Goal: Task Accomplishment & Management: Manage account settings

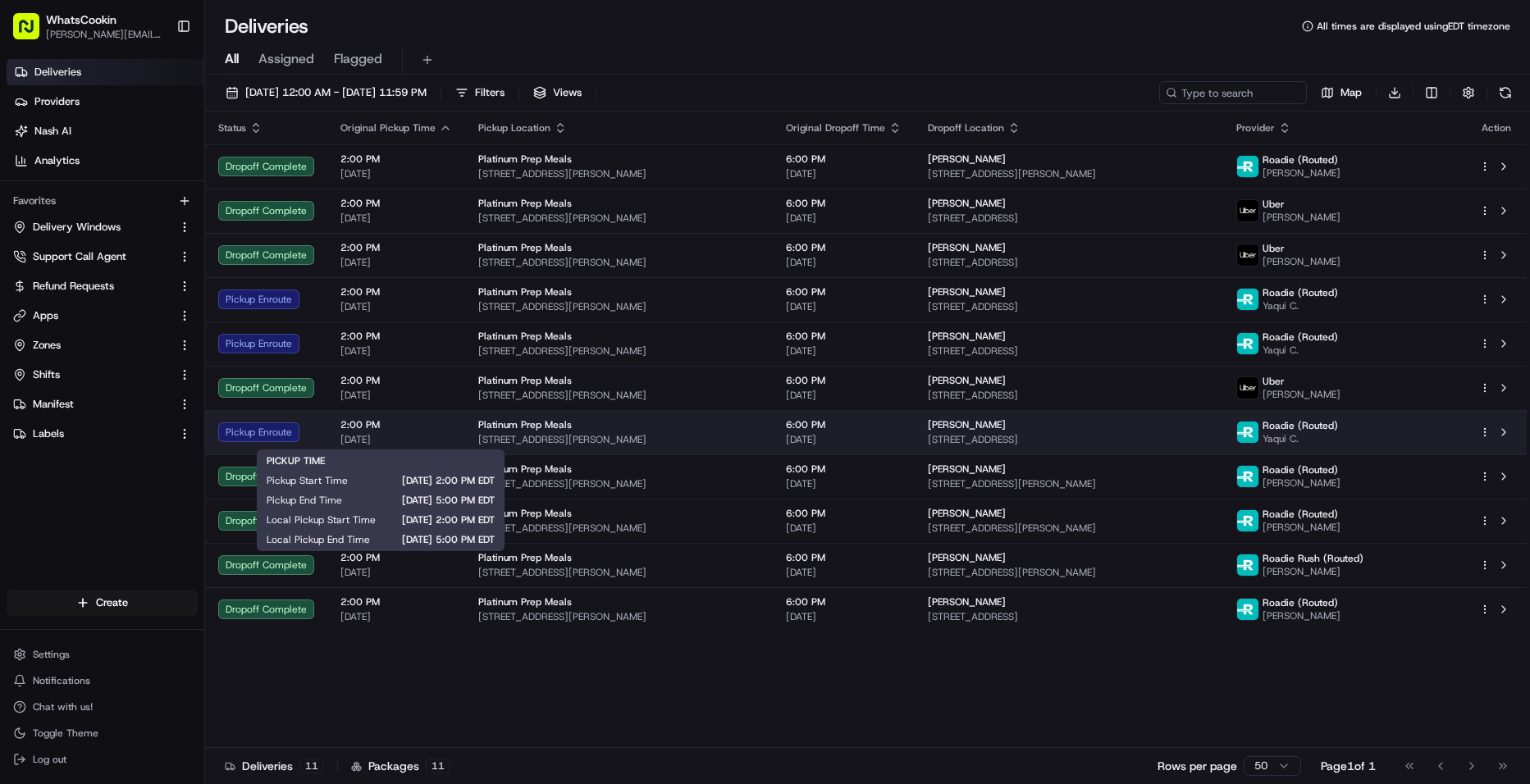
click at [386, 431] on span "2:00 PM" at bounding box center [395, 424] width 112 height 13
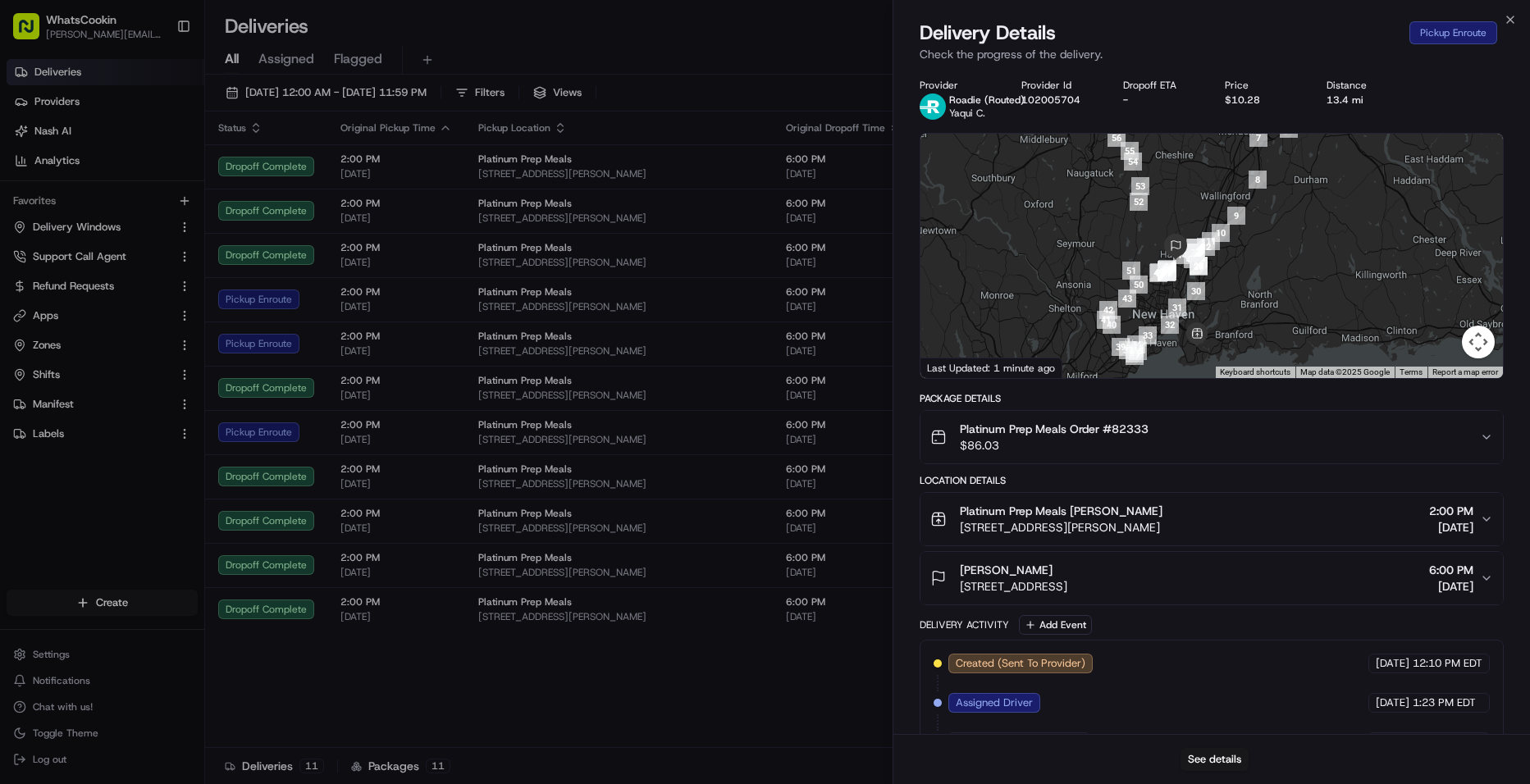
drag, startPoint x: 1252, startPoint y: 229, endPoint x: 1235, endPoint y: 294, distance: 67.2
click at [1235, 294] on div at bounding box center [1212, 256] width 582 height 245
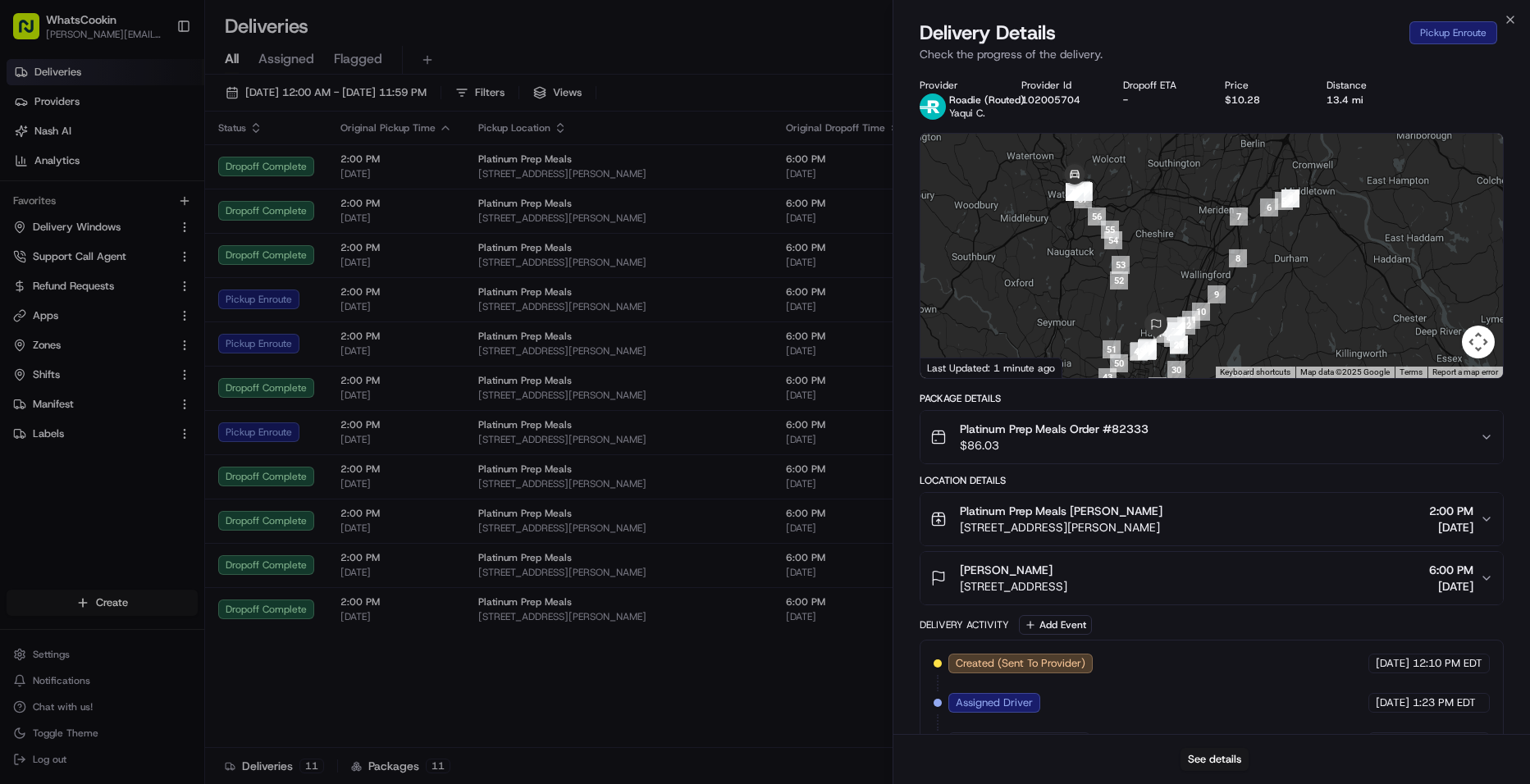
drag, startPoint x: 1199, startPoint y: 169, endPoint x: 1173, endPoint y: 249, distance: 84.1
click at [1177, 255] on div at bounding box center [1212, 256] width 582 height 245
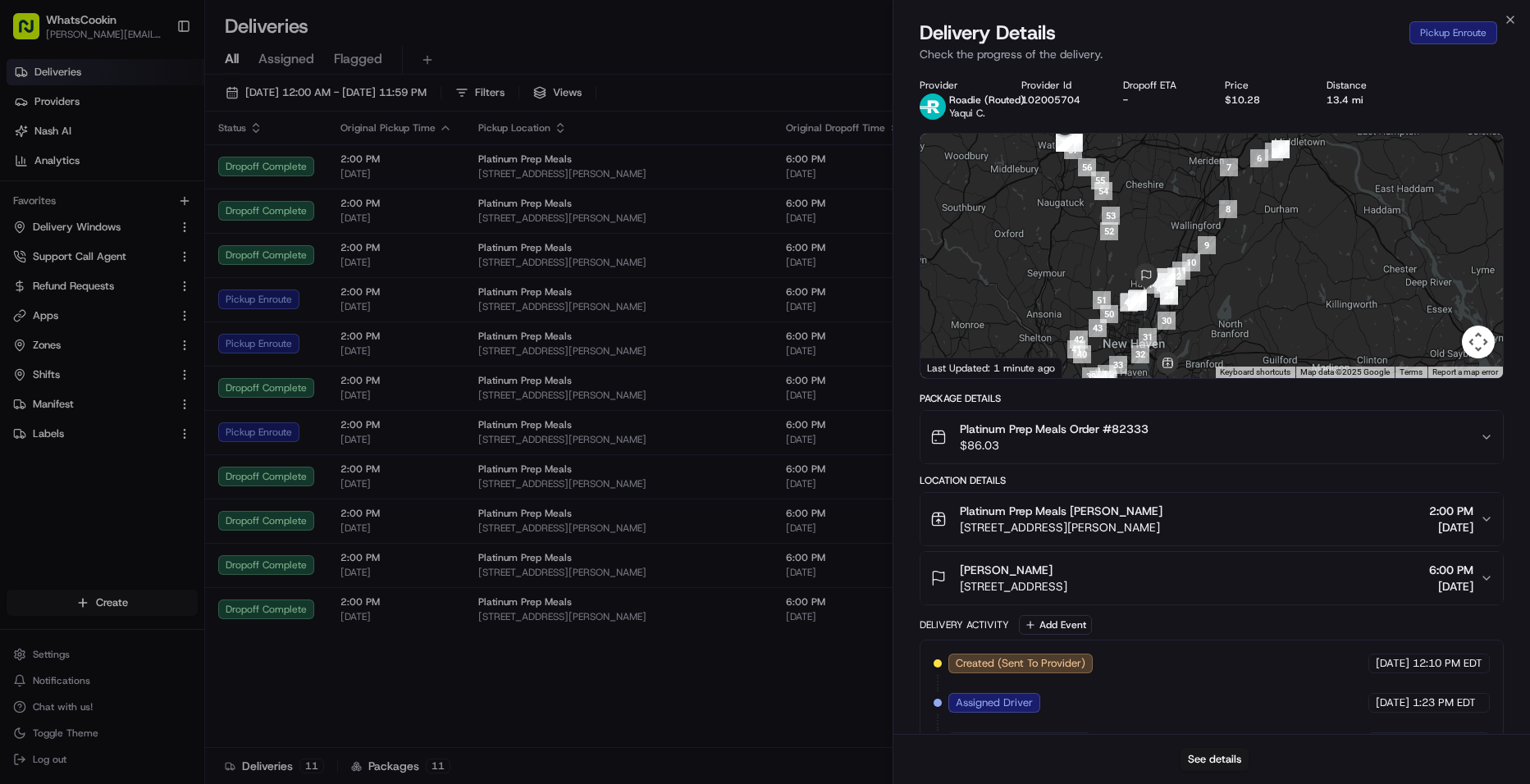
drag, startPoint x: 1157, startPoint y: 220, endPoint x: 1148, endPoint y: 169, distance: 51.8
click at [1148, 169] on div at bounding box center [1212, 256] width 582 height 245
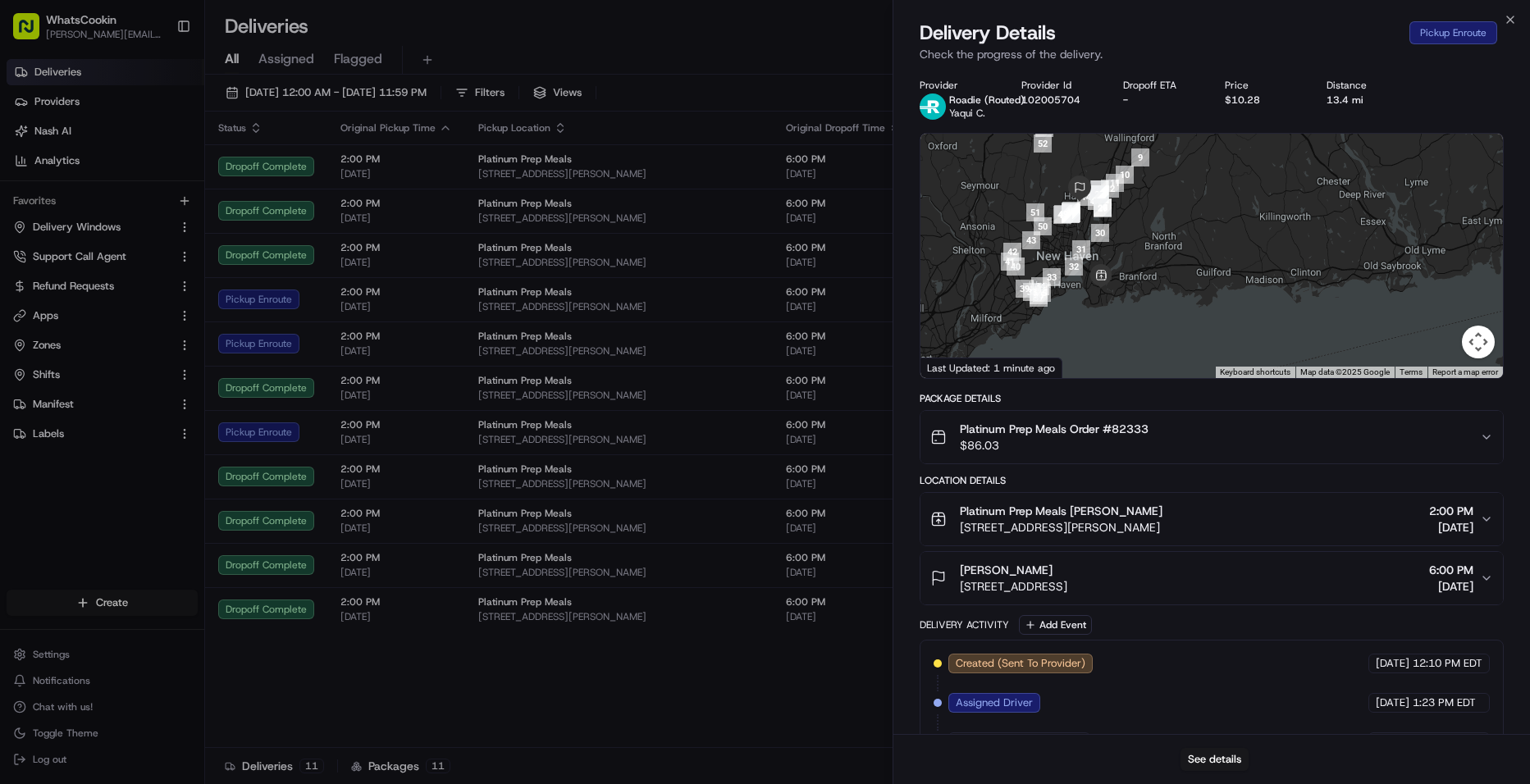
drag, startPoint x: 1264, startPoint y: 316, endPoint x: 1195, endPoint y: 224, distance: 115.0
click at [1195, 224] on div at bounding box center [1212, 256] width 582 height 245
drag, startPoint x: 1213, startPoint y: 229, endPoint x: 1209, endPoint y: 266, distance: 37.2
click at [1209, 266] on div at bounding box center [1212, 256] width 582 height 245
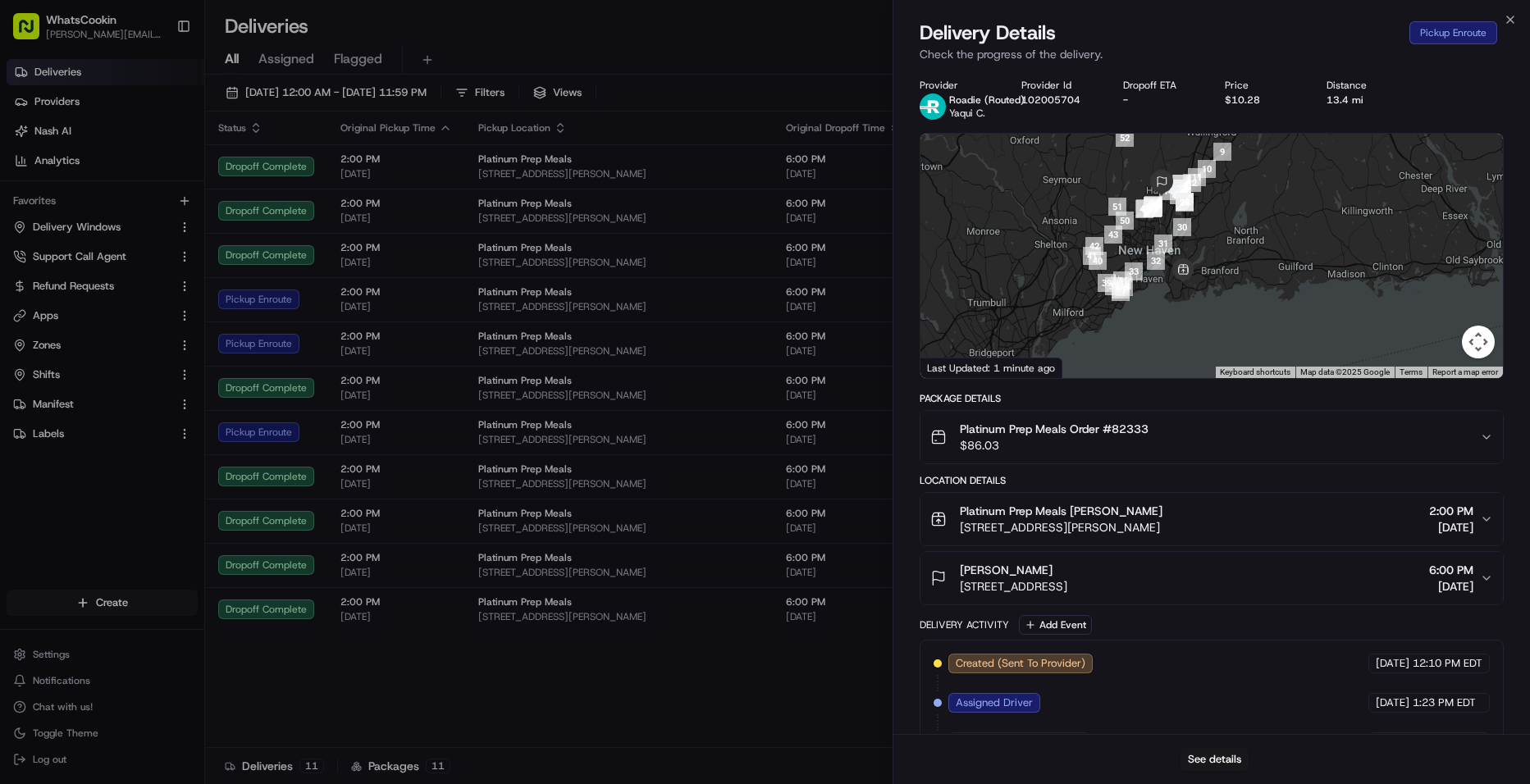
drag, startPoint x: 1155, startPoint y: 297, endPoint x: 1244, endPoint y: 260, distance: 96.4
click at [1244, 260] on div at bounding box center [1212, 256] width 582 height 245
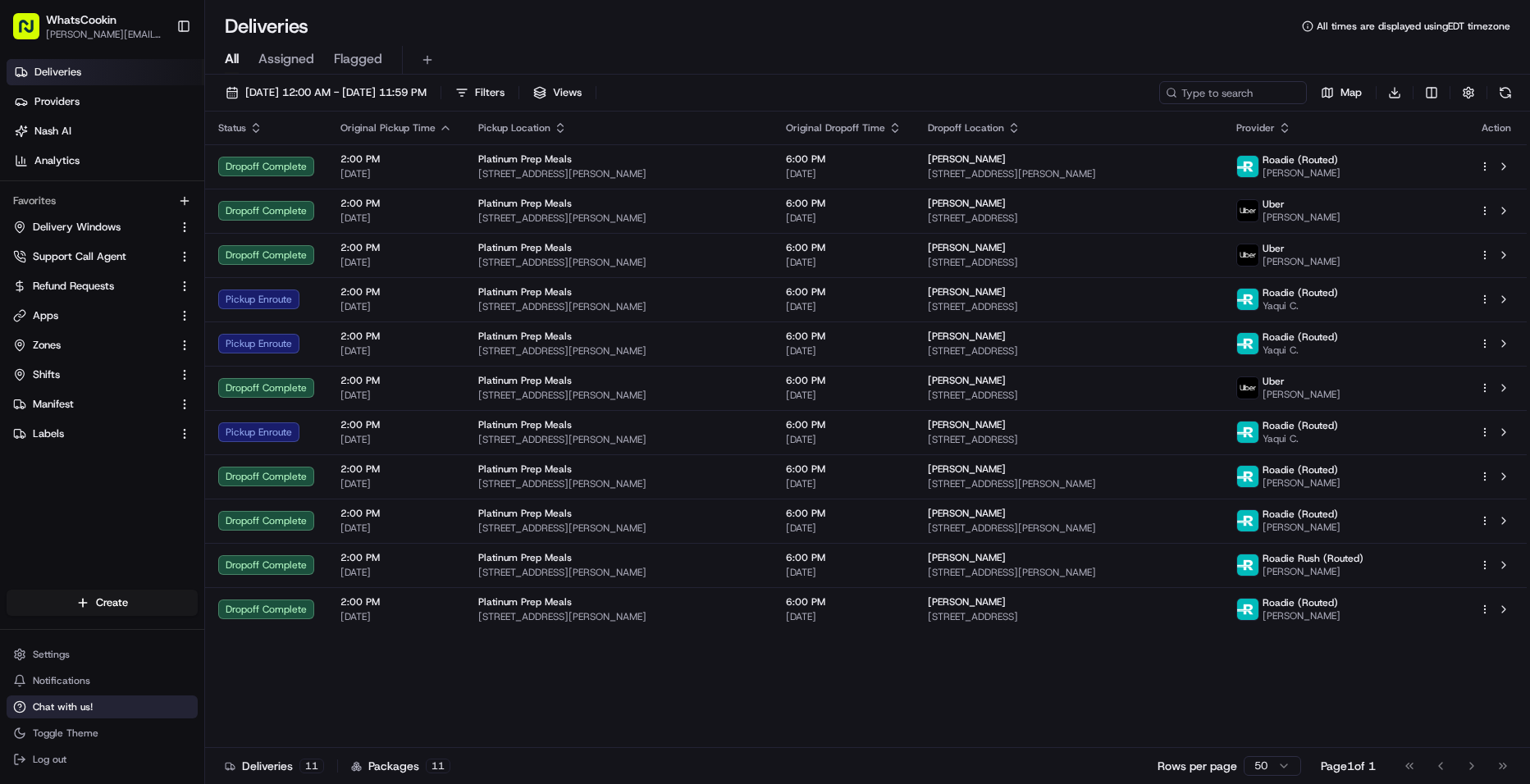
click at [94, 713] on button "Chat with us!" at bounding box center [102, 706] width 191 height 23
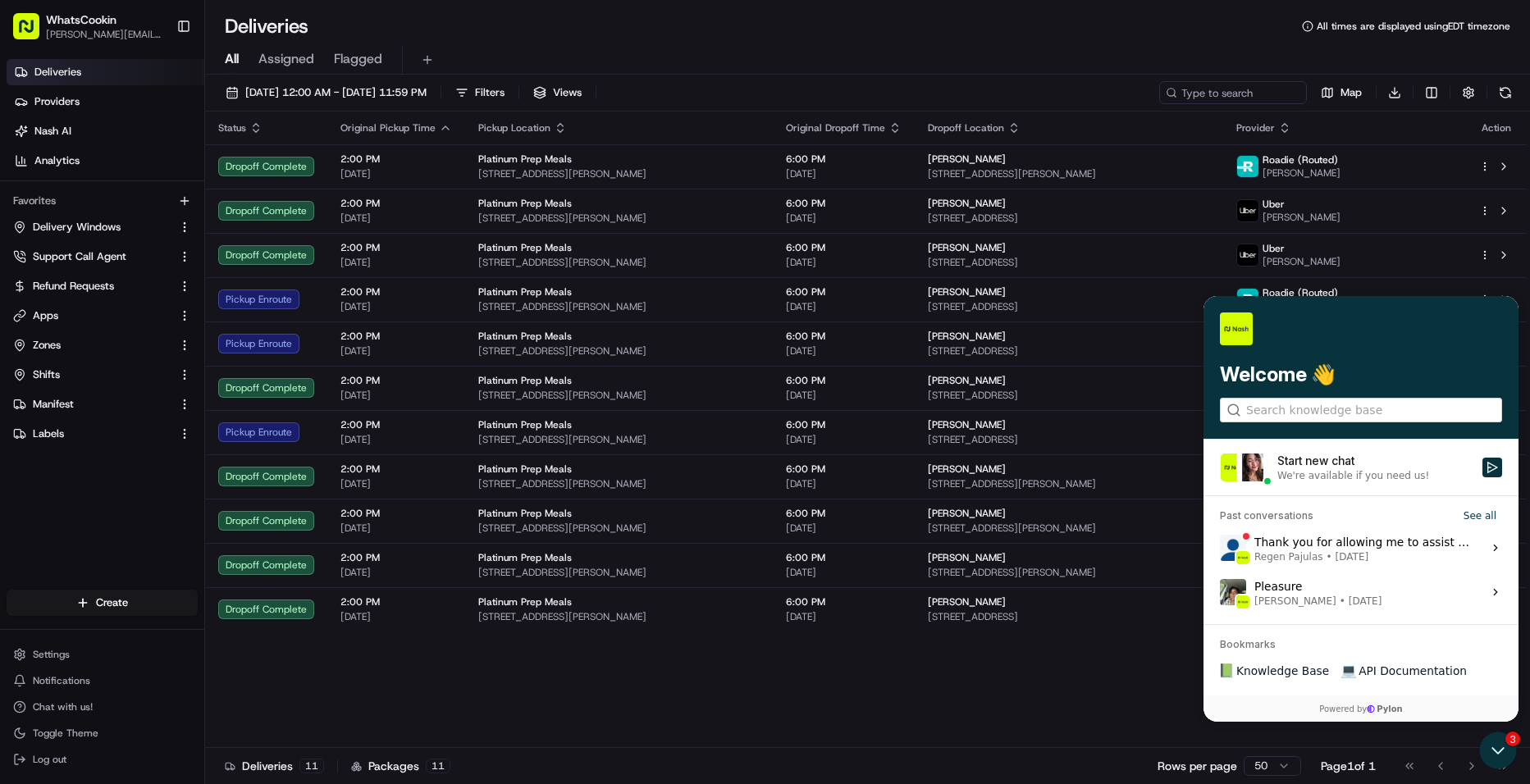
click at [1456, 469] on div "We're available if you need us!" at bounding box center [1374, 475] width 195 height 13
click at [1482, 469] on button "Start new chat We're available if you need us!" at bounding box center [1492, 468] width 20 height 20
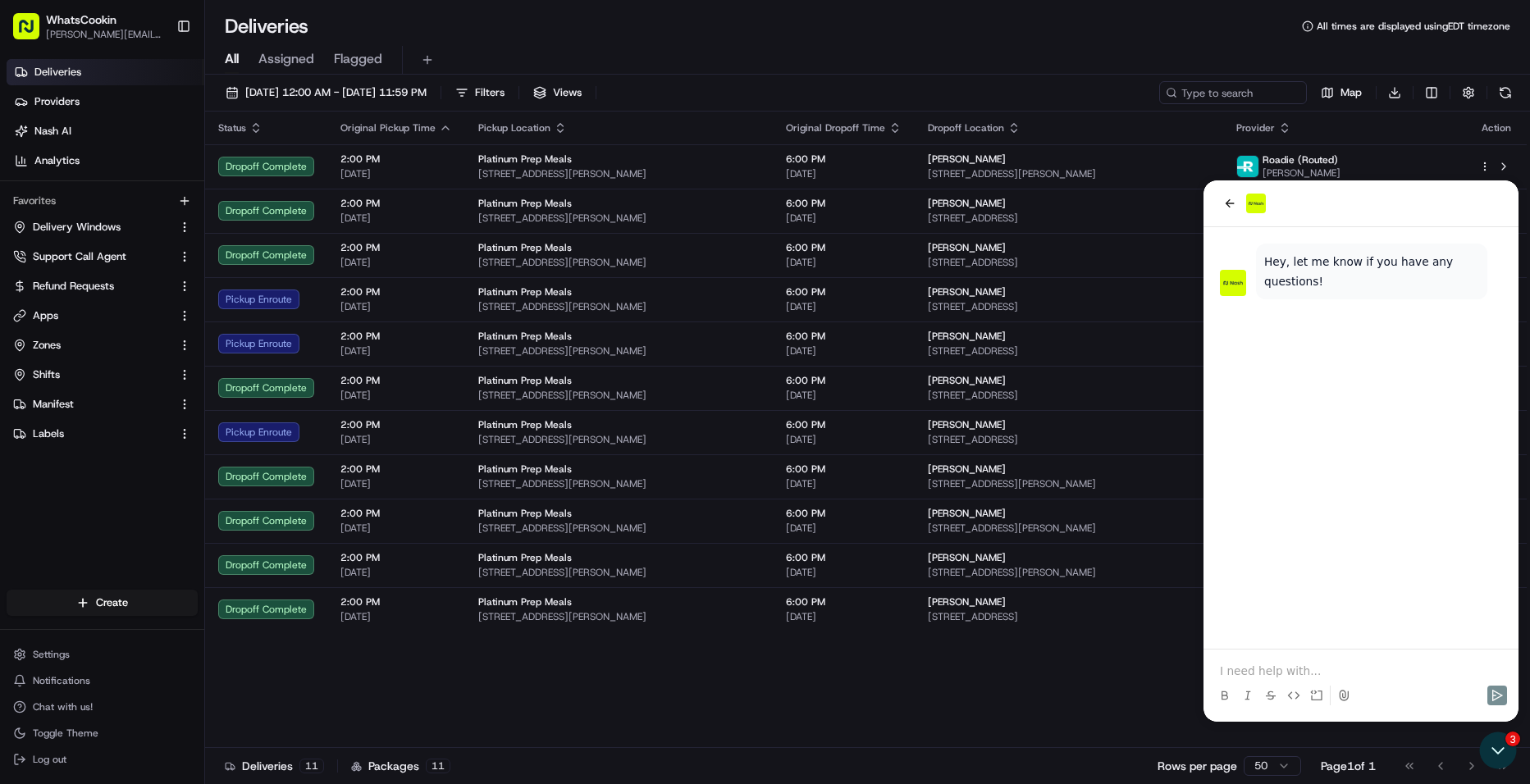
click at [1337, 665] on p at bounding box center [1360, 671] width 282 height 16
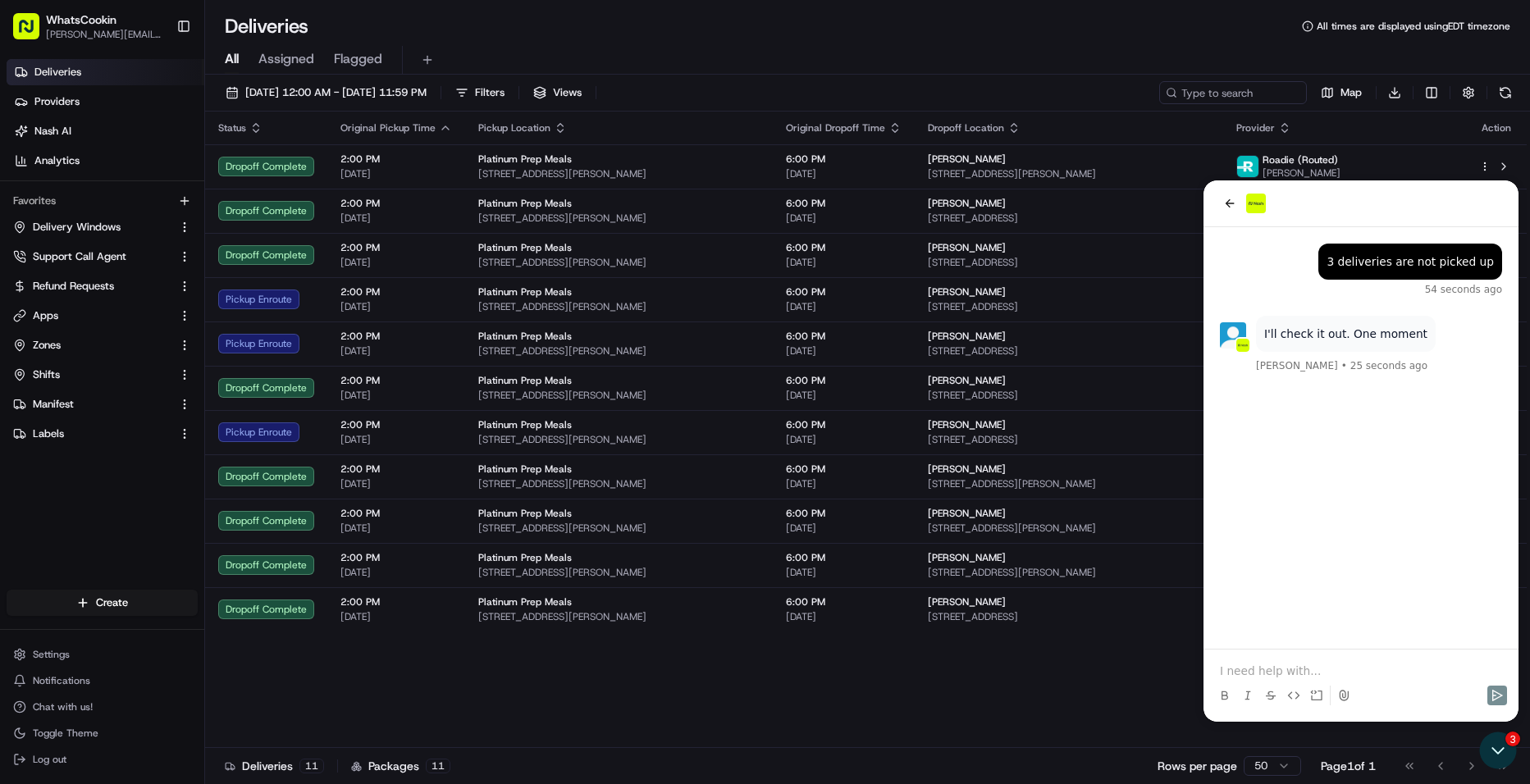
click at [1286, 676] on p at bounding box center [1360, 671] width 282 height 16
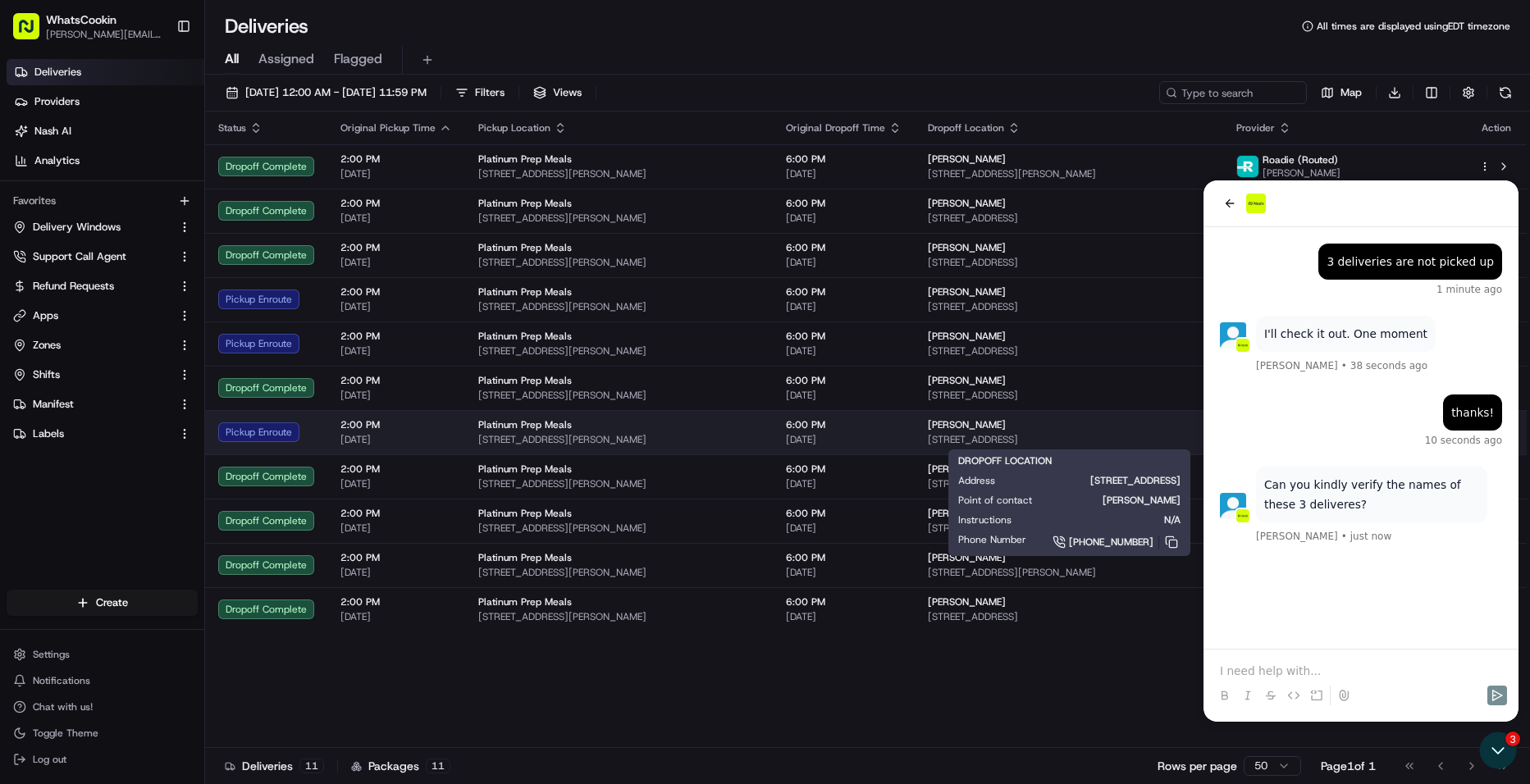
click at [979, 435] on span "[STREET_ADDRESS]" at bounding box center [1068, 440] width 281 height 13
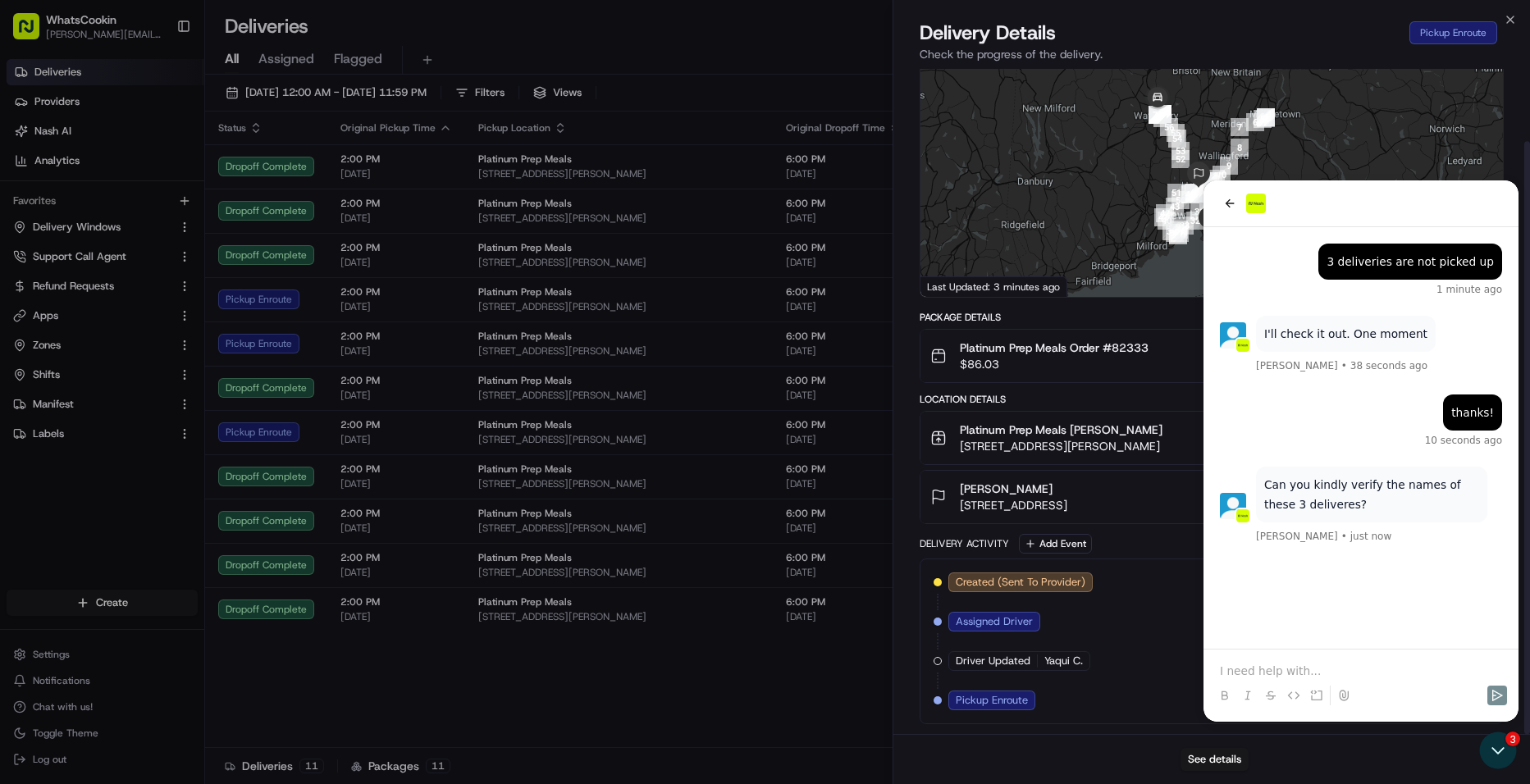
scroll to position [0, 0]
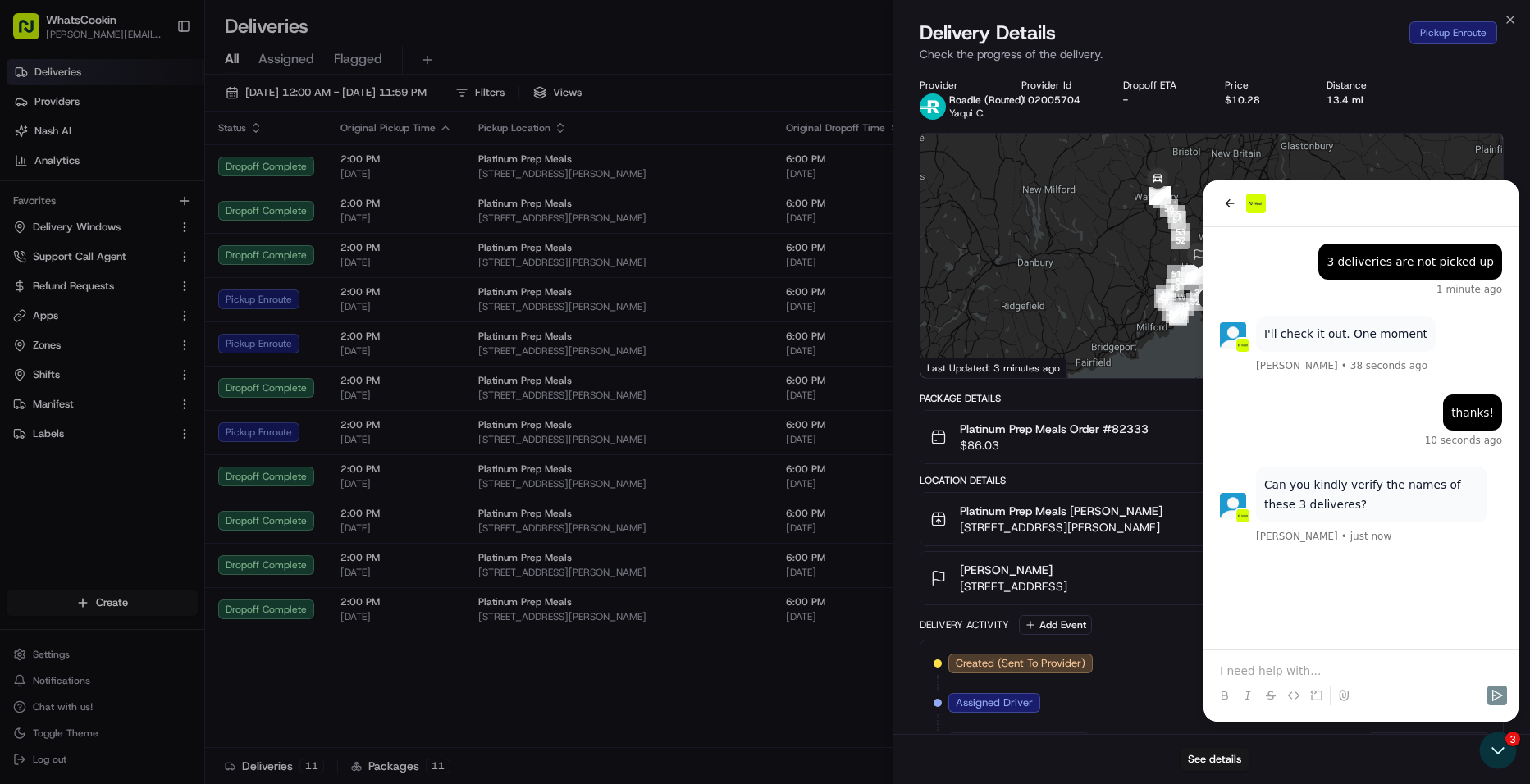
click at [989, 567] on span "[PERSON_NAME]" at bounding box center [1006, 570] width 93 height 16
drag, startPoint x: 989, startPoint y: 567, endPoint x: 1010, endPoint y: 567, distance: 21.0
click at [1010, 567] on span "[PERSON_NAME]" at bounding box center [1006, 570] width 93 height 16
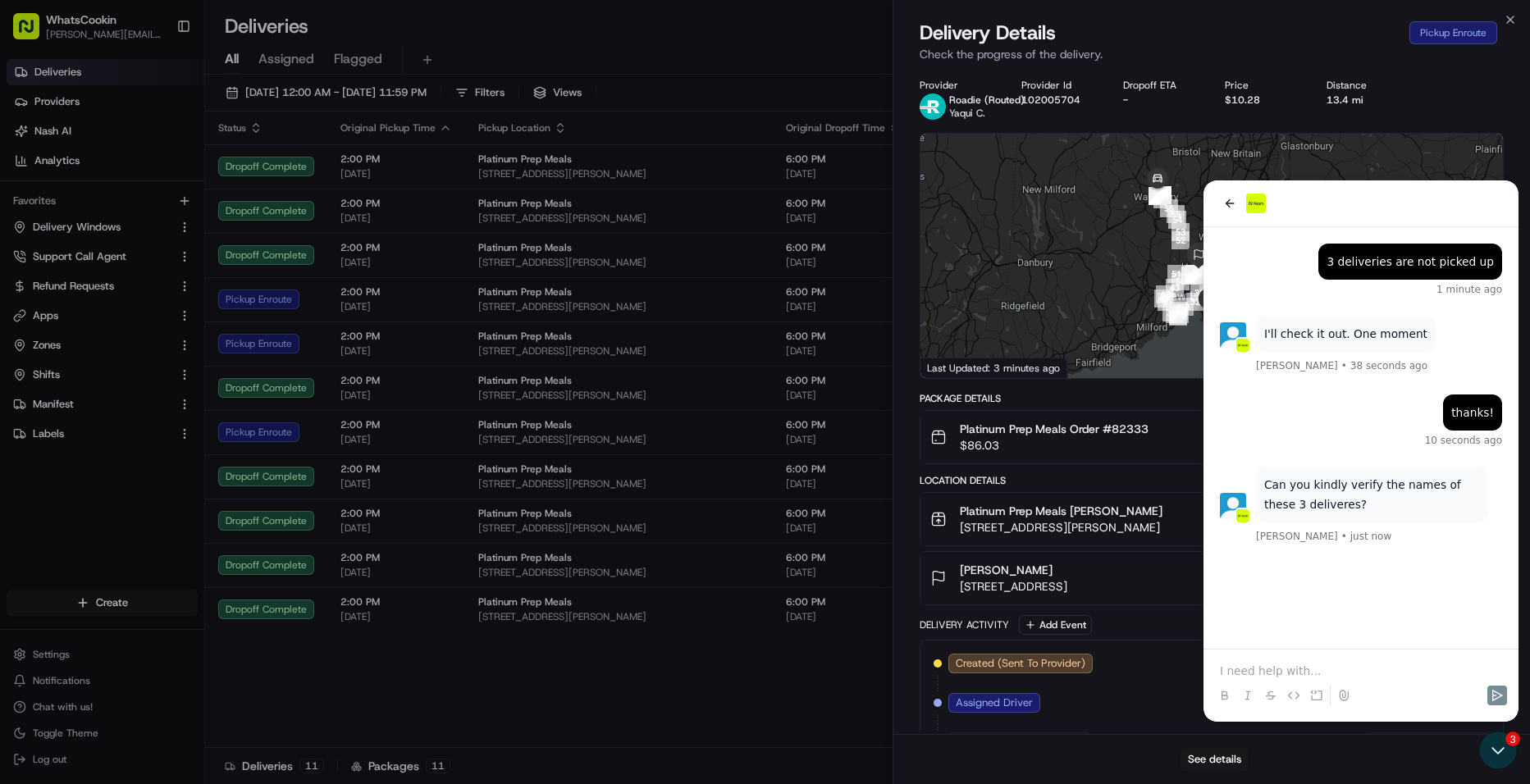
click at [1010, 567] on span "[PERSON_NAME]" at bounding box center [1006, 570] width 93 height 16
copy span "[PERSON_NAME]"
click at [1346, 689] on div "08/21/2025 3:00 PM EDT - 08/21/2025 6:00 PM EDT" at bounding box center [1277, 691] width 428 height 15
click at [1345, 681] on div "Original Dropoff Window 08/21/2025 2:00 PM EDT - 08/21/2025 6:00 PM EDT Adjuste…" at bounding box center [1212, 750] width 562 height 203
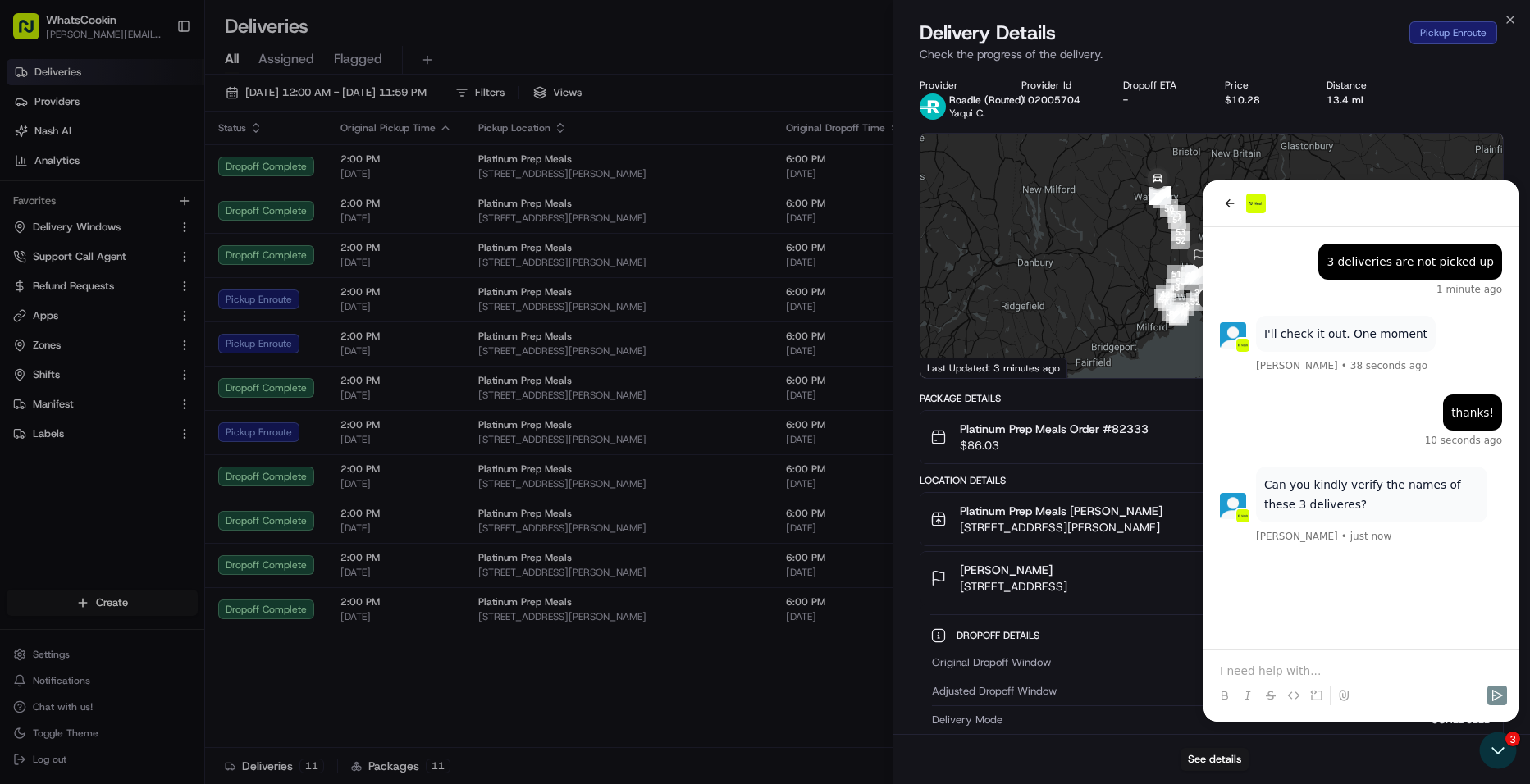
click at [1345, 673] on div "Original Dropoff Window 08/21/2025 2:00 PM EDT - 08/21/2025 6:00 PM EDT" at bounding box center [1212, 666] width 560 height 22
click at [1319, 674] on div "Original Dropoff Window 08/21/2025 2:00 PM EDT - 08/21/2025 6:00 PM EDT" at bounding box center [1212, 666] width 560 height 22
click at [1318, 665] on div "08/21/2025 2:00 PM EDT - 08/21/2025 6:00 PM EDT" at bounding box center [1274, 663] width 434 height 15
click at [1433, 663] on div "08/21/2025 2:00 PM EDT - 08/21/2025 6:00 PM EDT" at bounding box center [1274, 663] width 434 height 15
click at [1433, 641] on span "Hidden ( 3 )" at bounding box center [1437, 635] width 53 height 15
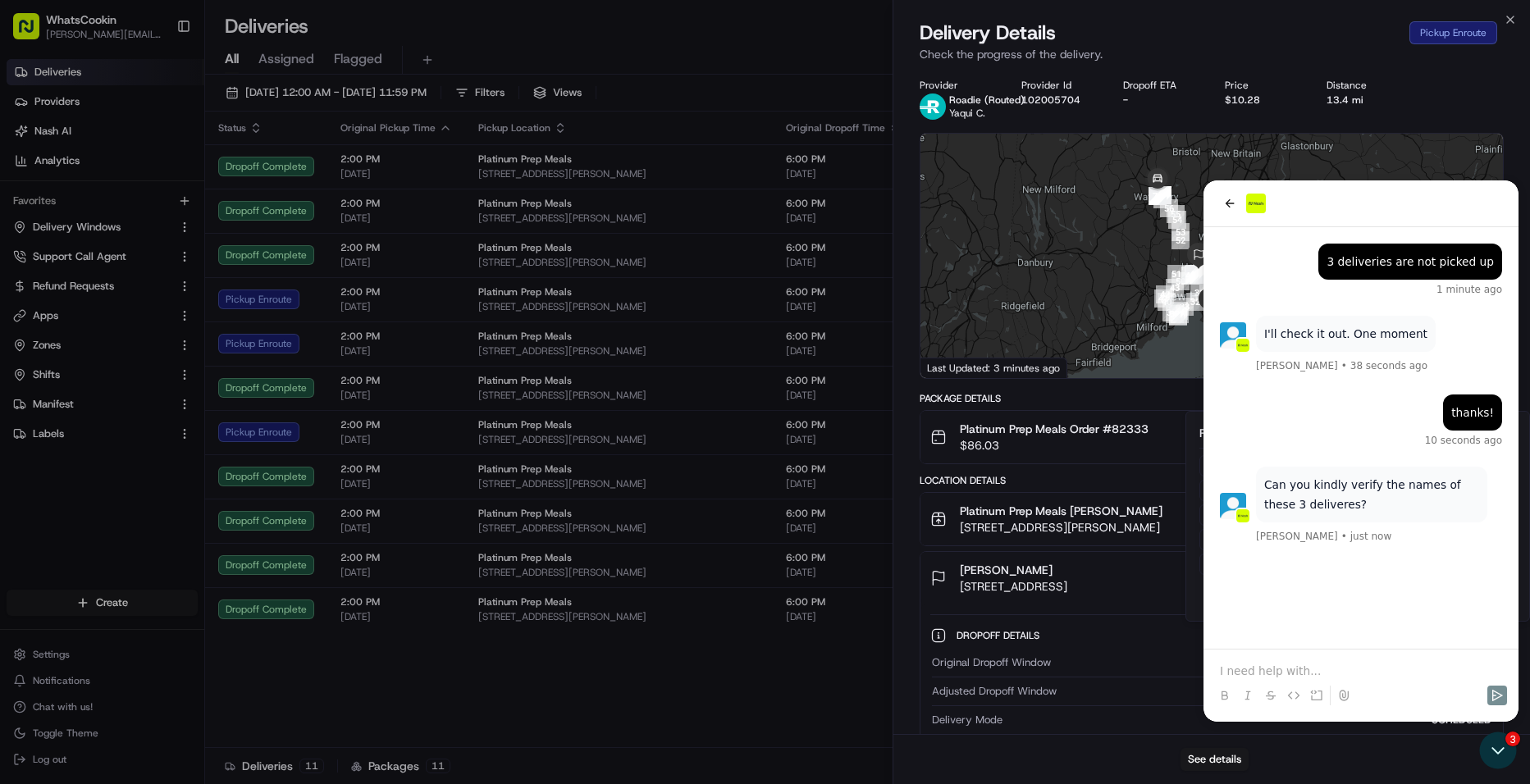
click at [1355, 533] on label "Dropoff Barcodes" at bounding box center [1382, 539] width 83 height 15
click at [1428, 533] on Barcodes "Dropoff Barcodes" at bounding box center [1442, 539] width 30 height 16
click at [1344, 611] on div "Fields Original Dropoff Window Adjusted Dropoff Window Delivery Mode Business N…" at bounding box center [1358, 516] width 345 height 210
click at [1231, 209] on img "7" at bounding box center [1240, 208] width 18 height 18
click at [1454, 661] on div "08/21/2025 2:00 PM EDT - 08/21/2025 6:00 PM EDT" at bounding box center [1274, 663] width 434 height 15
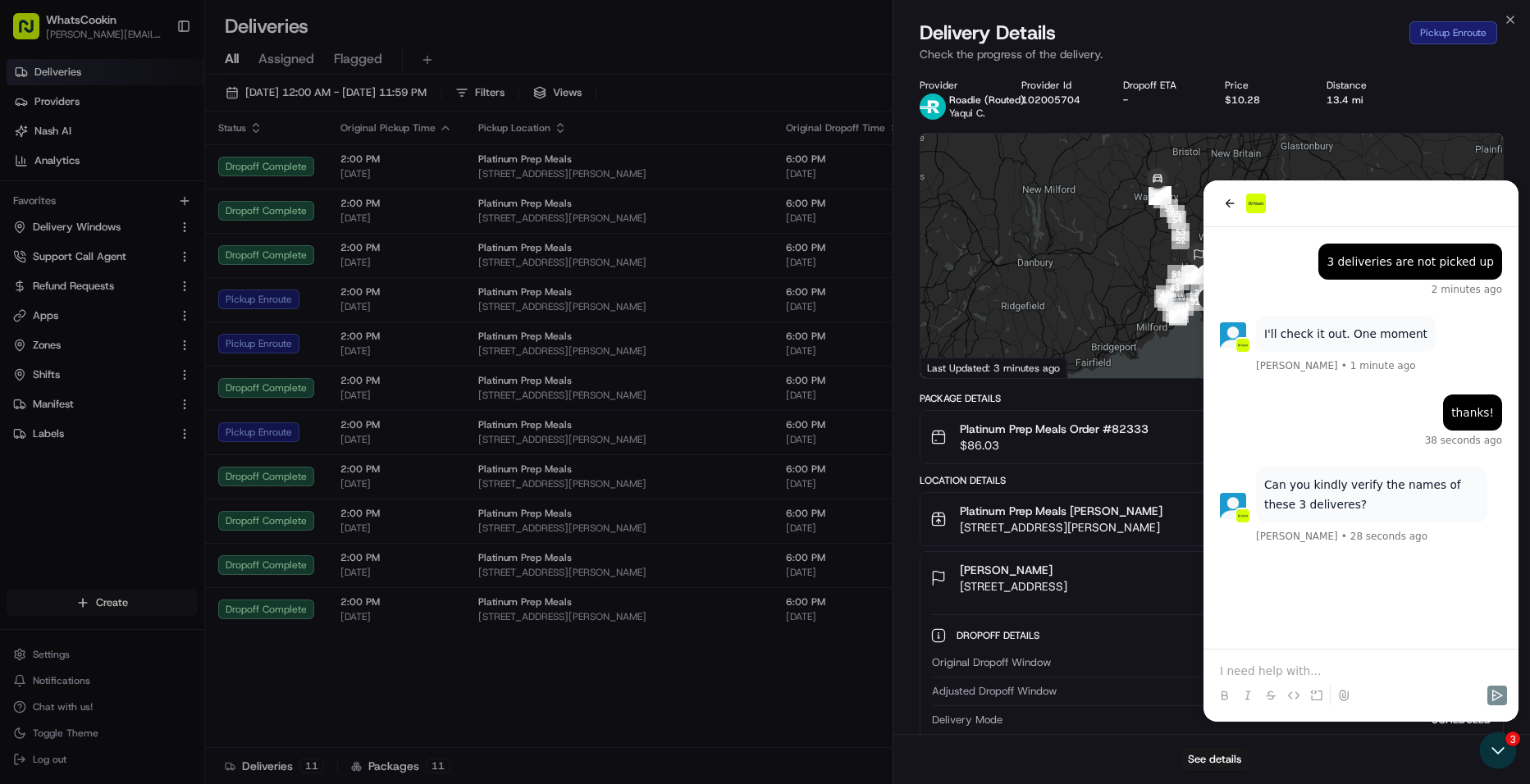
click at [1447, 679] on div "Original Dropoff Window 08/21/2025 2:00 PM EDT - 08/21/2025 6:00 PM EDT Adjuste…" at bounding box center [1212, 764] width 562 height 232
click at [1386, 676] on div at bounding box center [1212, 676] width 560 height 1
click at [1247, 670] on div "Original Dropoff Window 08/21/2025 2:00 PM EDT - 08/21/2025 6:00 PM EDT" at bounding box center [1212, 666] width 560 height 22
click at [1247, 669] on div "08/21/2025 2:00 PM EDT - 08/21/2025 6:00 PM EDT" at bounding box center [1274, 663] width 434 height 15
click at [1235, 205] on img "7" at bounding box center [1240, 208] width 18 height 18
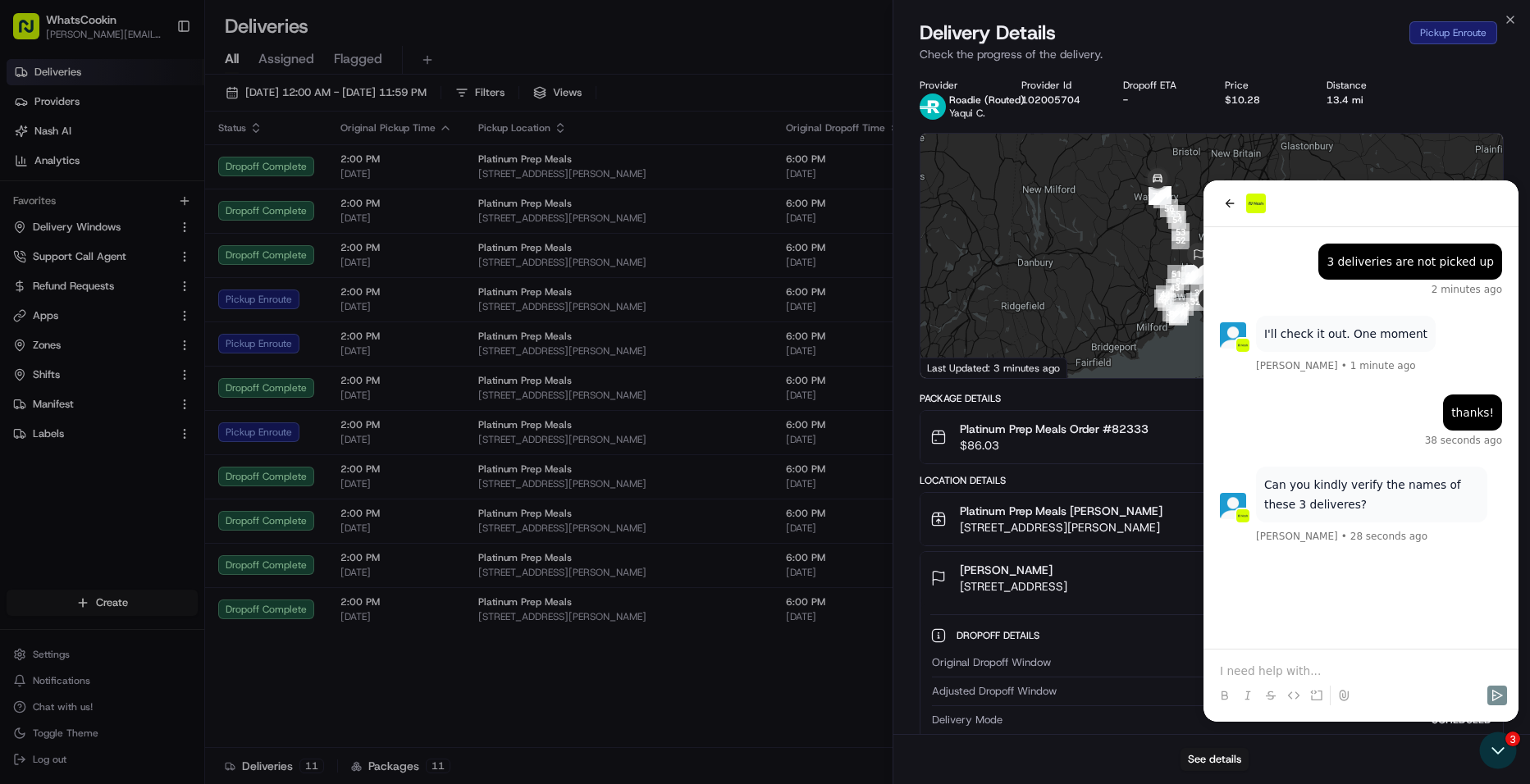
click at [1225, 205] on div "To navigate, press the arrow keys." at bounding box center [1212, 256] width 582 height 245
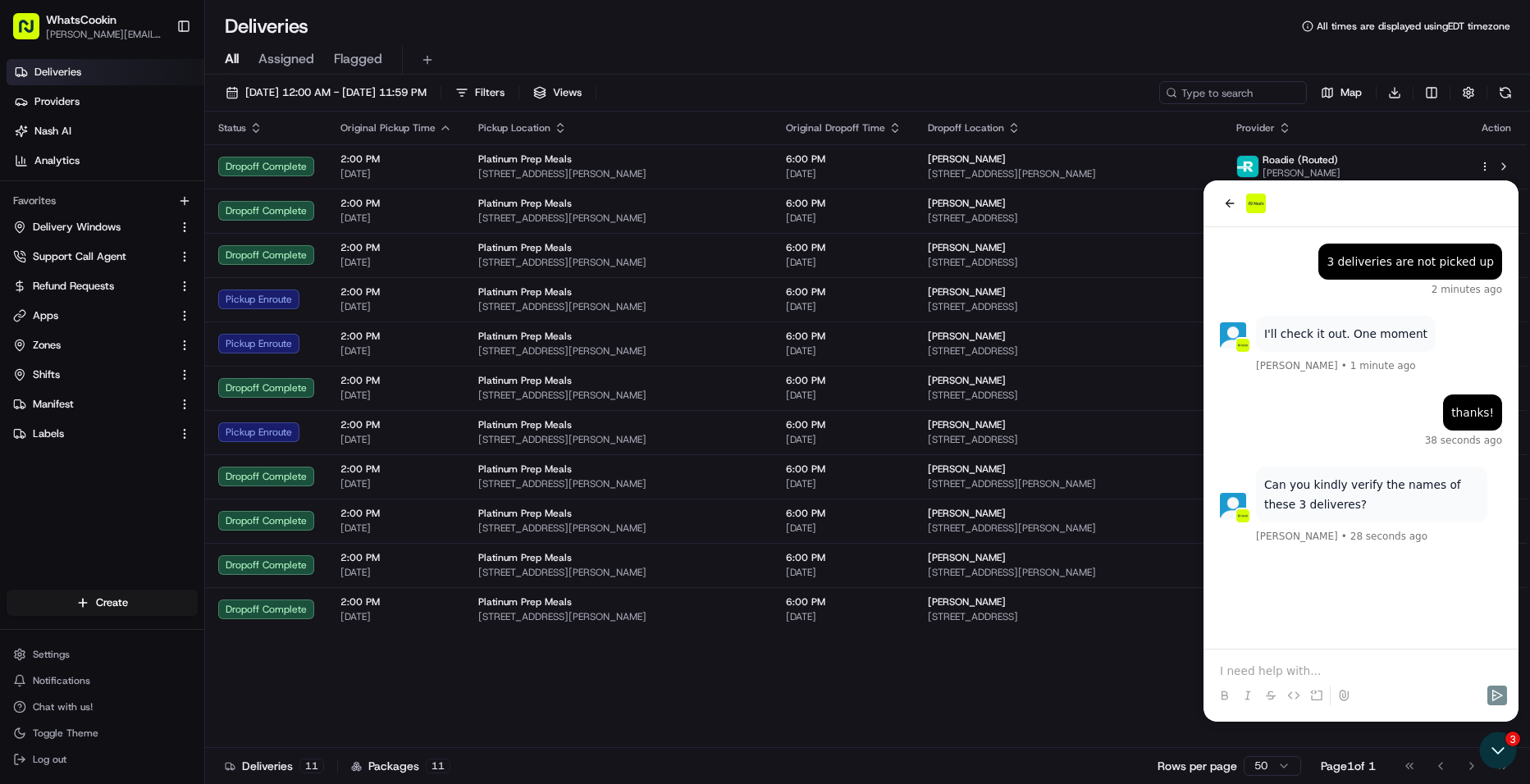
click at [1358, 658] on div at bounding box center [1360, 680] width 302 height 63
click at [1353, 671] on p at bounding box center [1360, 671] width 282 height 16
click at [1499, 693] on icon "Send" at bounding box center [1497, 695] width 11 height 12
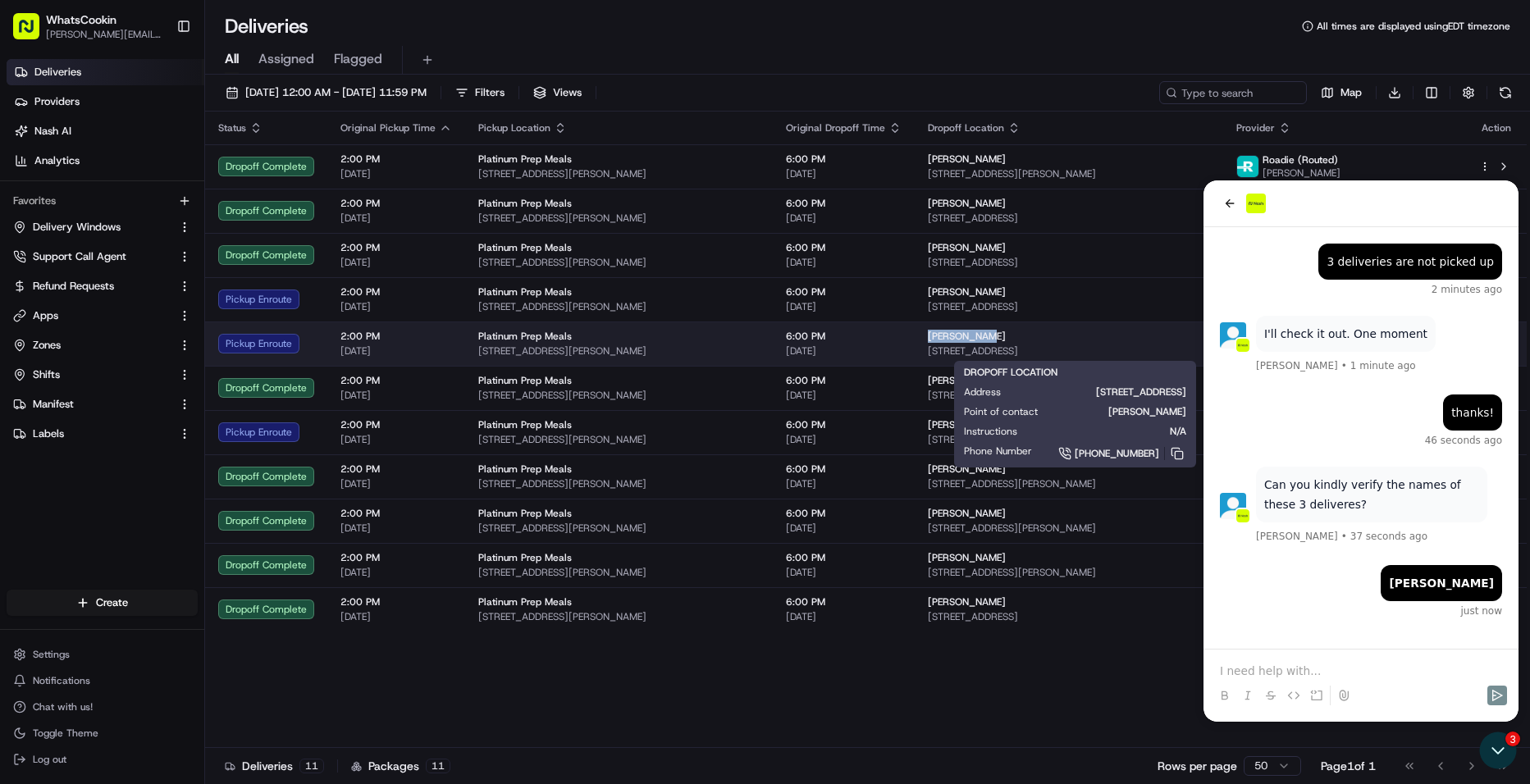
drag, startPoint x: 1006, startPoint y: 334, endPoint x: 935, endPoint y: 338, distance: 71.1
click at [935, 338] on td "Mikki Bedol 214 Amity Rd, Woodbridge, CT 06525, USA" at bounding box center [1068, 344] width 307 height 44
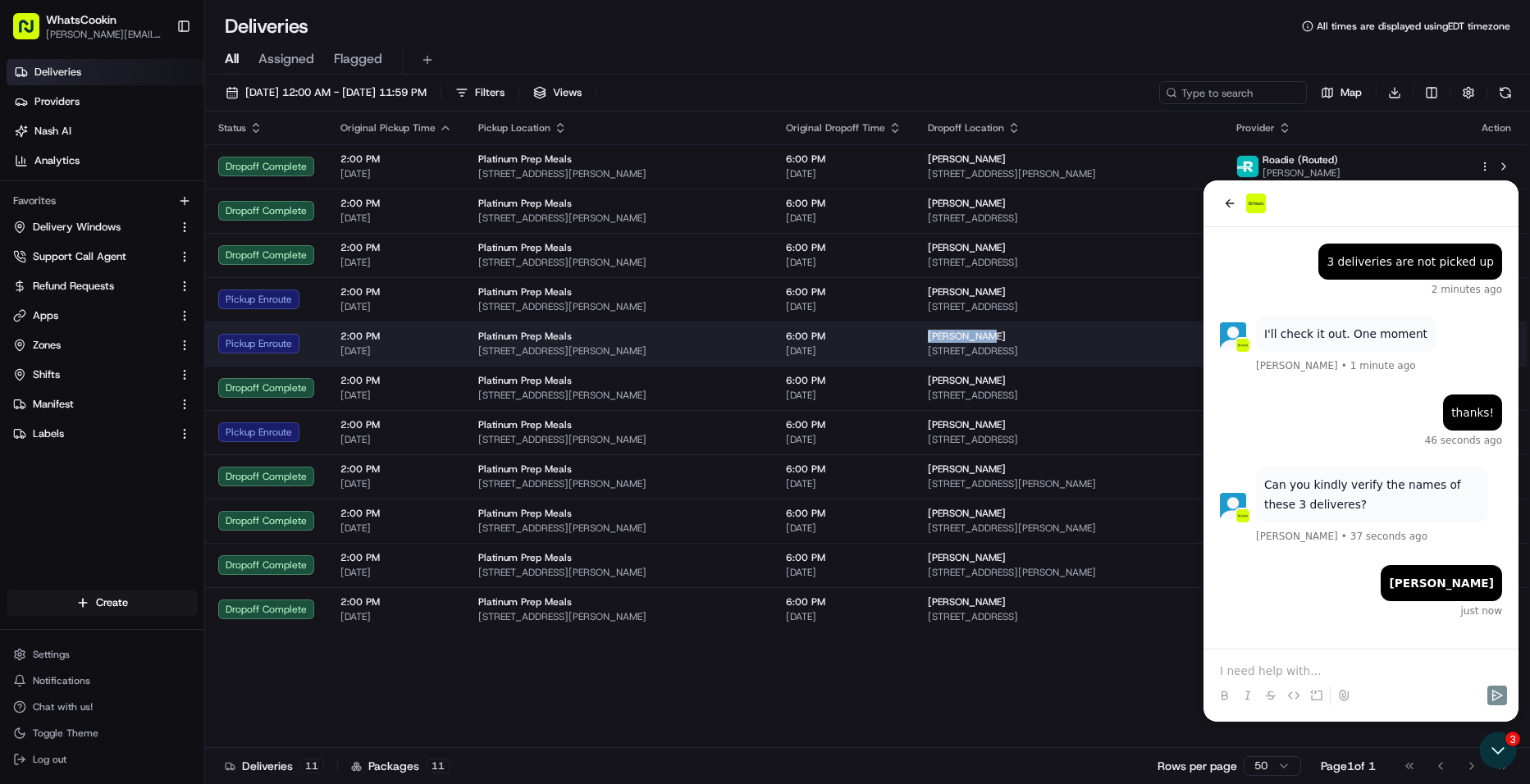
copy span "[PERSON_NAME]"
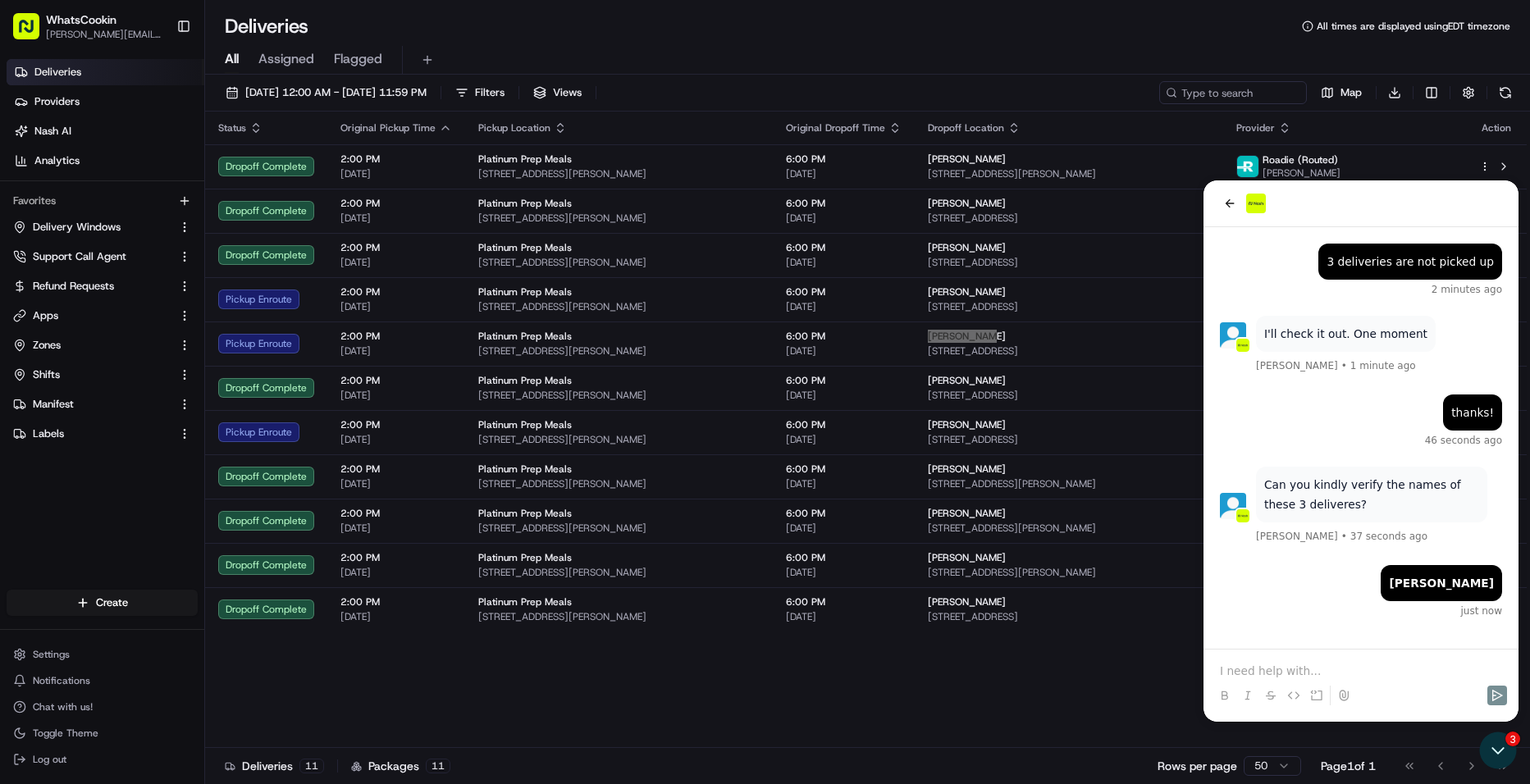
click at [1365, 664] on p at bounding box center [1360, 671] width 282 height 16
click at [1493, 696] on icon "Send" at bounding box center [1497, 695] width 11 height 12
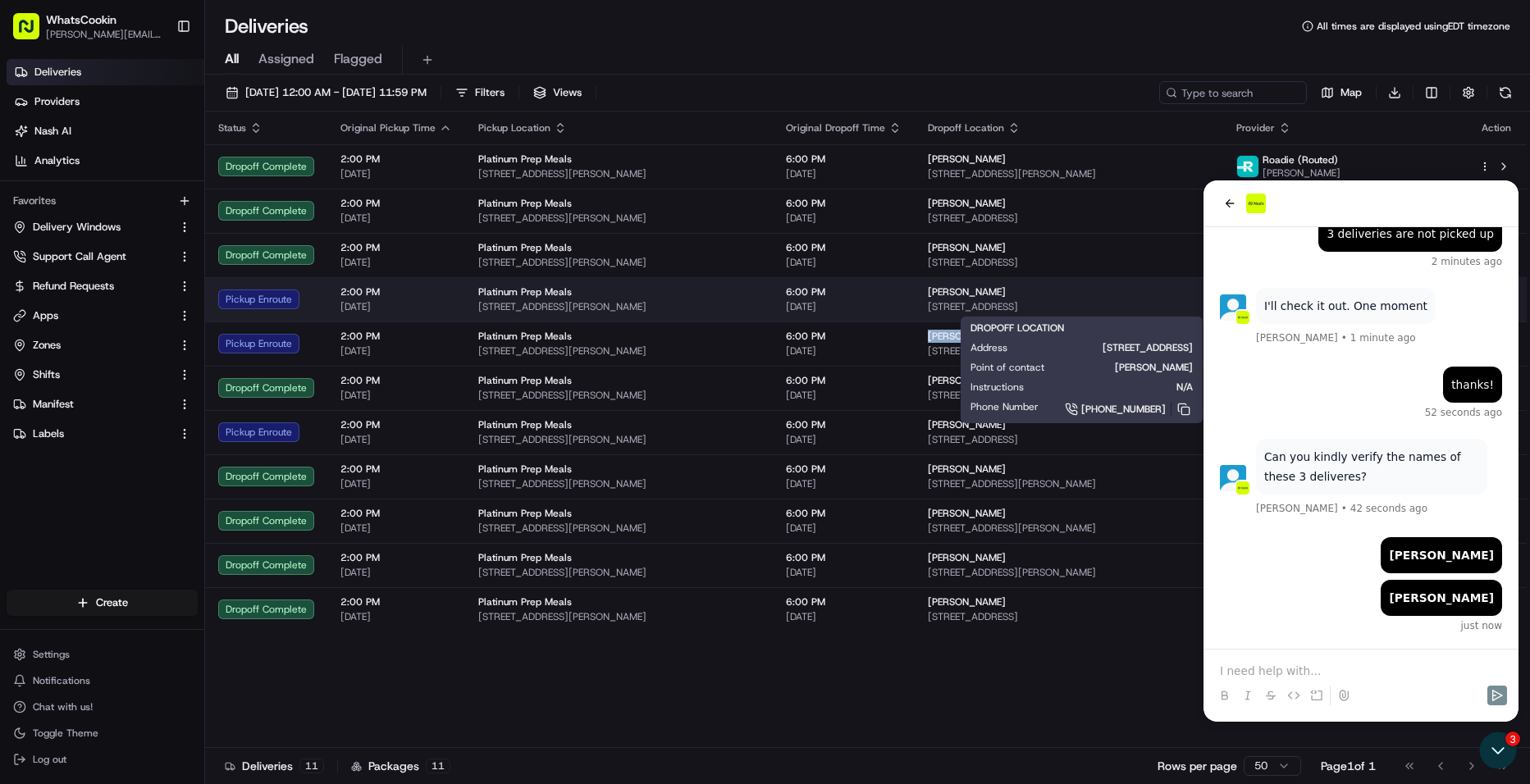
drag, startPoint x: 1038, startPoint y: 291, endPoint x: 940, endPoint y: 292, distance: 98.0
click at [940, 292] on div "[PERSON_NAME]" at bounding box center [1068, 292] width 281 height 13
copy span "[PERSON_NAME]"
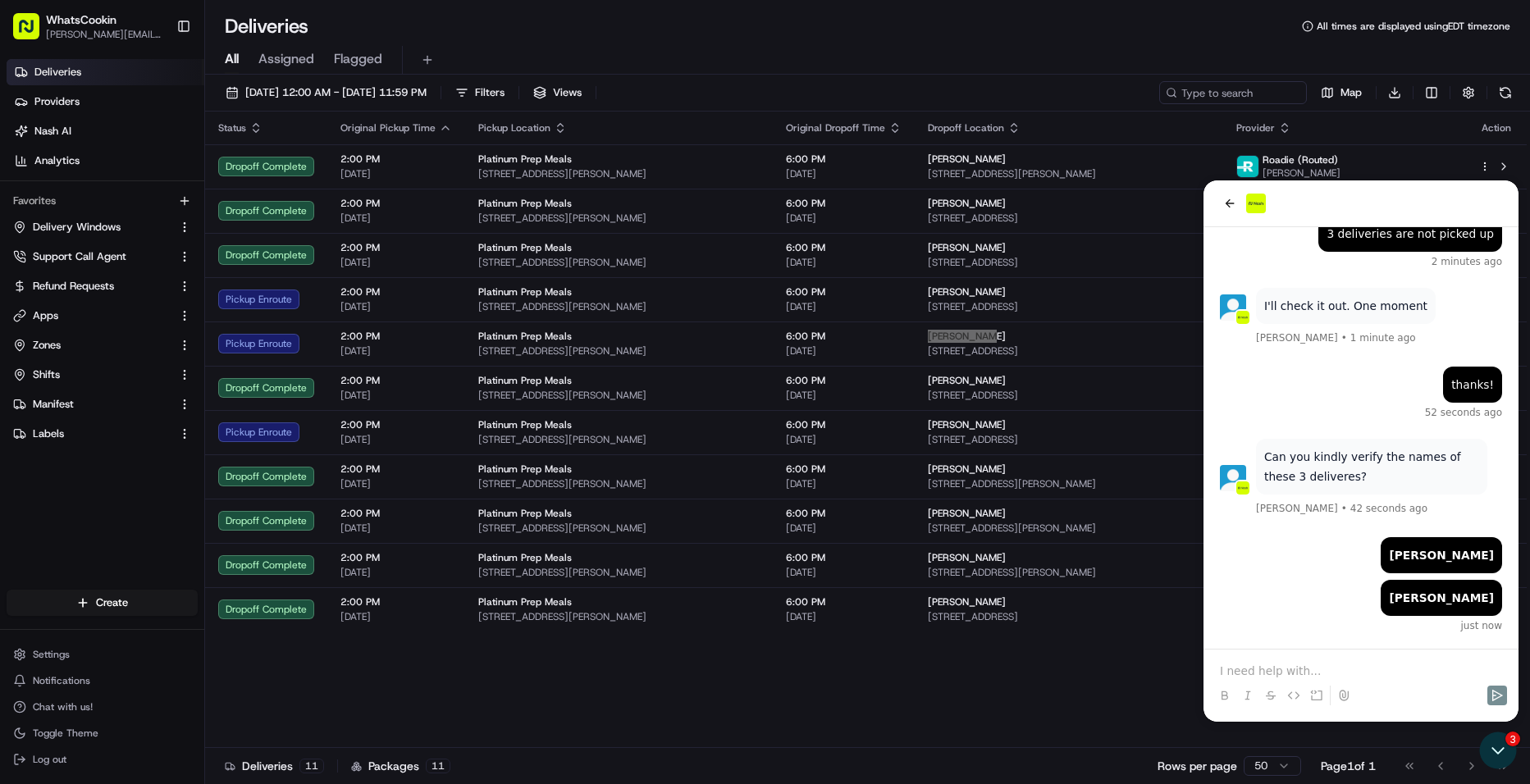
click at [1408, 671] on p at bounding box center [1360, 671] width 282 height 16
click at [1503, 693] on icon "Send" at bounding box center [1497, 695] width 13 height 13
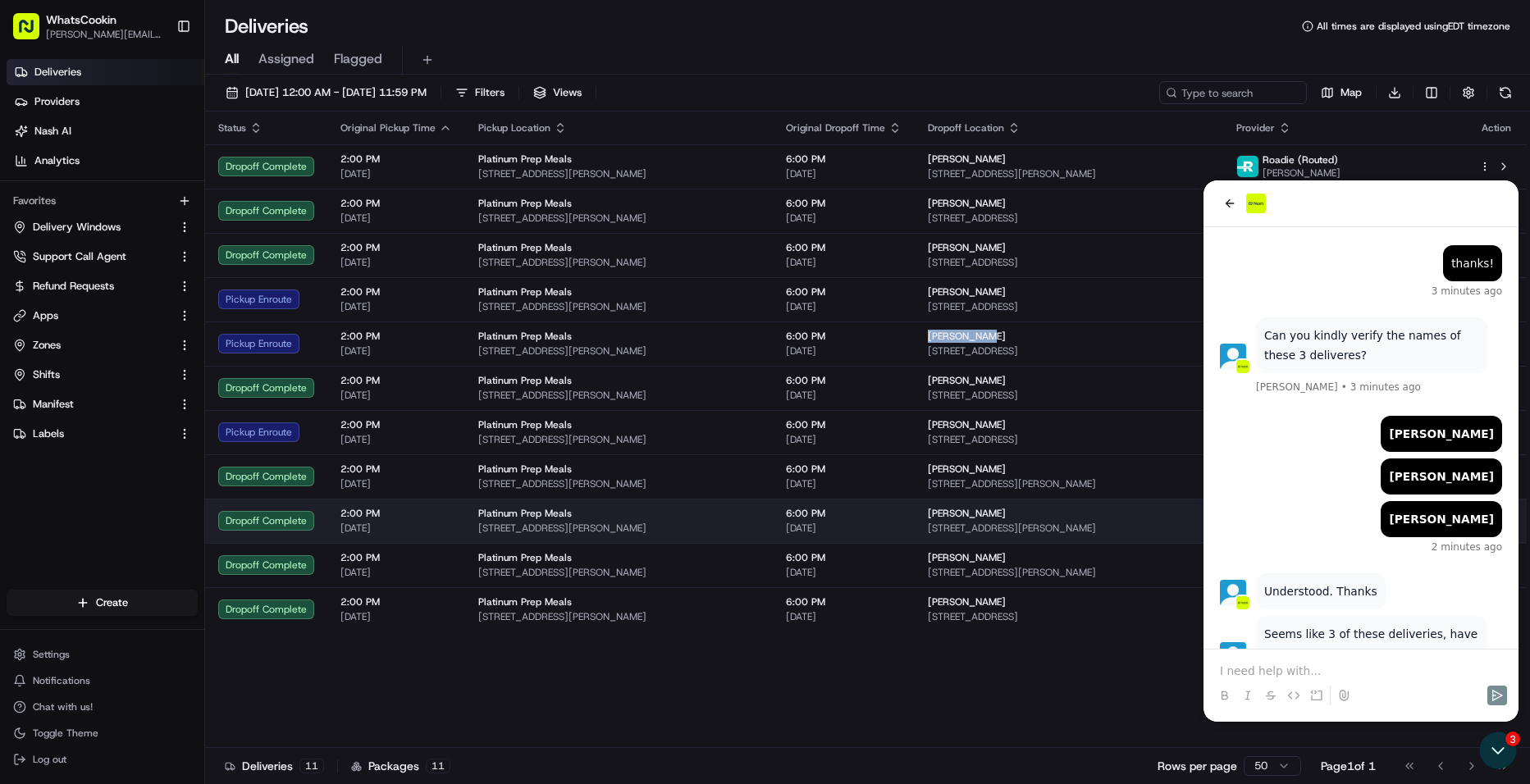
scroll to position [211, 0]
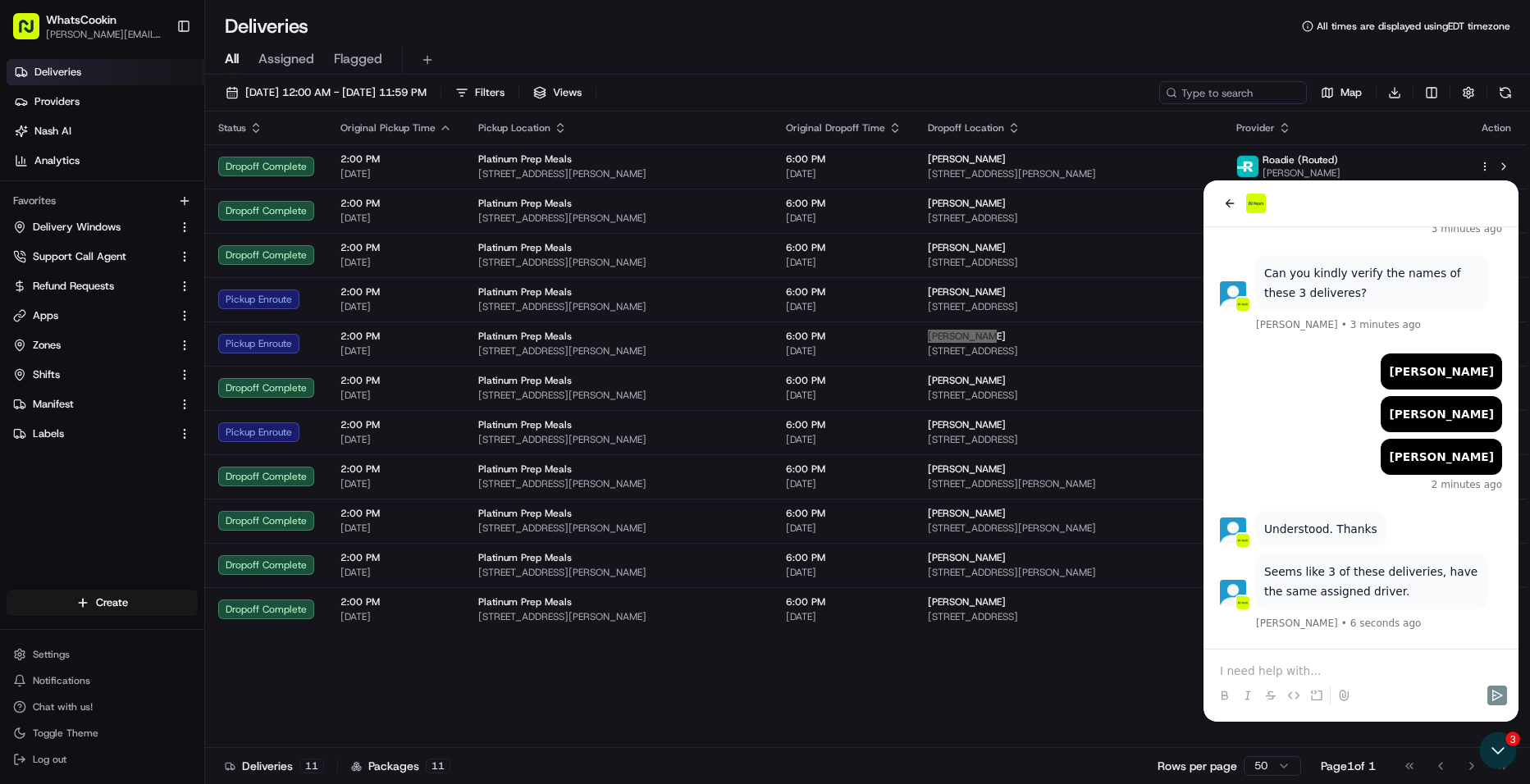
click at [1259, 661] on div at bounding box center [1360, 680] width 302 height 63
click at [1259, 676] on p at bounding box center [1360, 671] width 282 height 16
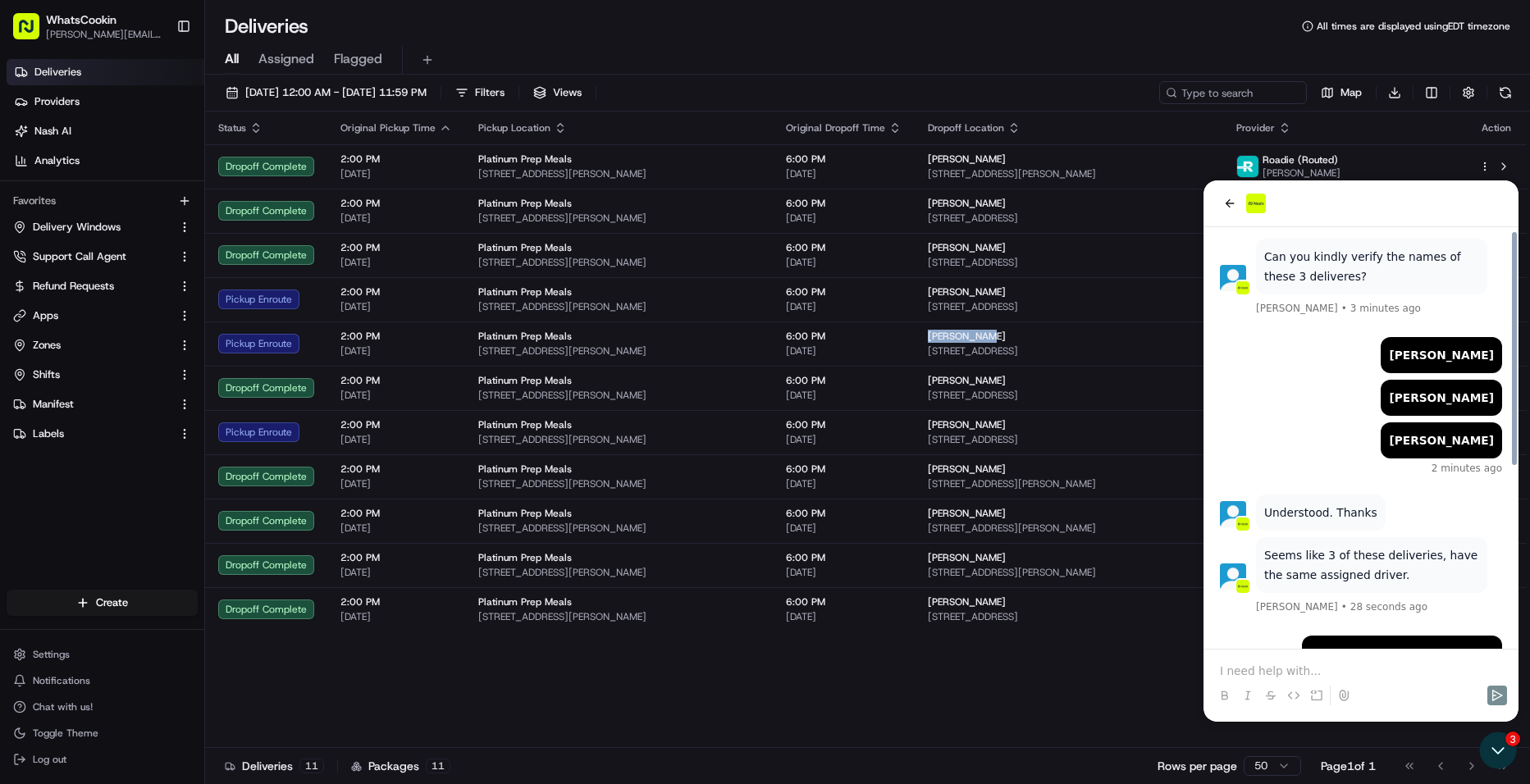
scroll to position [323, 0]
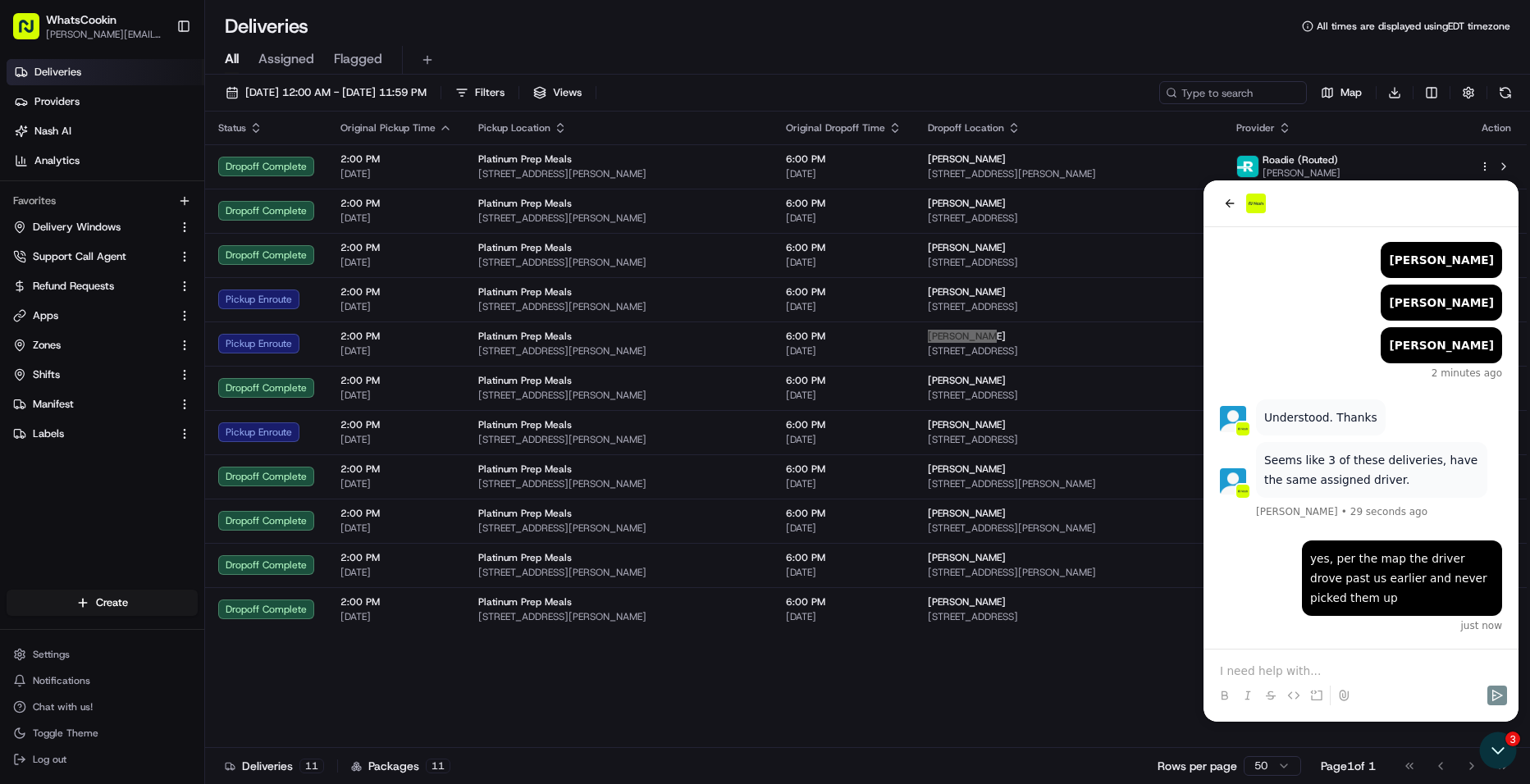
click at [1290, 660] on div at bounding box center [1360, 680] width 302 height 63
click at [1294, 673] on p at bounding box center [1360, 671] width 282 height 16
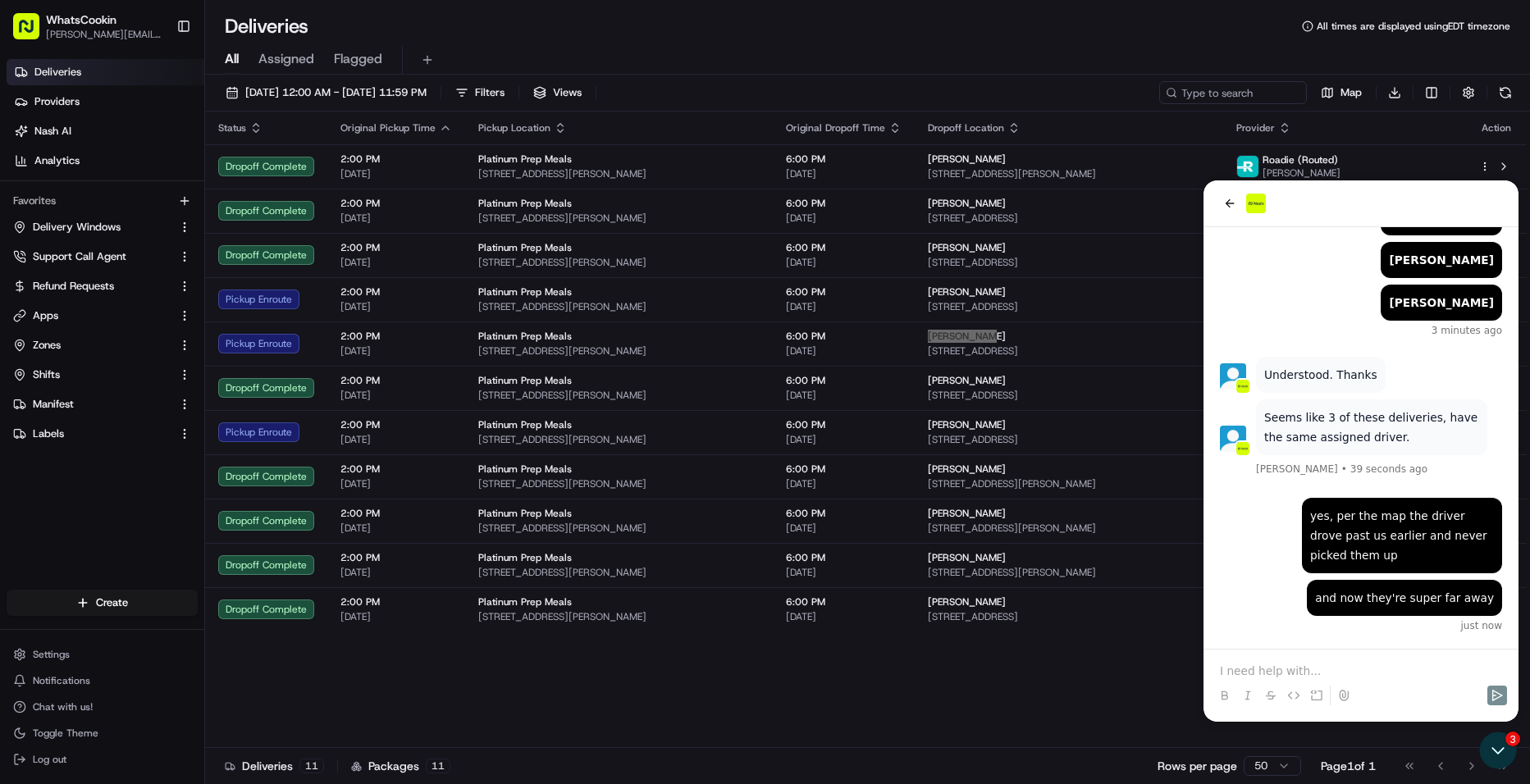
click at [1294, 664] on p at bounding box center [1360, 671] width 282 height 16
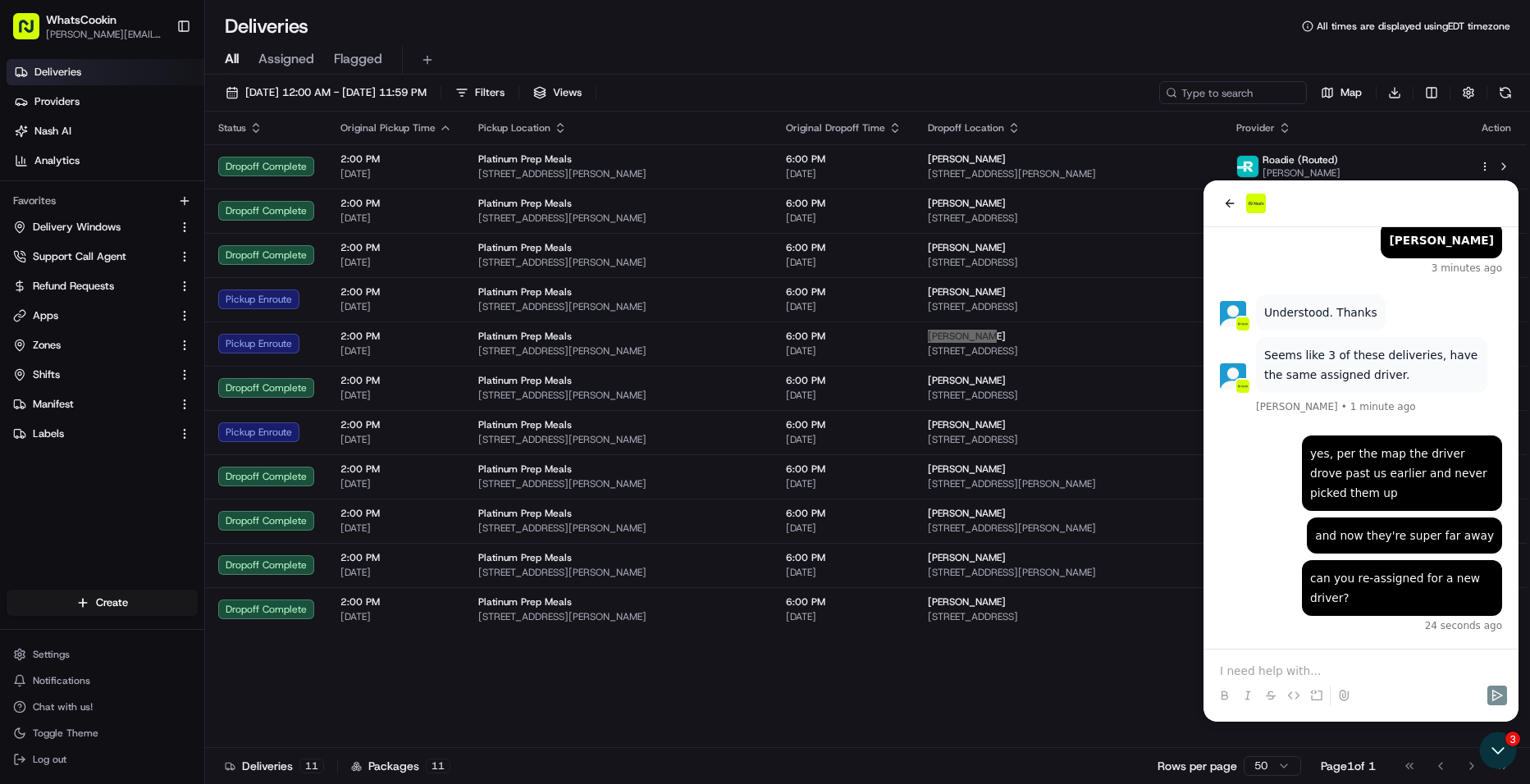
scroll to position [566, 0]
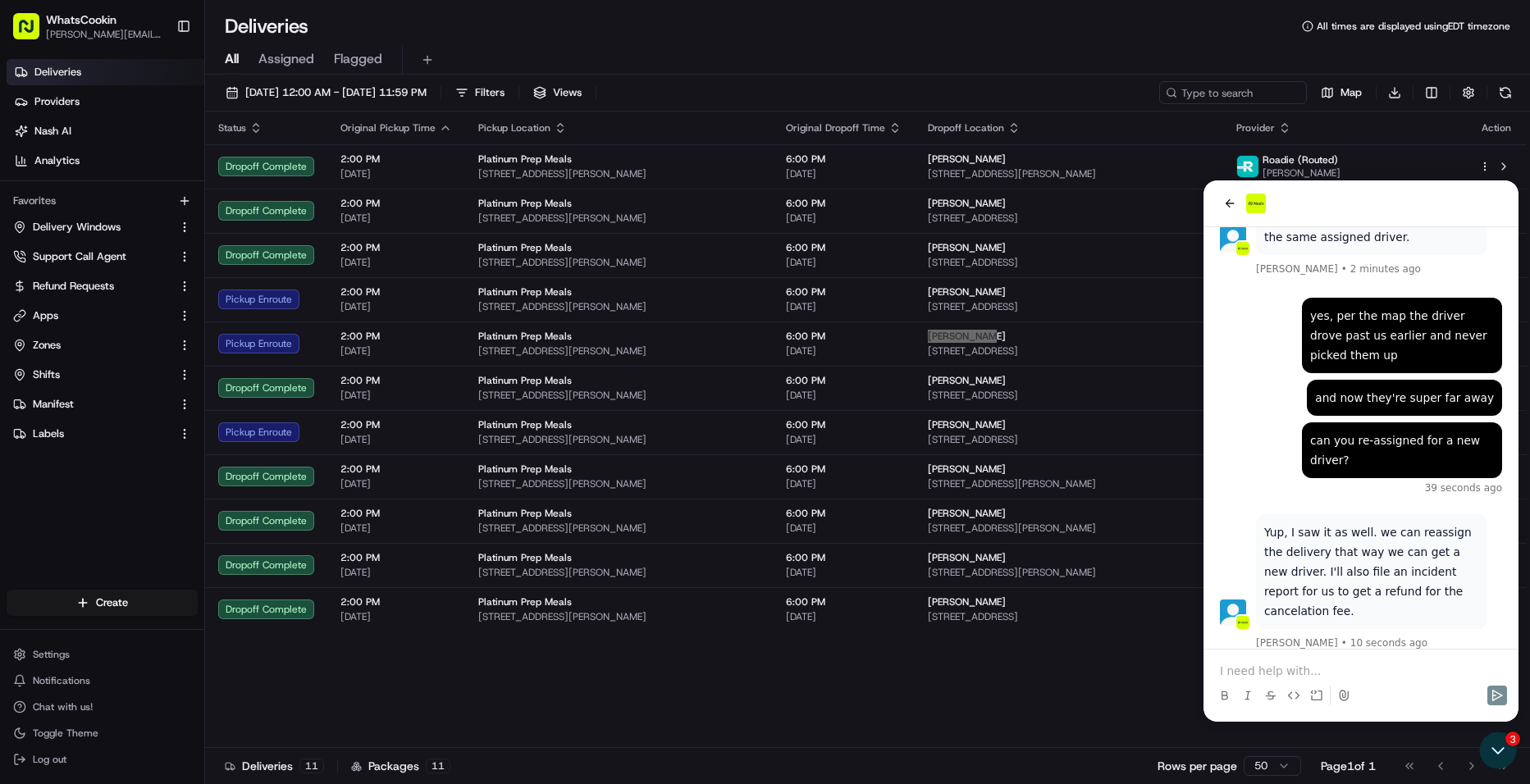
click at [1235, 665] on p at bounding box center [1360, 671] width 282 height 16
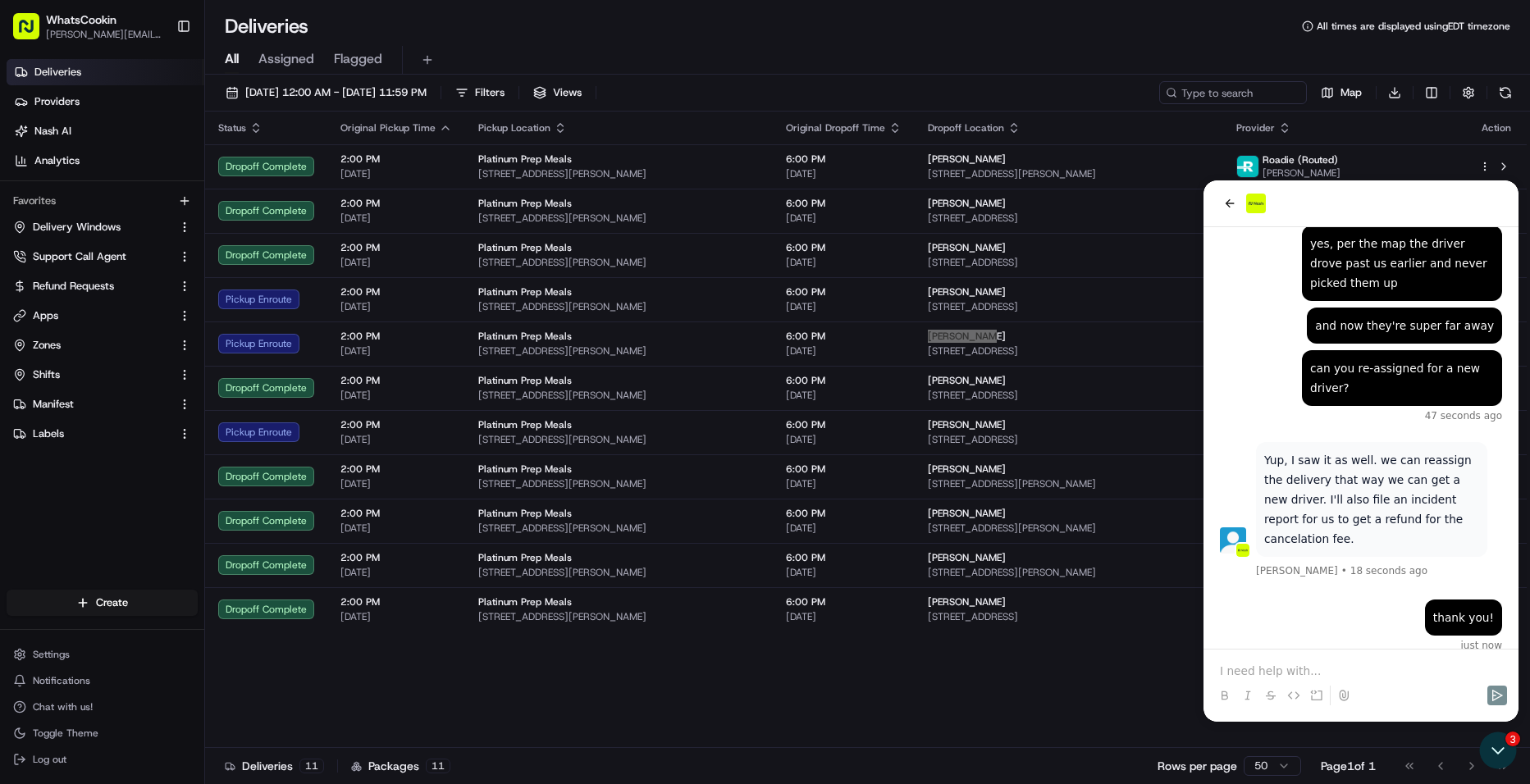
click at [1311, 698] on icon at bounding box center [1317, 695] width 13 height 13
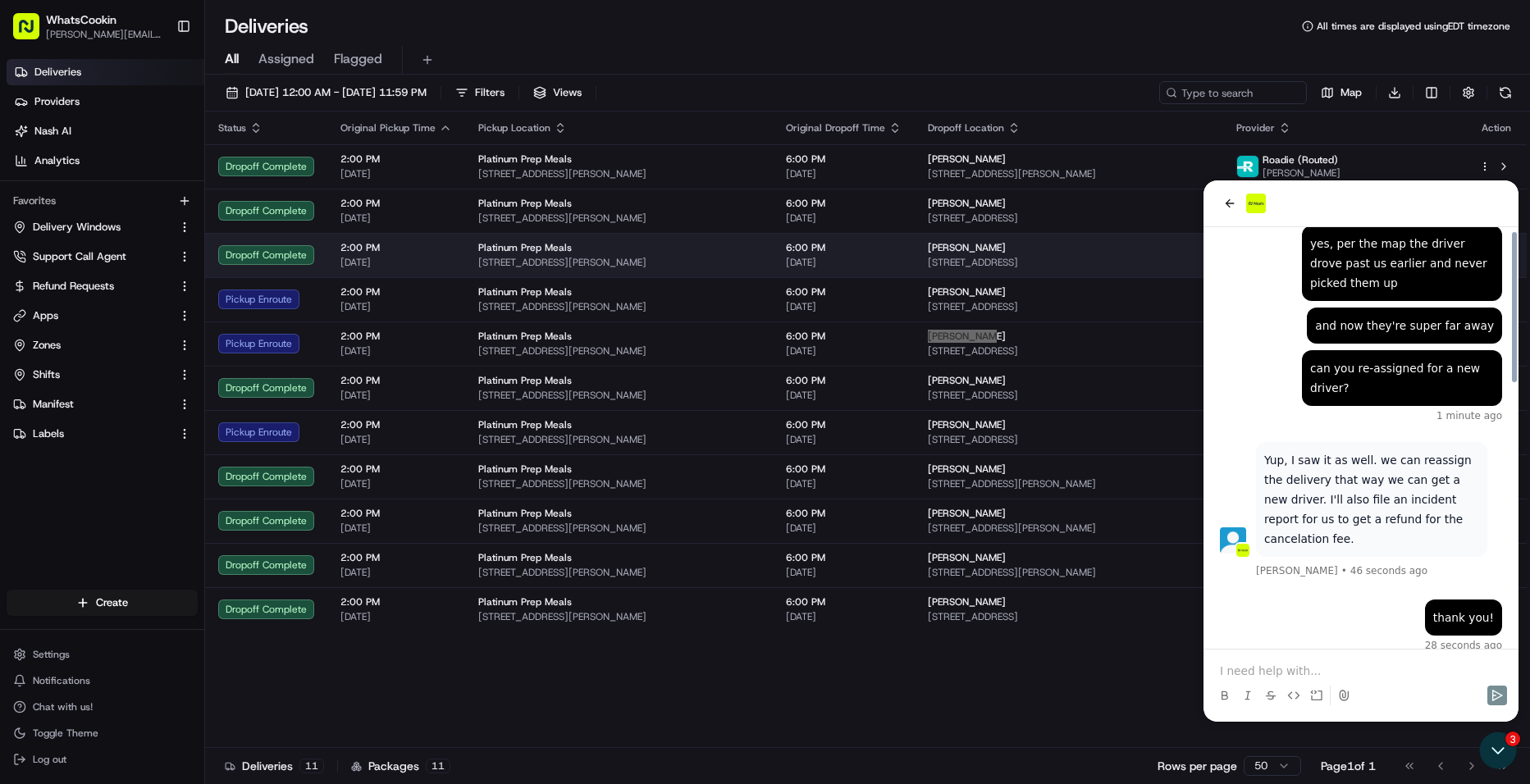
scroll to position [736, 0]
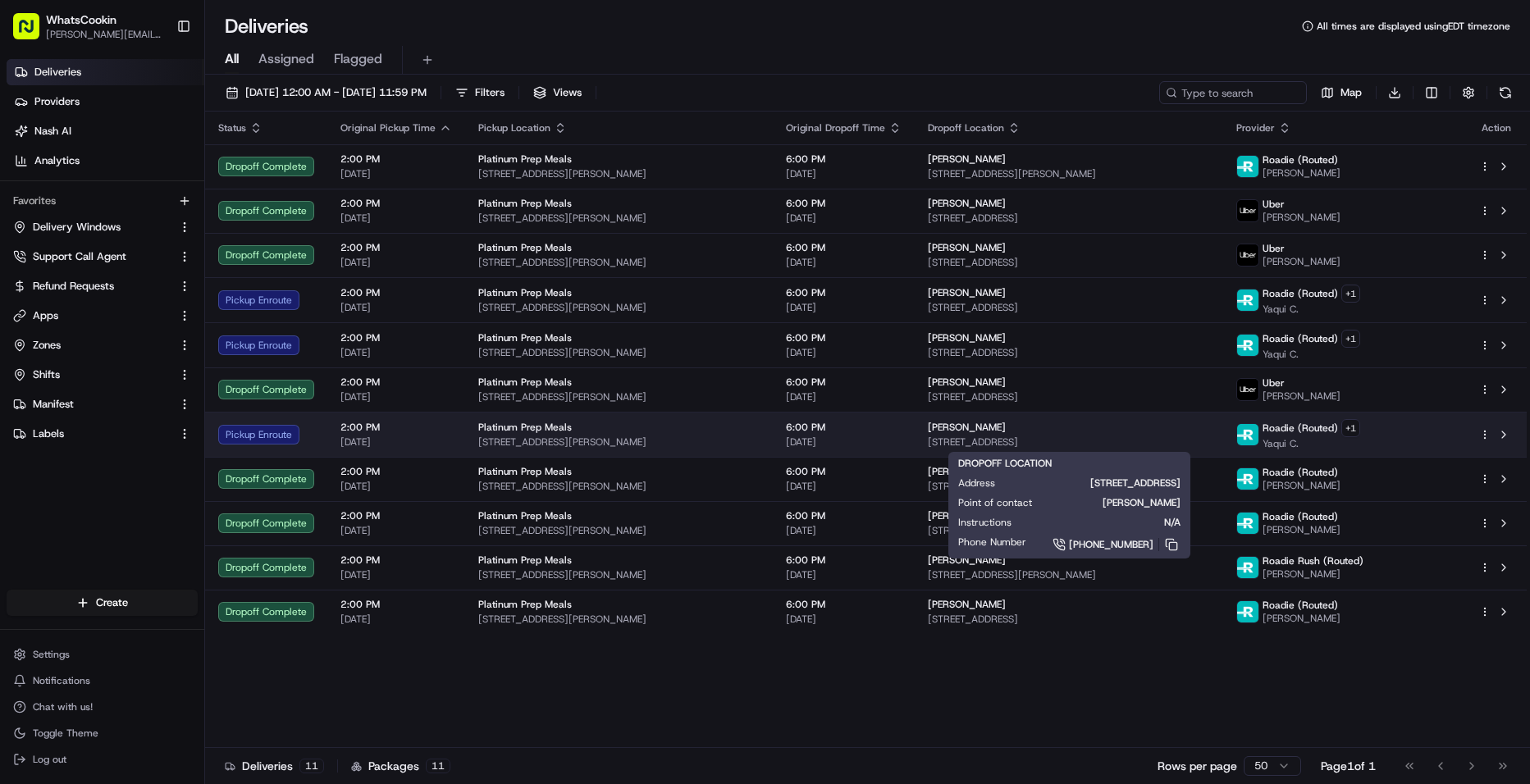
click at [1096, 439] on span "[STREET_ADDRESS]" at bounding box center [1068, 441] width 281 height 13
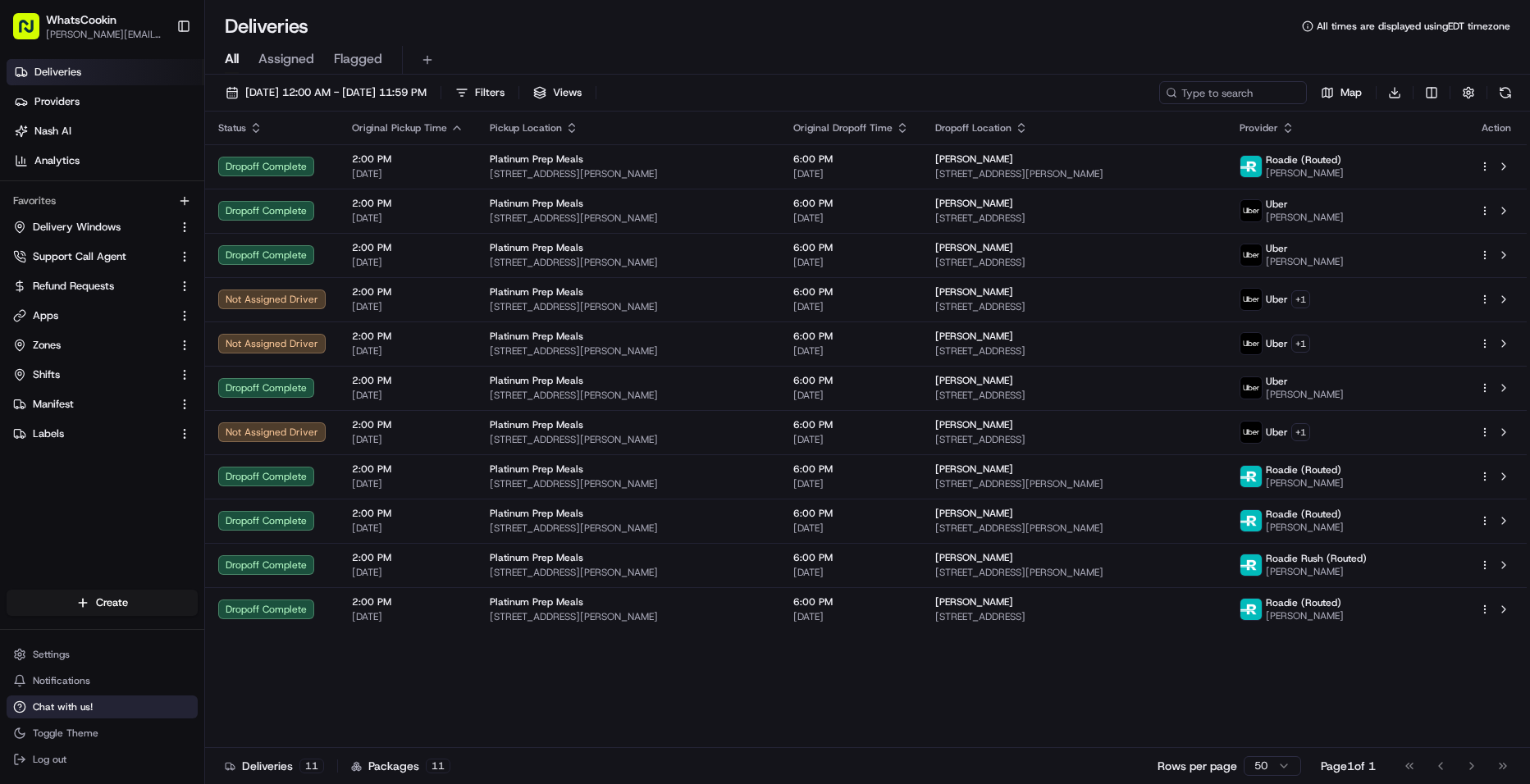
click at [61, 704] on span "Chat with us!" at bounding box center [63, 706] width 60 height 13
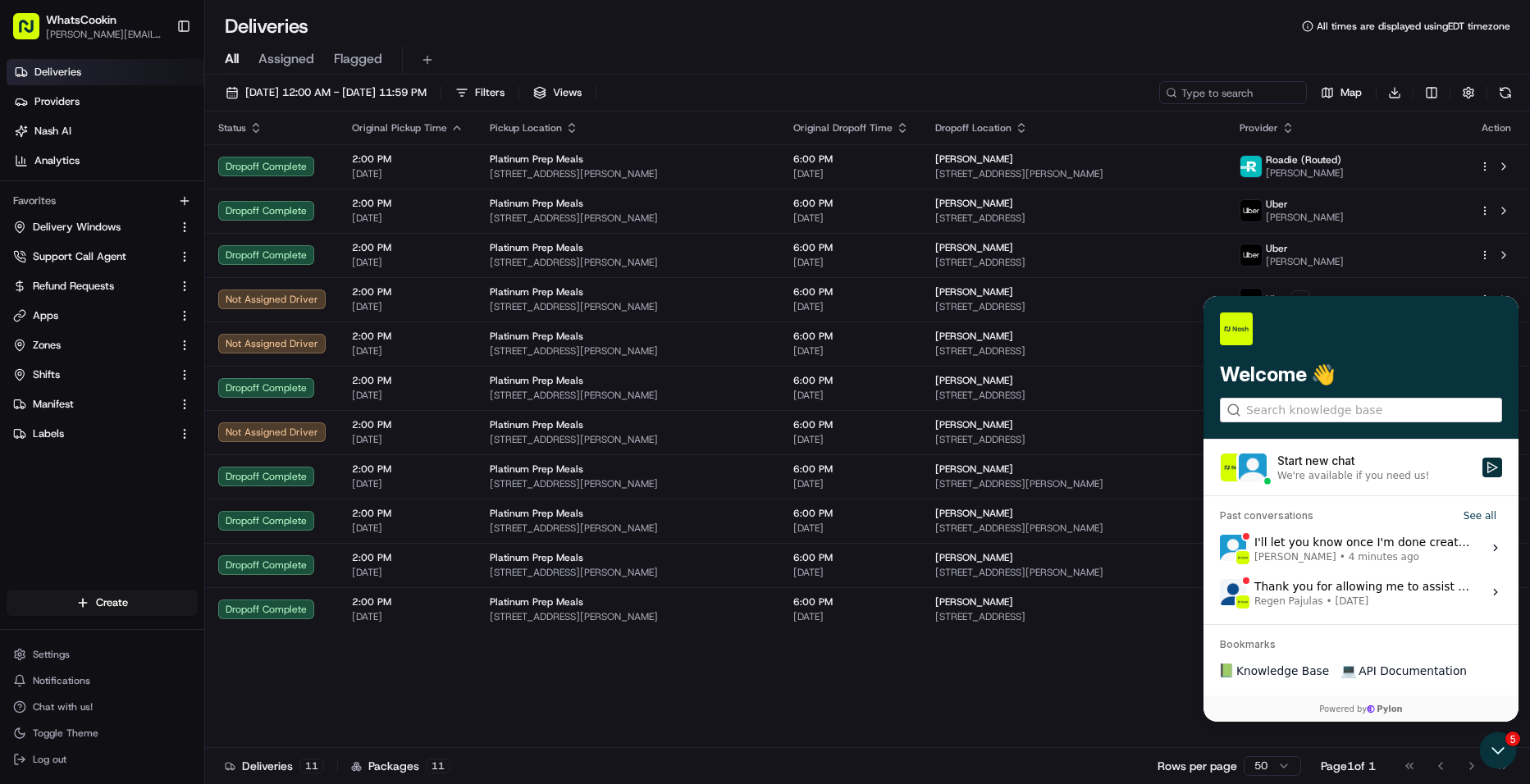
click at [1297, 478] on div "We're available if you need us!" at bounding box center [1352, 475] width 151 height 13
click at [1482, 477] on button "Start new chat We're available if you need us!" at bounding box center [1492, 468] width 20 height 20
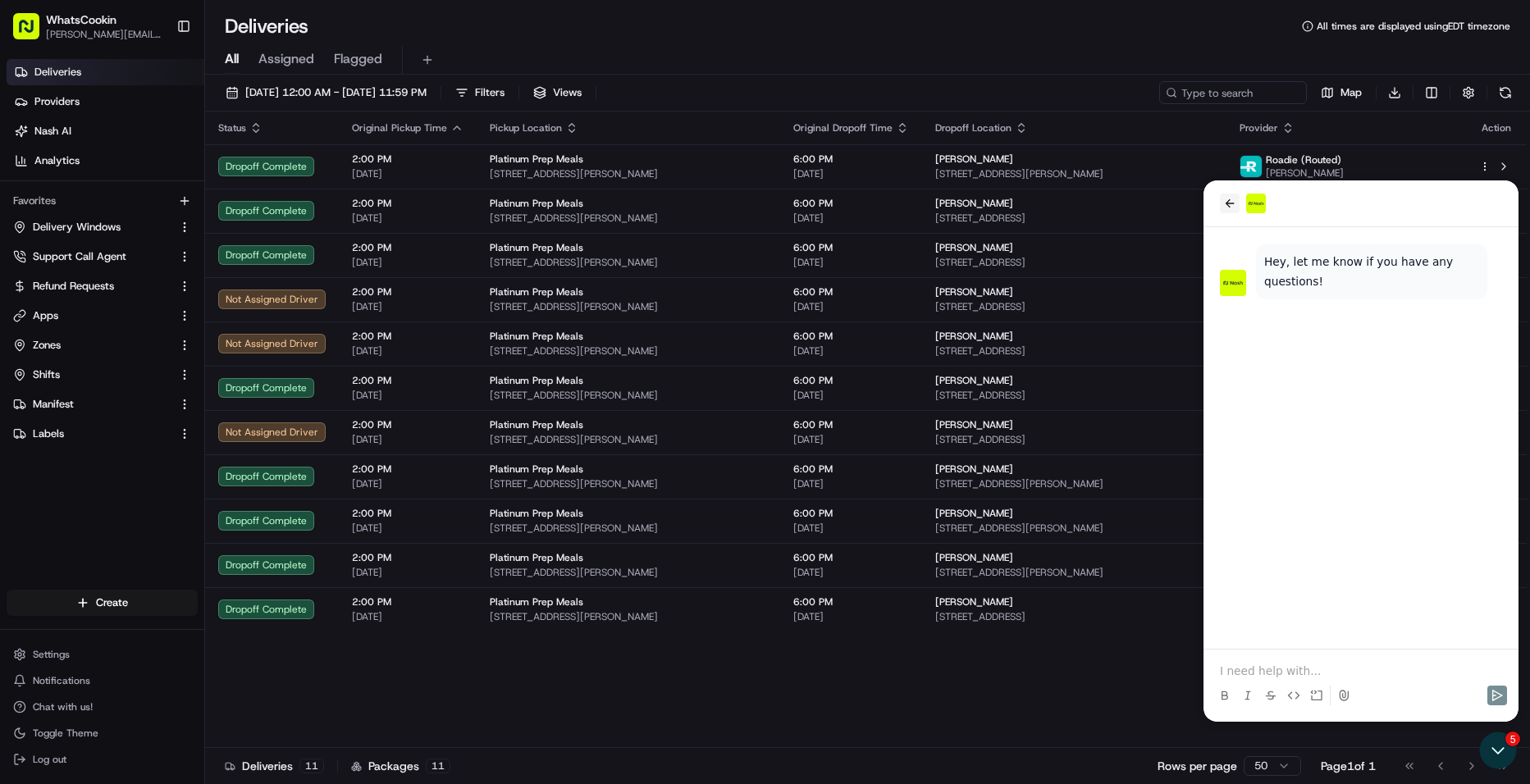
click at [1222, 206] on button "back" at bounding box center [1230, 203] width 20 height 20
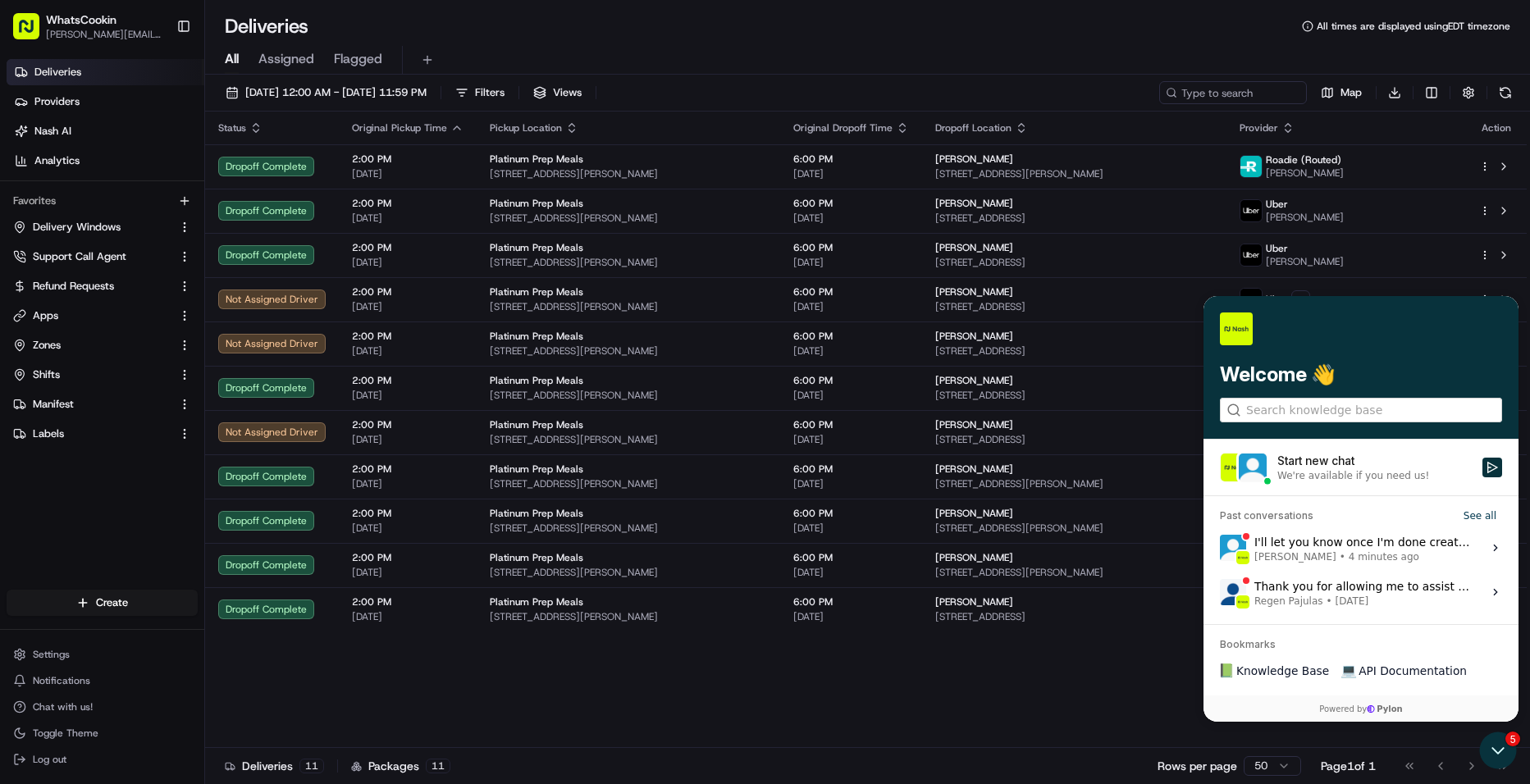
click at [1361, 546] on div "I'll let you know once I'm done creating the refund request from Roadie Liam S.…" at bounding box center [1363, 547] width 219 height 31
click at [1220, 547] on button "View issue" at bounding box center [1219, 547] width 1 height 1
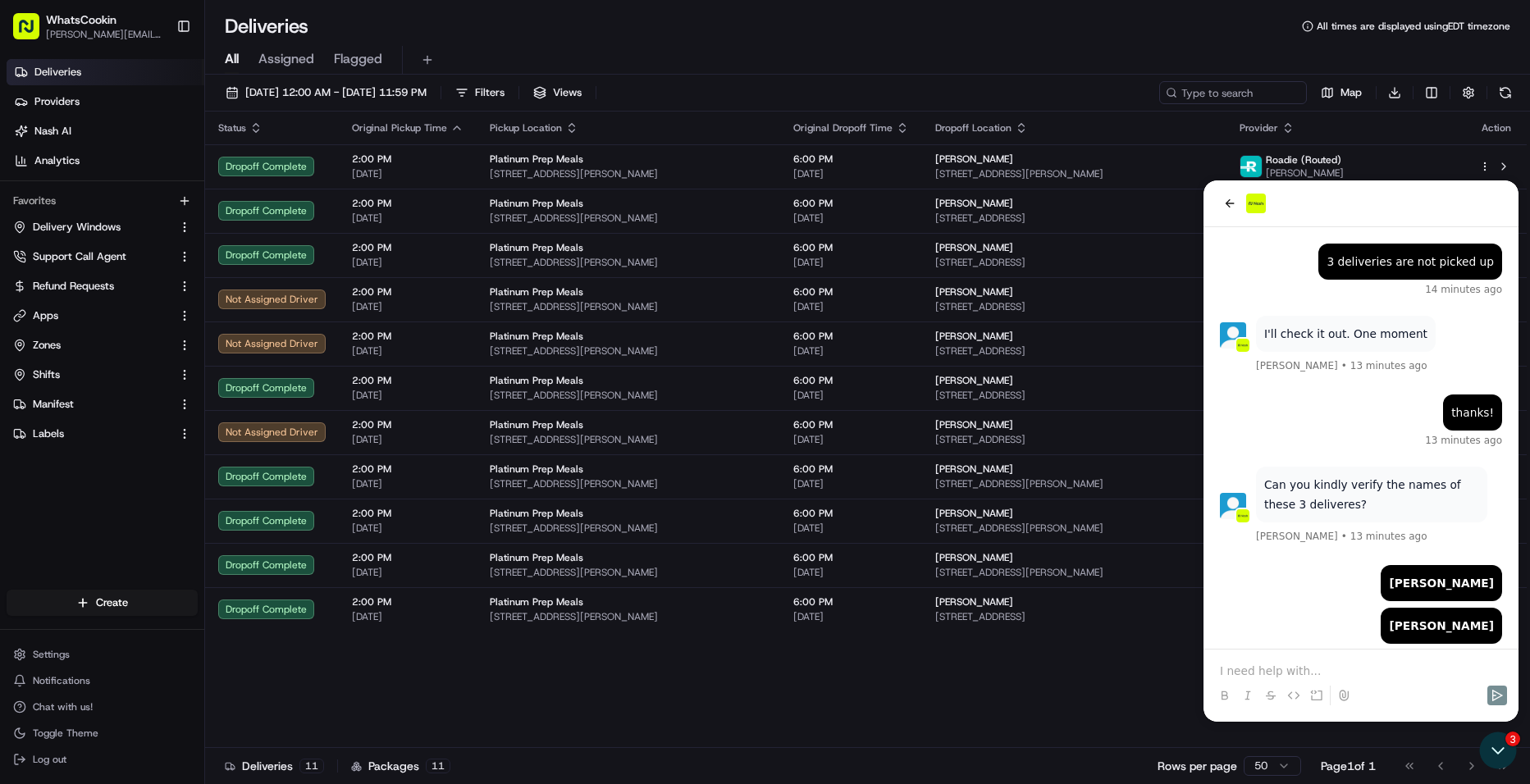
scroll to position [861, 0]
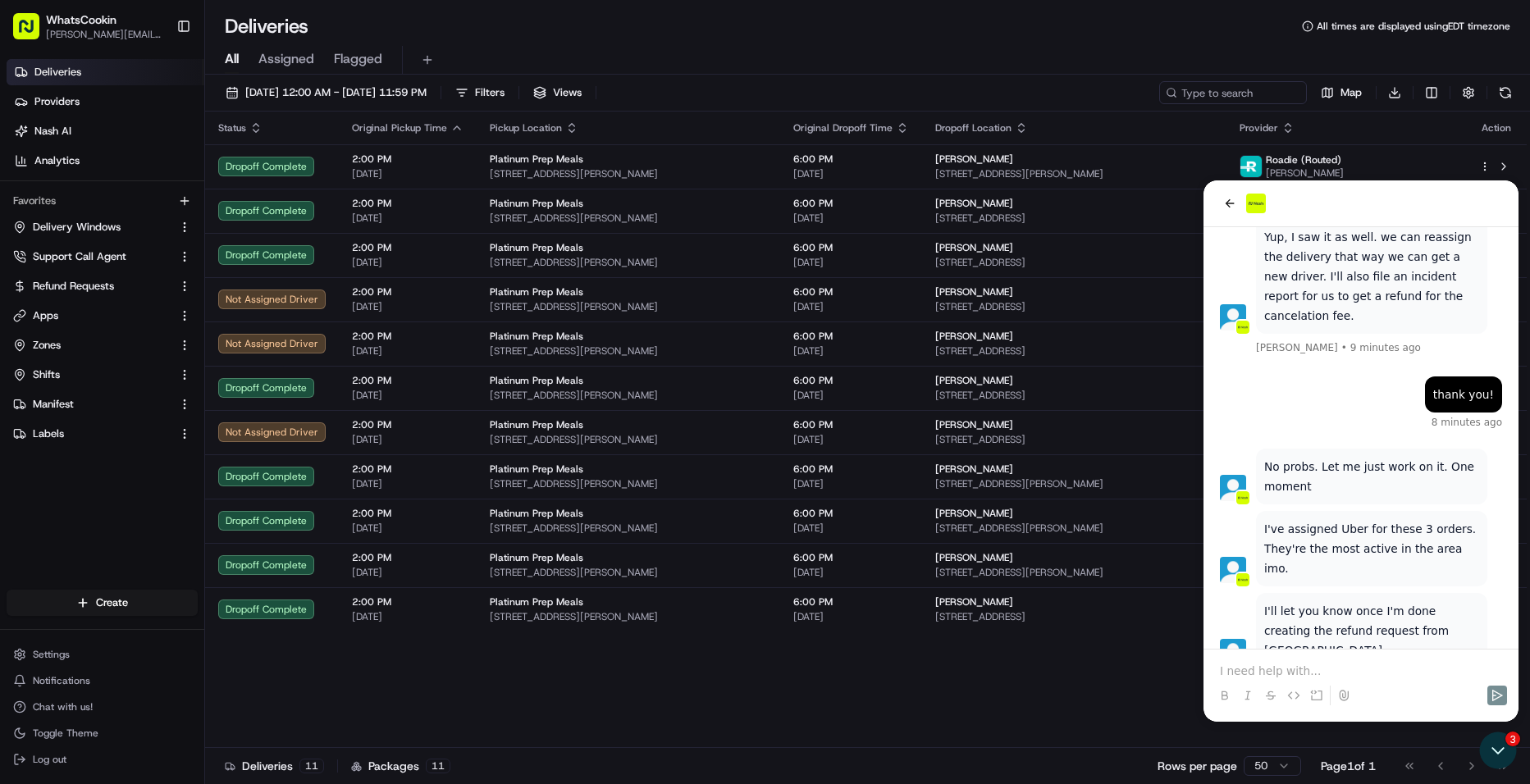
click at [1112, 669] on div "Status Original Pickup Time Pickup Location Original Dropoff Time Dropoff Locat…" at bounding box center [865, 430] width 1321 height 636
click at [1225, 205] on icon "back" at bounding box center [1230, 203] width 13 height 13
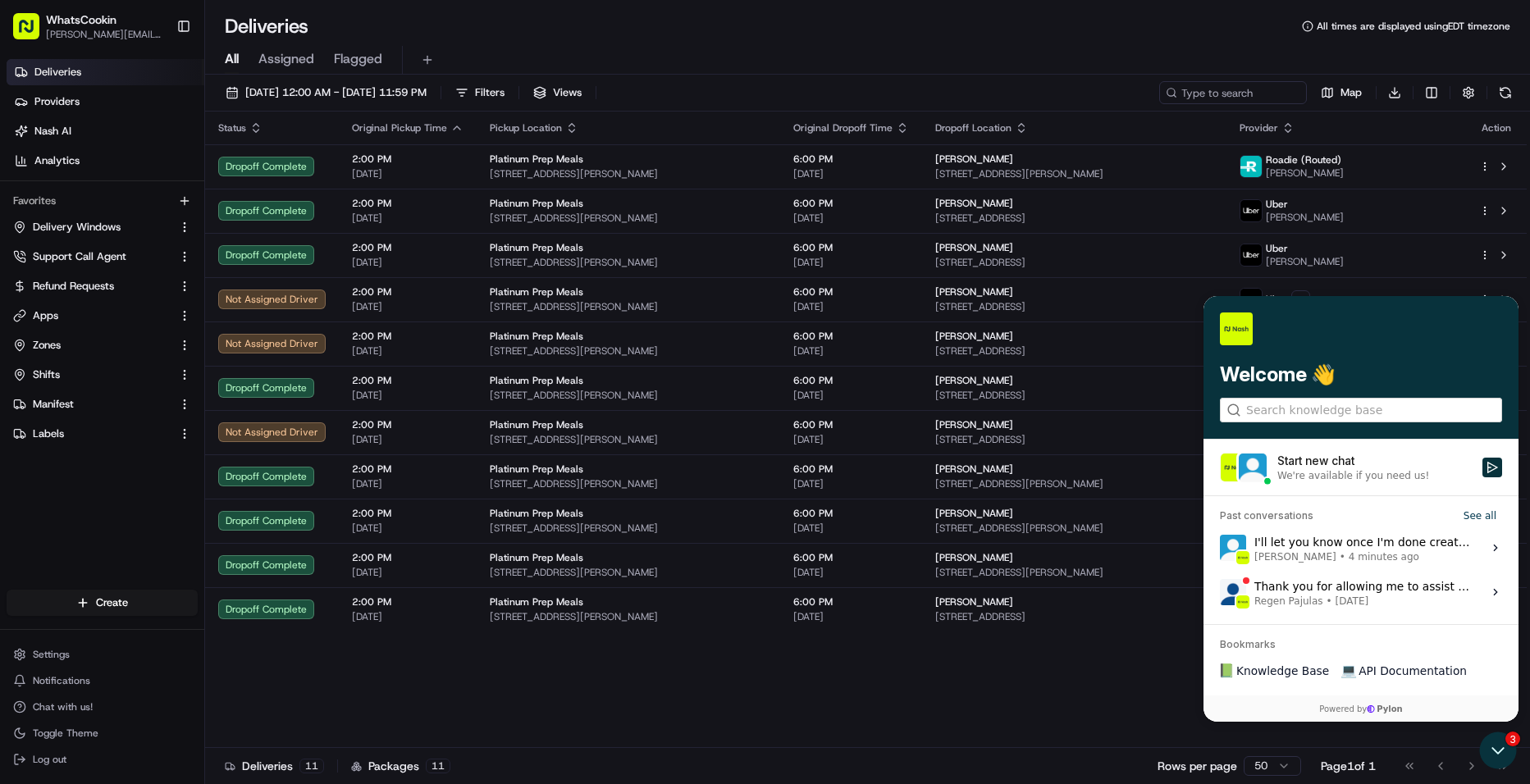
click at [1098, 680] on div "Status Original Pickup Time Pickup Location Original Dropoff Time Dropoff Locat…" at bounding box center [865, 430] width 1321 height 636
click at [1232, 315] on img at bounding box center [1236, 329] width 33 height 33
click at [1496, 753] on icon "Open customer support" at bounding box center [1497, 750] width 41 height 41
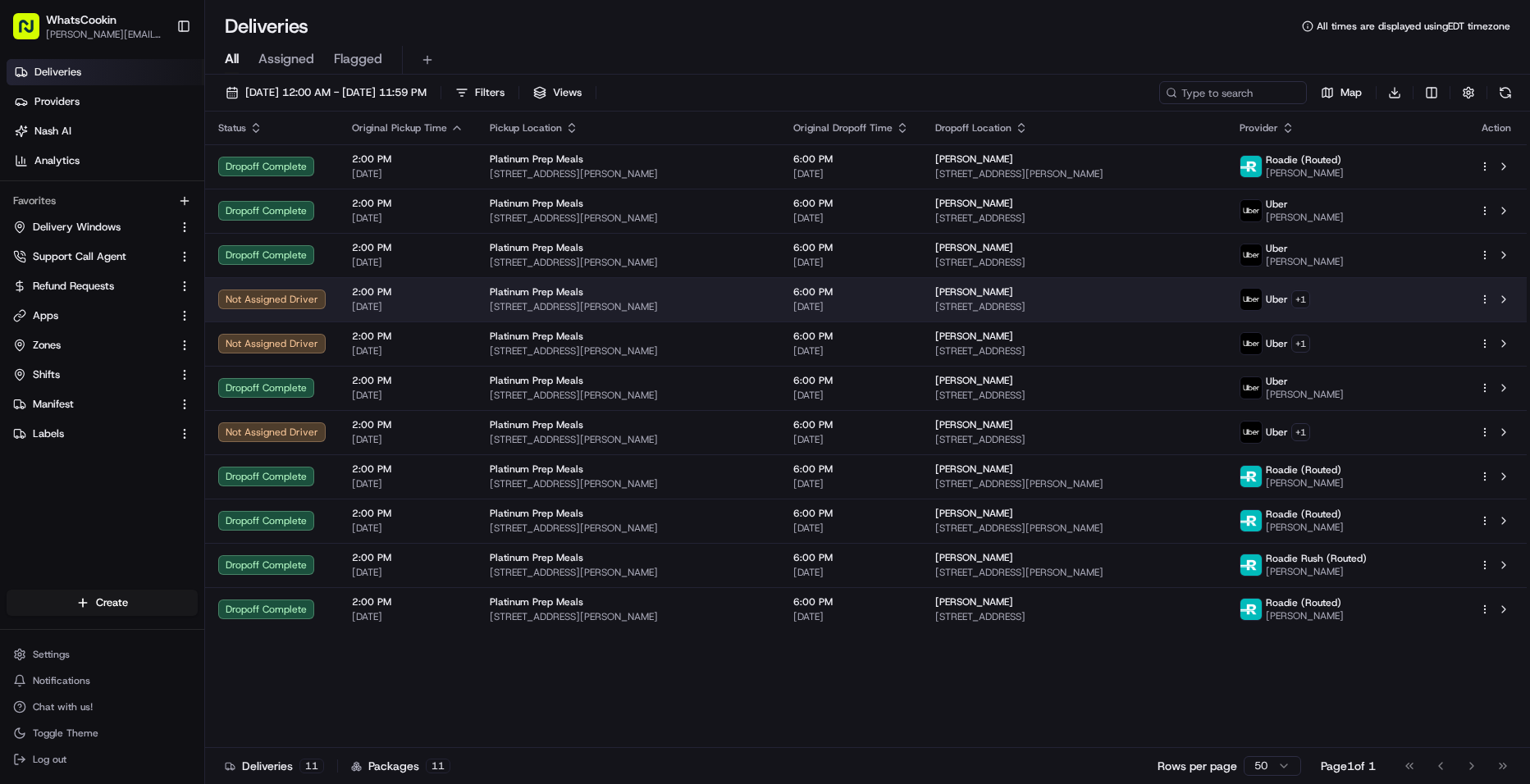
click at [1374, 286] on td "Uber + 1" at bounding box center [1346, 299] width 239 height 44
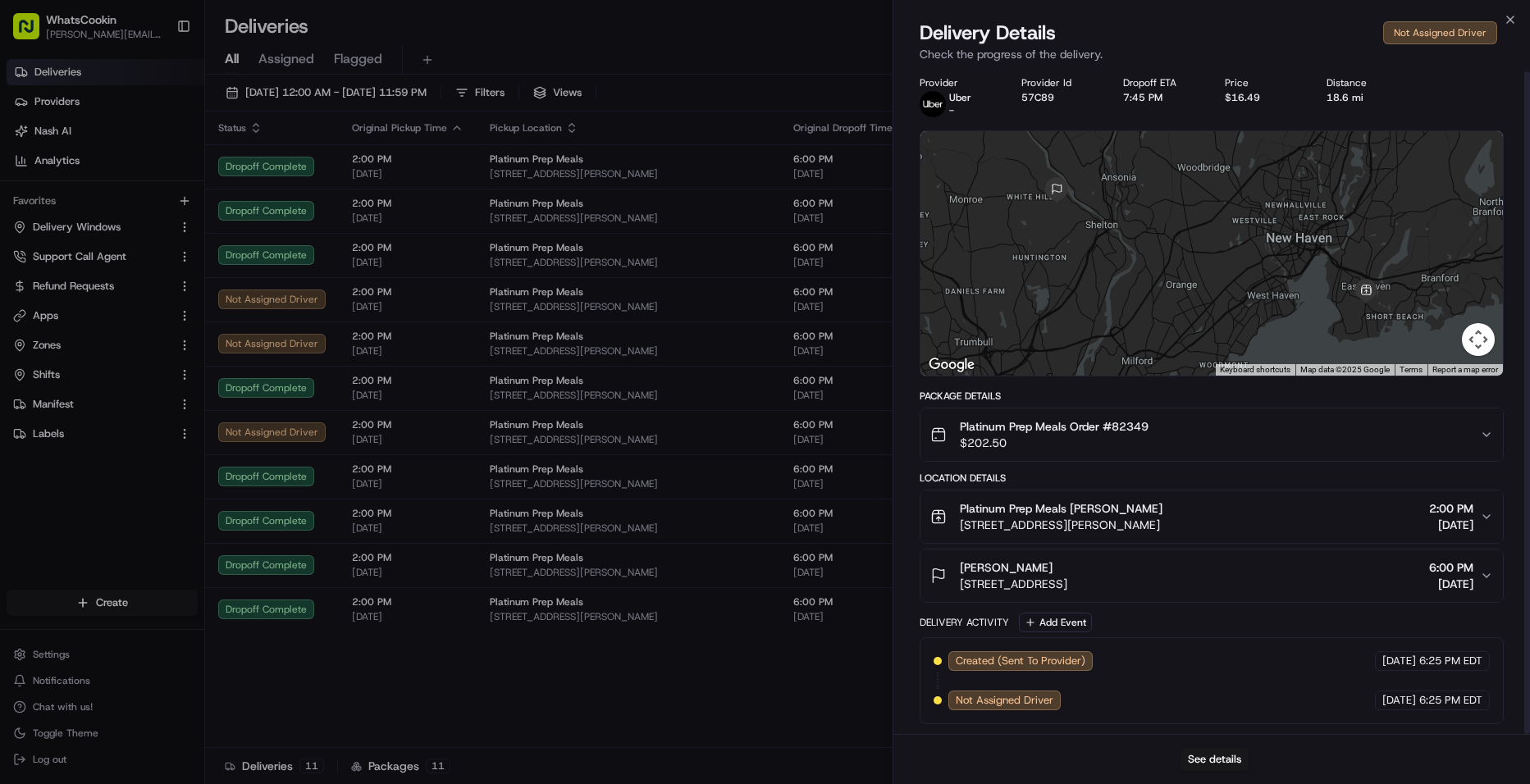
scroll to position [0, 0]
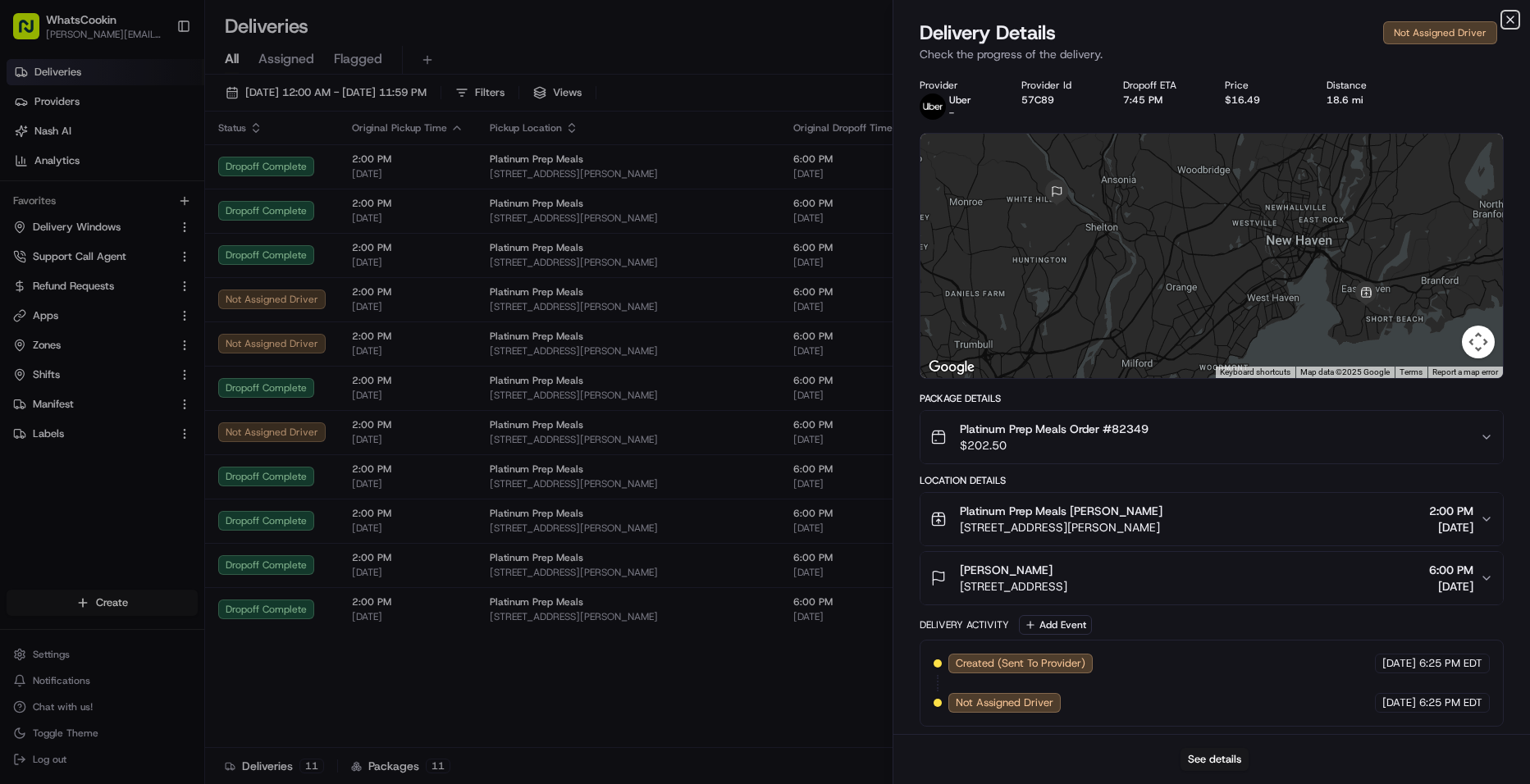
click at [1505, 18] on icon "button" at bounding box center [1510, 19] width 13 height 13
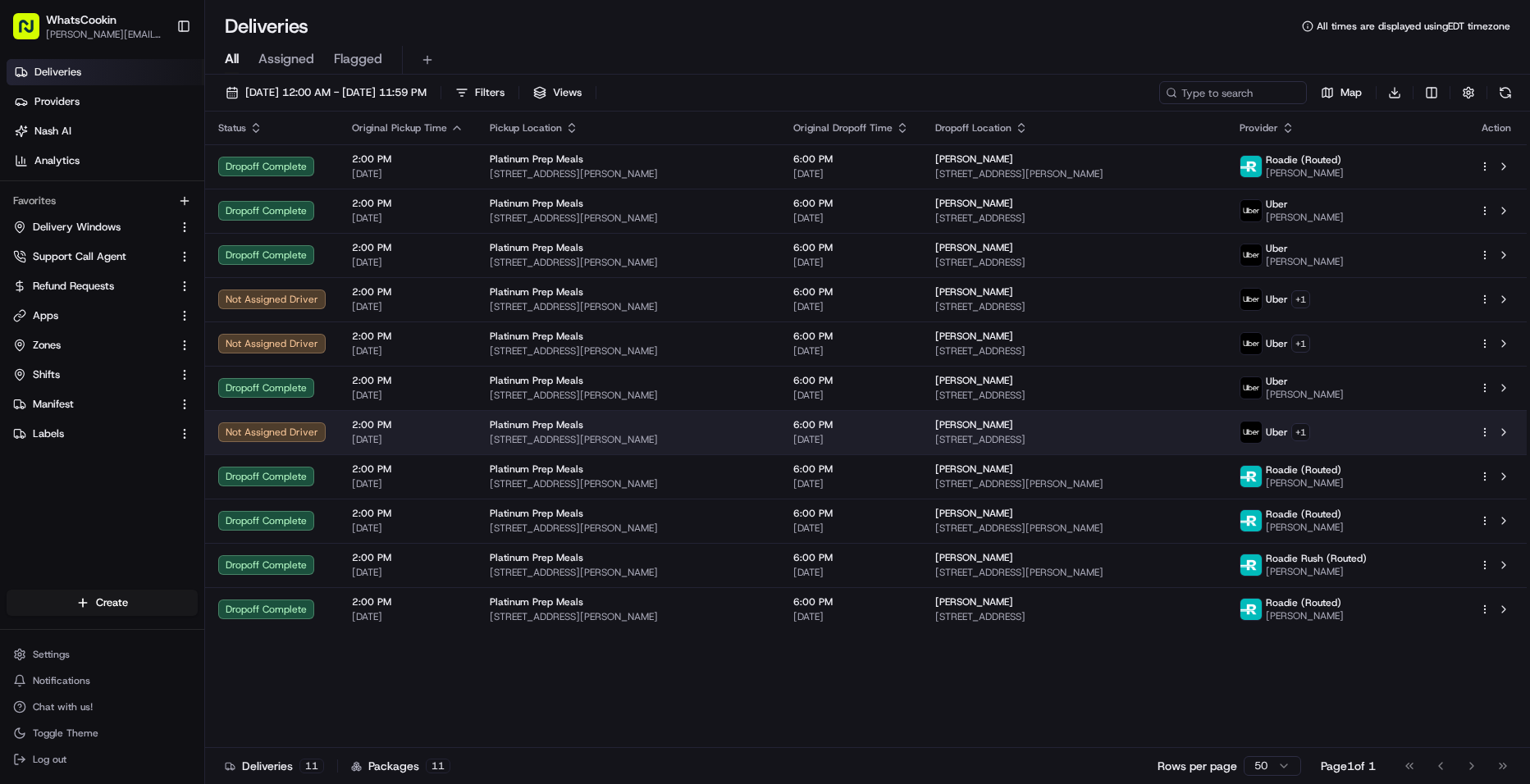
click at [1398, 437] on div "Uber + 1" at bounding box center [1346, 431] width 213 height 23
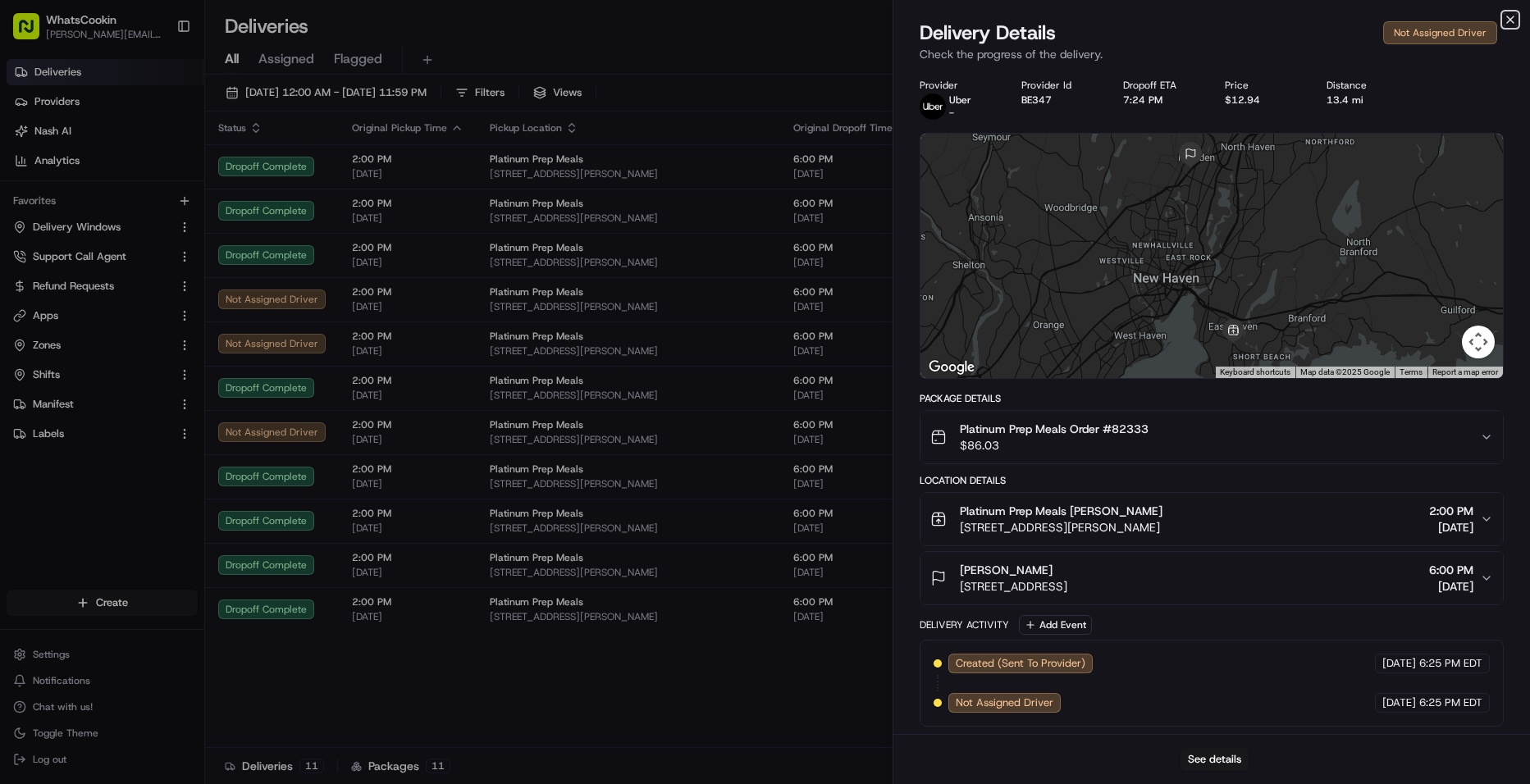
click at [1506, 21] on icon "button" at bounding box center [1510, 19] width 13 height 13
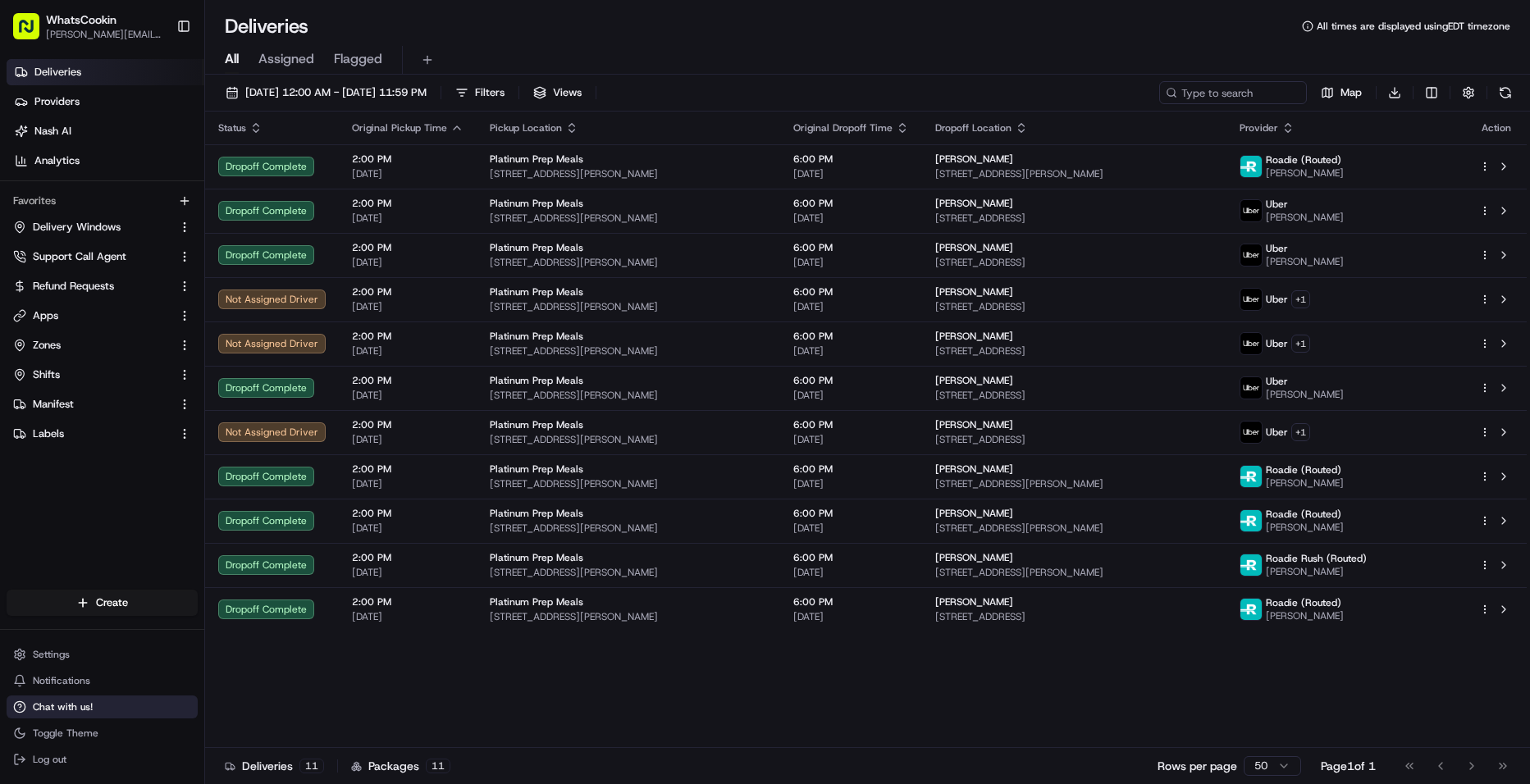
click at [73, 697] on button "Chat with us!" at bounding box center [102, 706] width 191 height 23
click at [54, 700] on button "Chat with us!" at bounding box center [102, 706] width 191 height 23
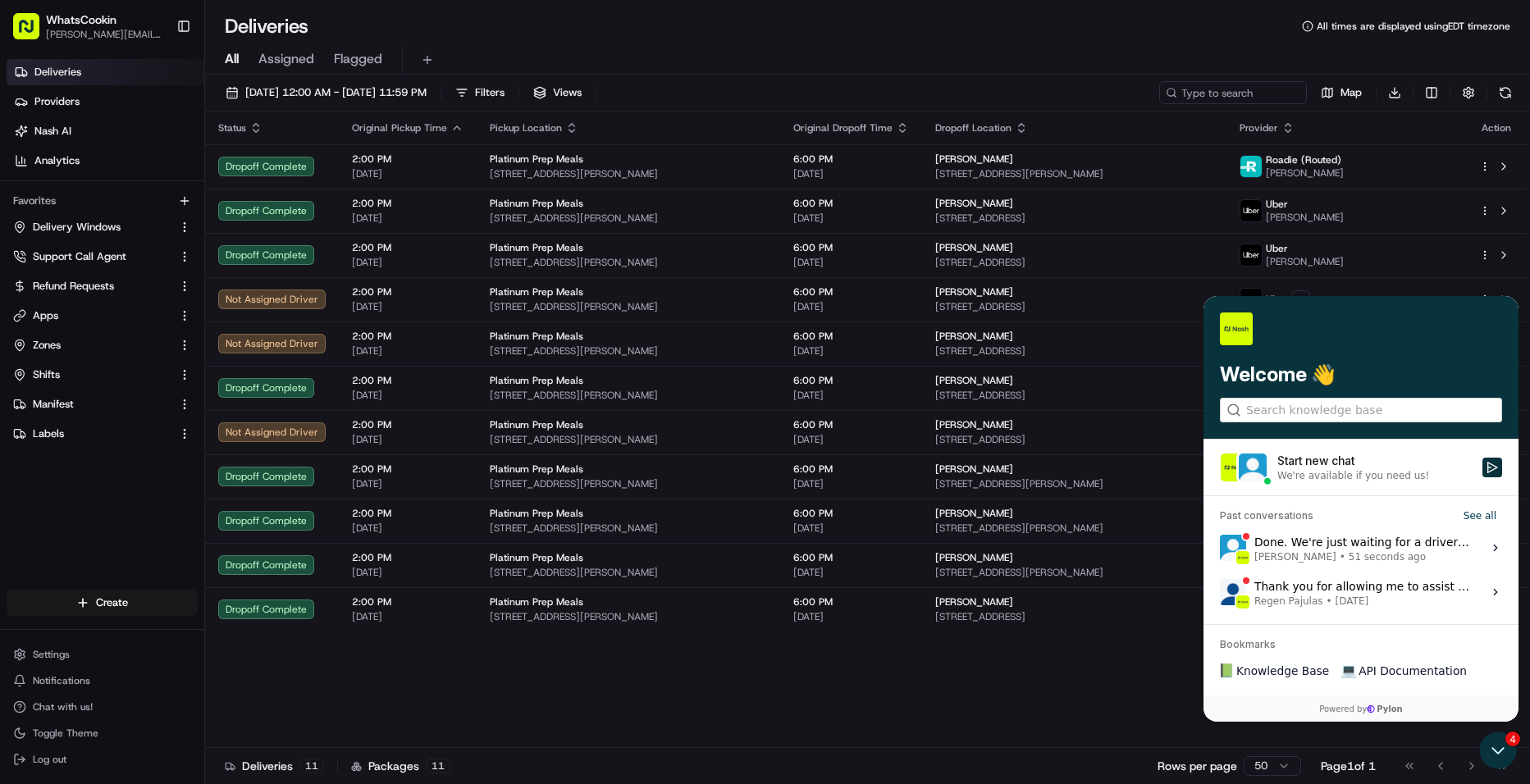
click at [1365, 546] on div "Done. We're just waiting for a driver to accept the job Liam S. • 51 seconds ago" at bounding box center [1363, 547] width 219 height 31
click at [1220, 547] on button "View issue" at bounding box center [1219, 547] width 1 height 1
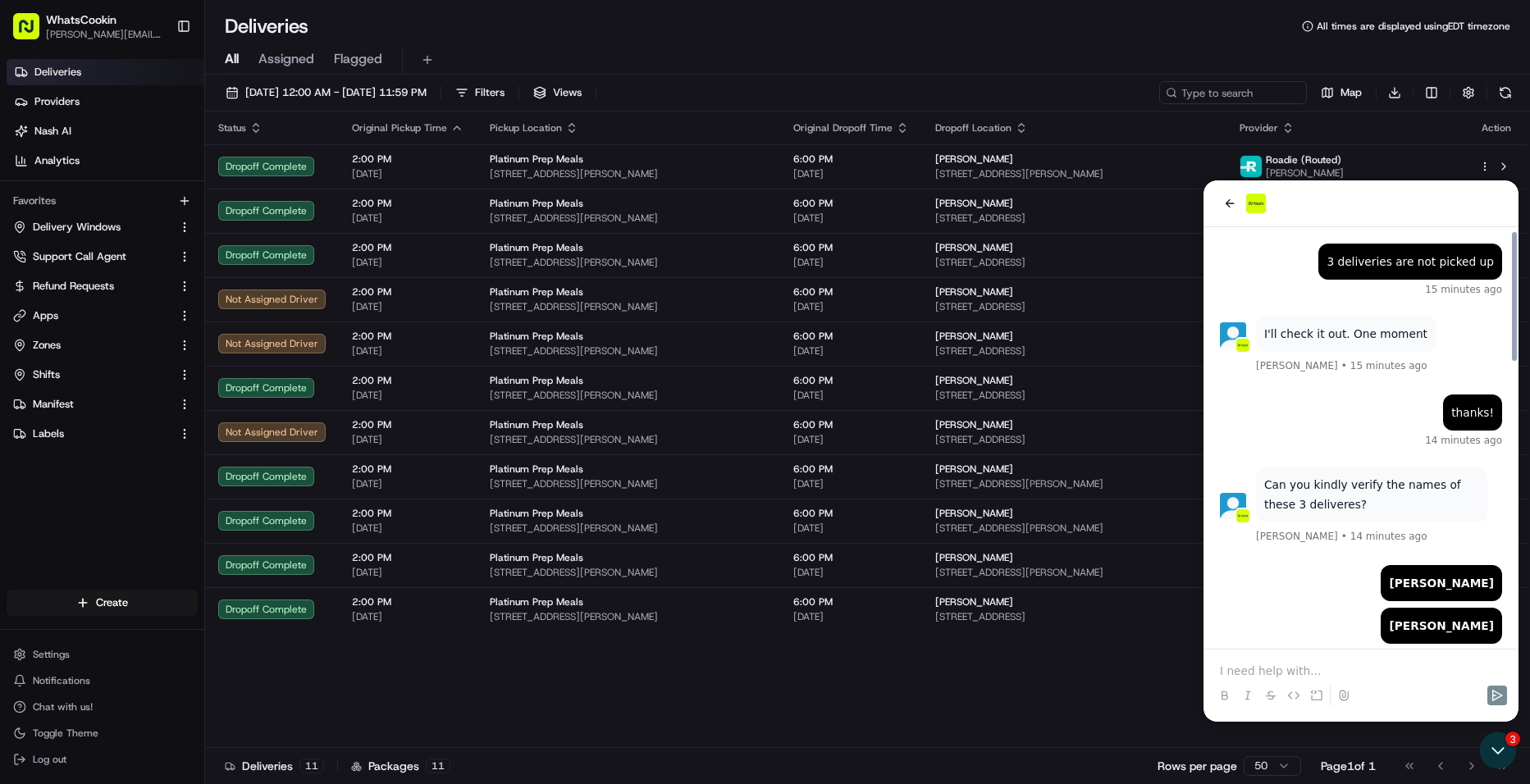
scroll to position [923, 0]
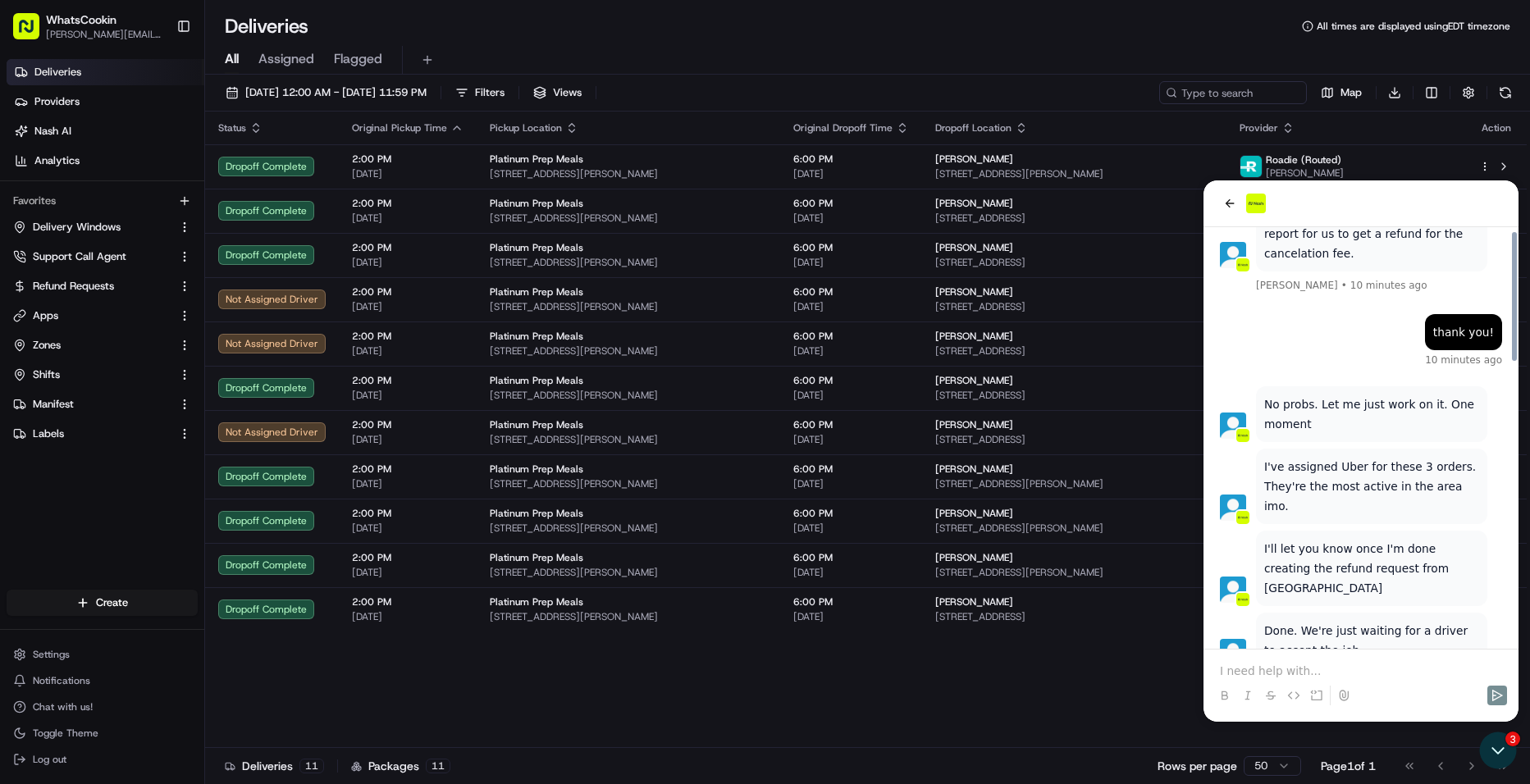
click at [1359, 674] on p at bounding box center [1360, 671] width 282 height 16
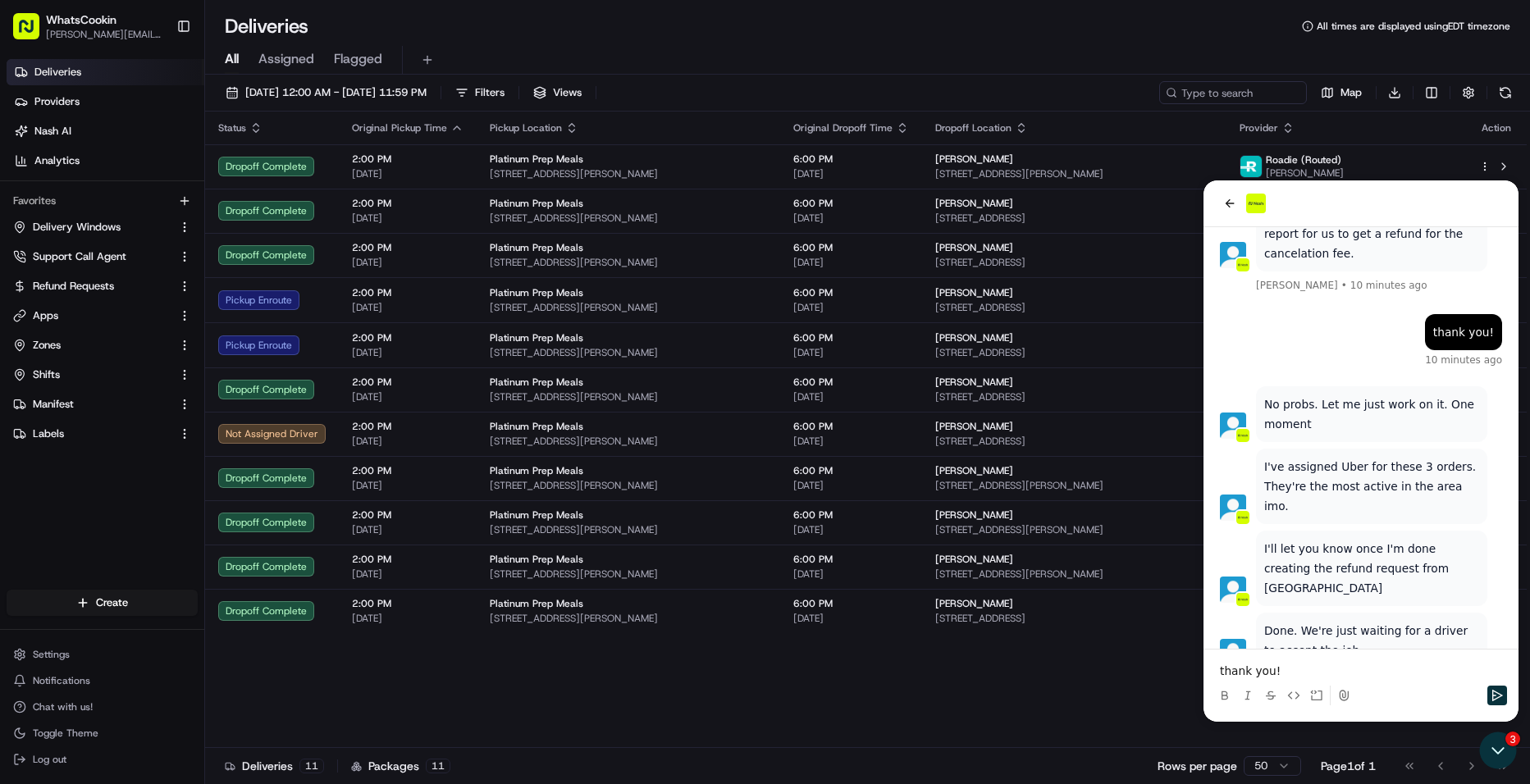
scroll to position [995, 0]
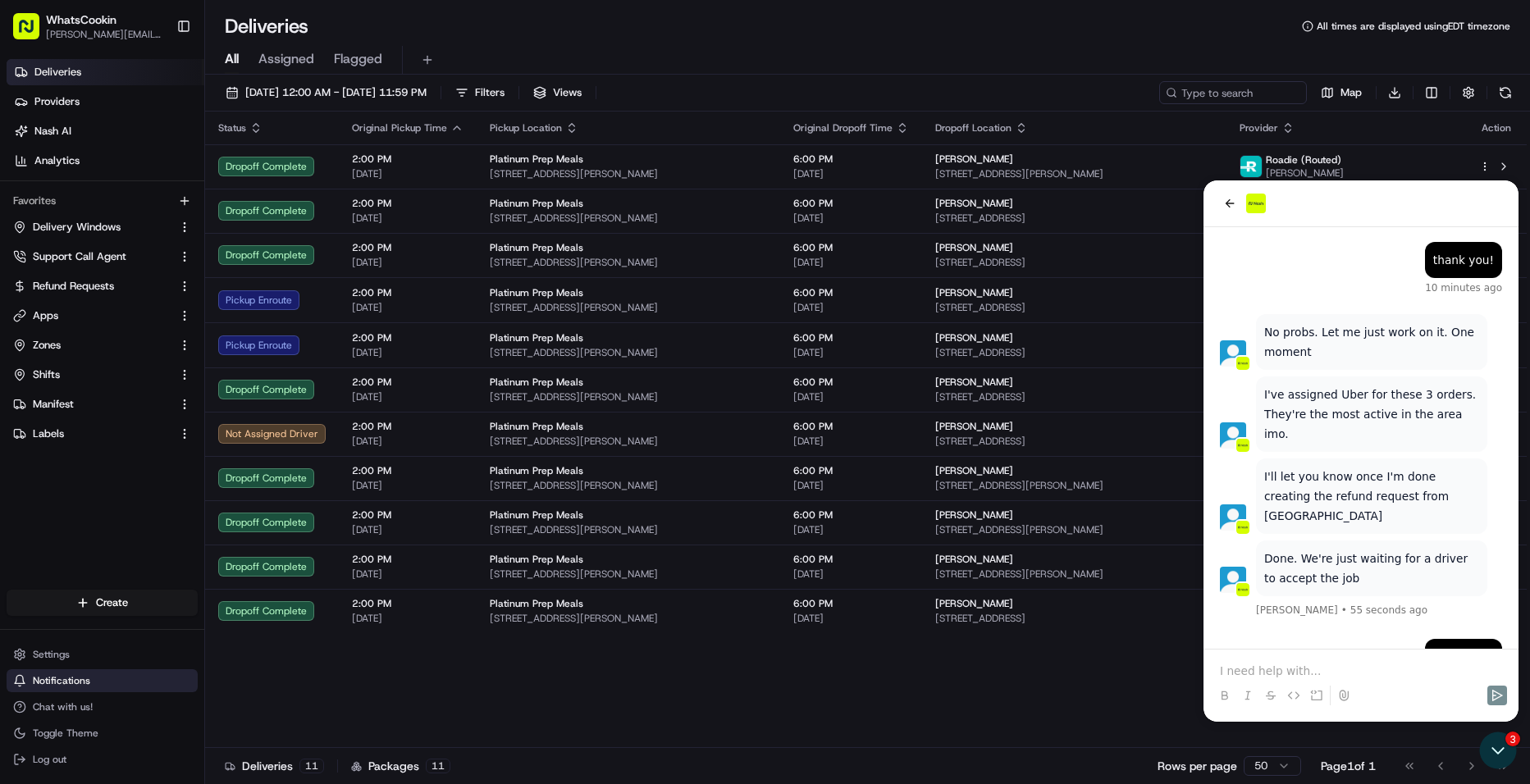
click at [71, 675] on span "Notifications" at bounding box center [61, 681] width 57 height 13
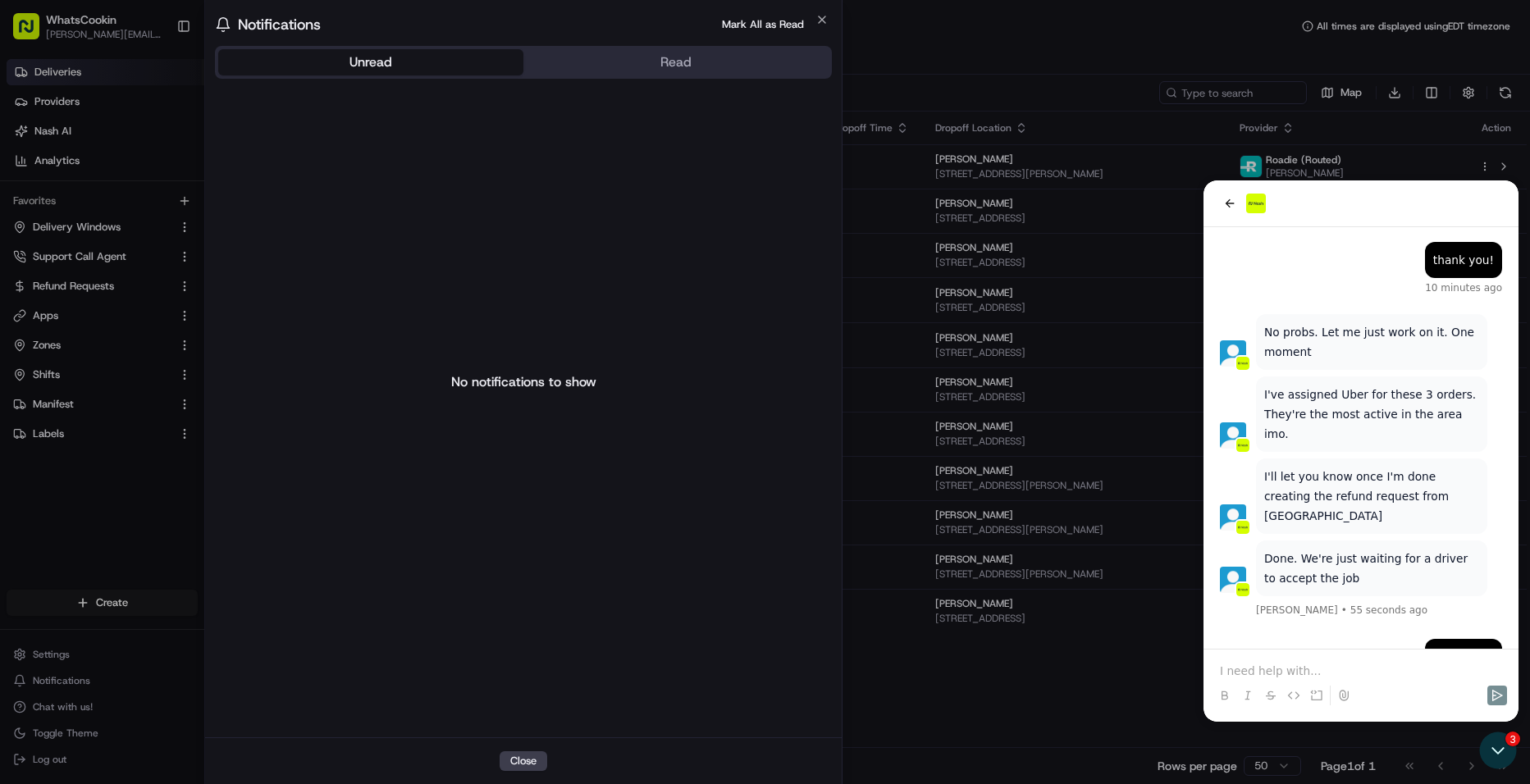
click at [83, 692] on div at bounding box center [765, 392] width 1530 height 784
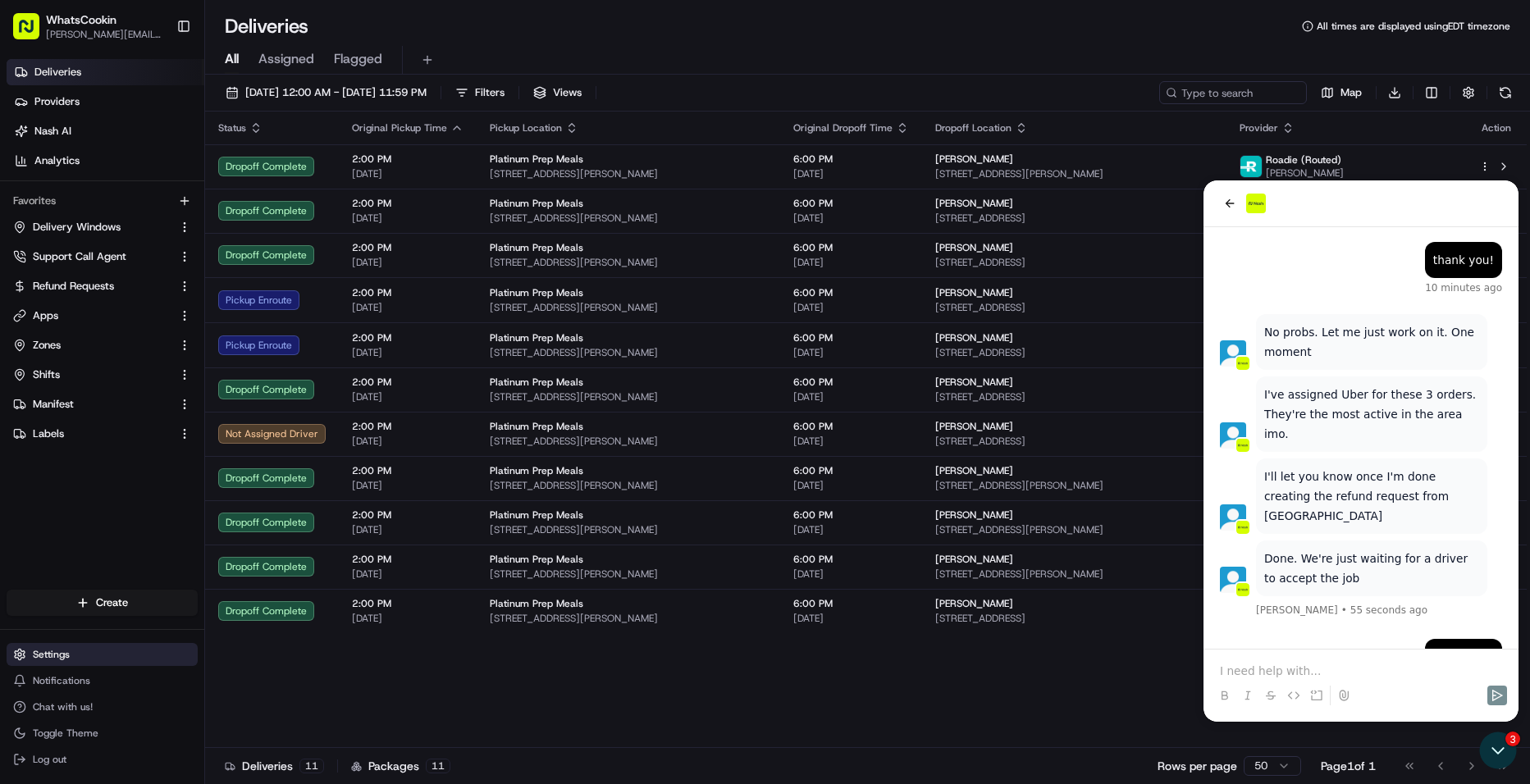
click at [41, 650] on span "Settings" at bounding box center [51, 654] width 37 height 13
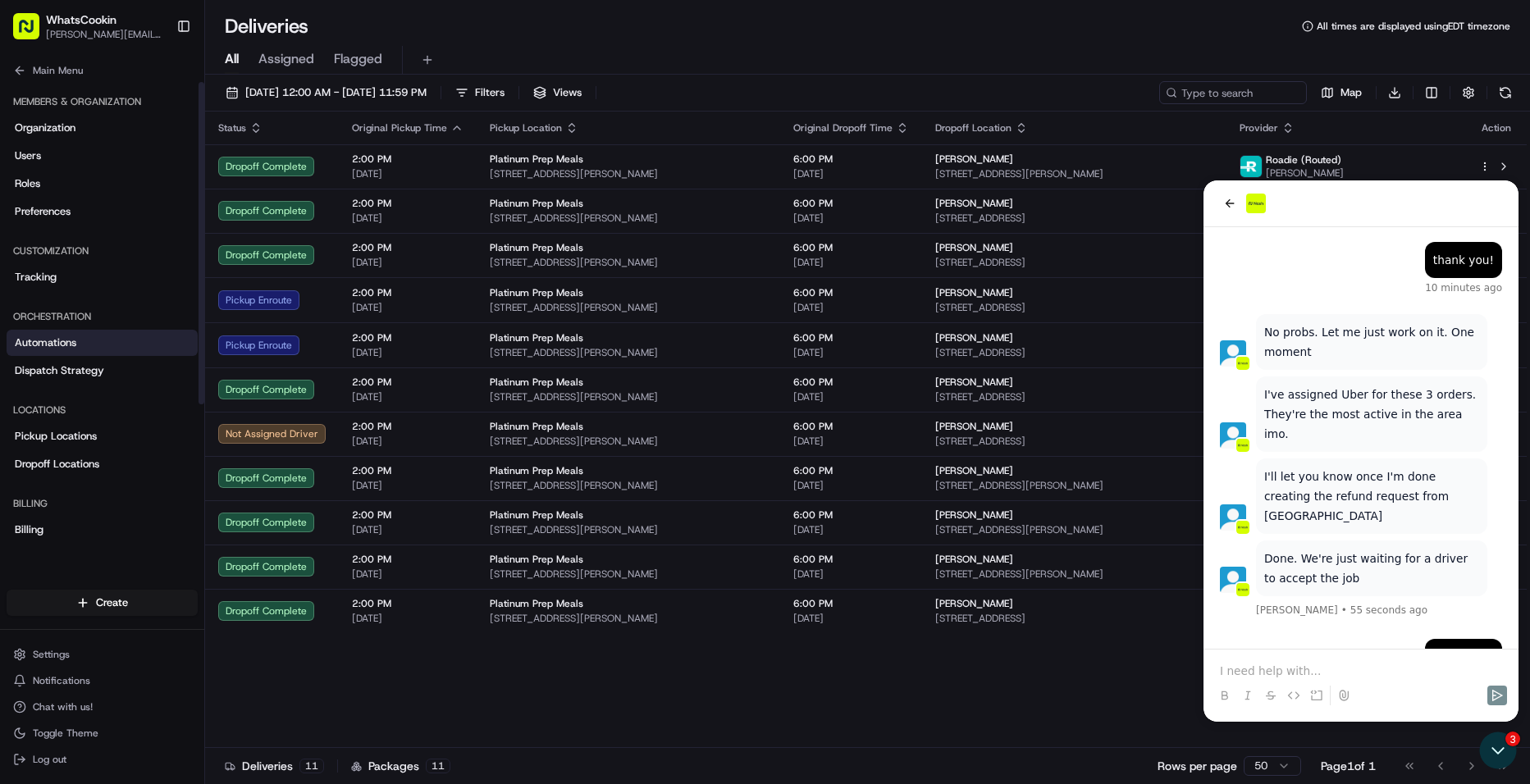
click at [62, 350] on link "Automations" at bounding box center [102, 343] width 191 height 26
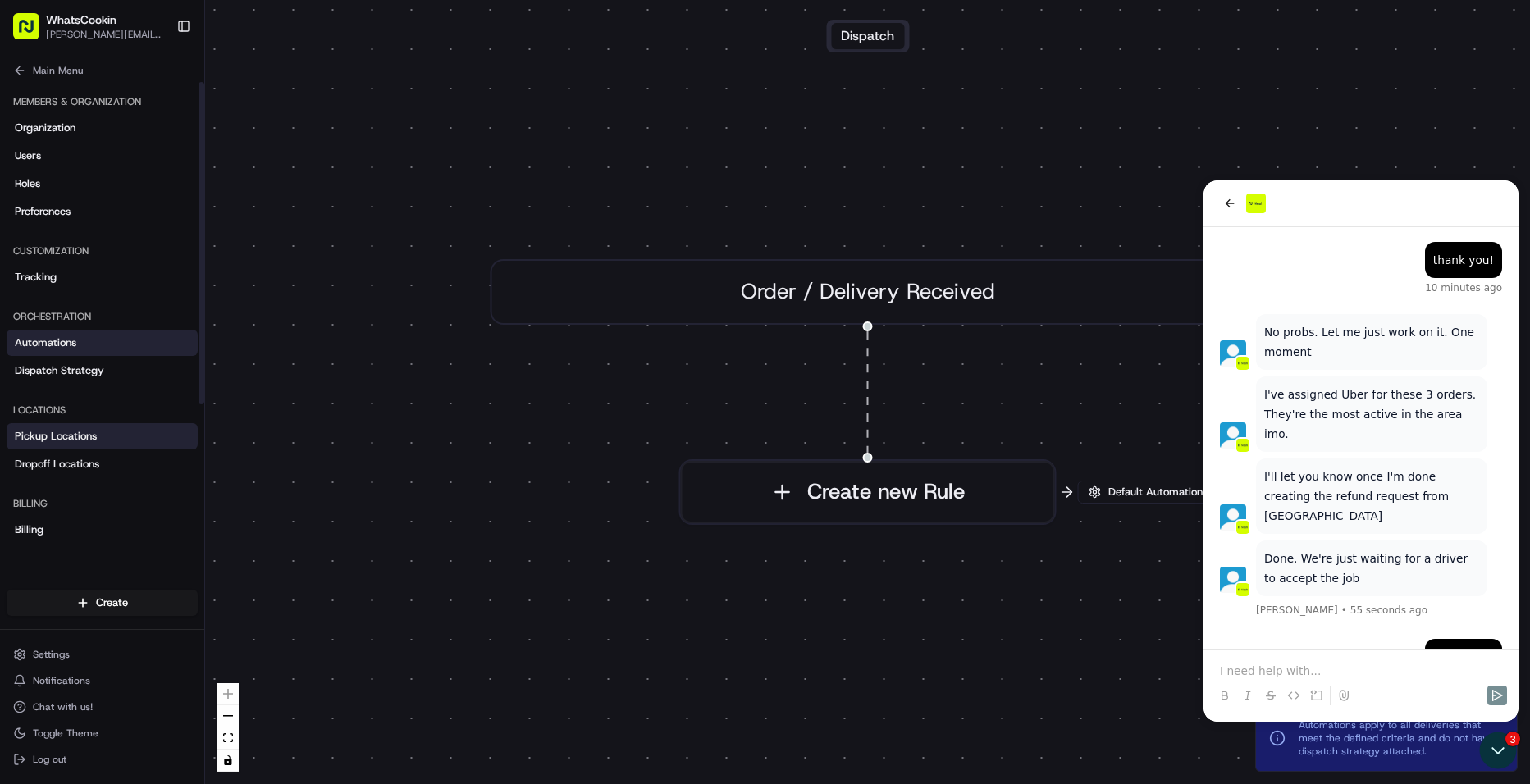
click at [62, 434] on span "Pickup Locations" at bounding box center [55, 436] width 82 height 15
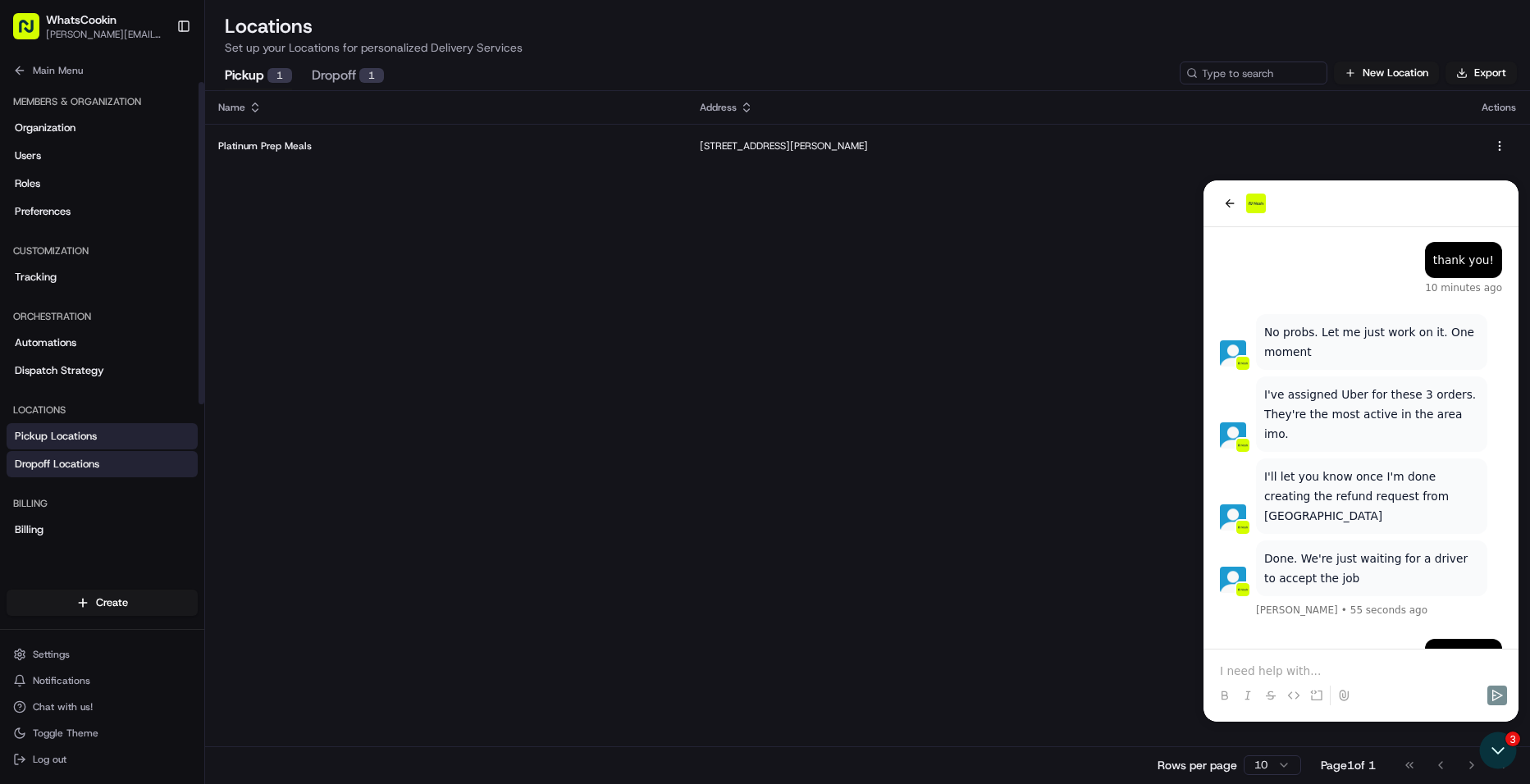
click at [61, 462] on span "Dropoff Locations" at bounding box center [56, 464] width 84 height 15
click at [61, 442] on span "Pickup Locations" at bounding box center [55, 436] width 82 height 15
click at [45, 375] on span "Dispatch Strategy" at bounding box center [59, 371] width 90 height 15
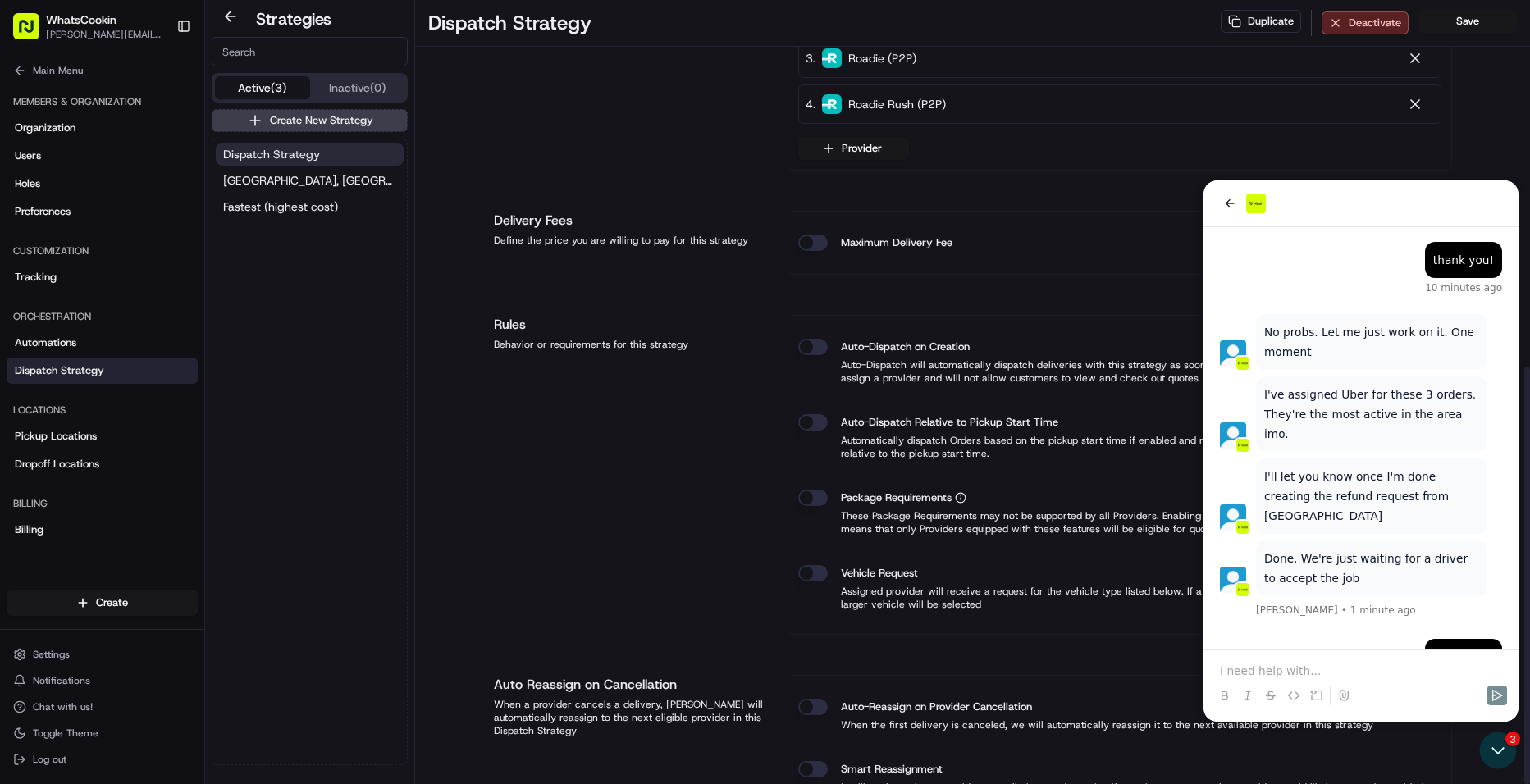
scroll to position [689, 0]
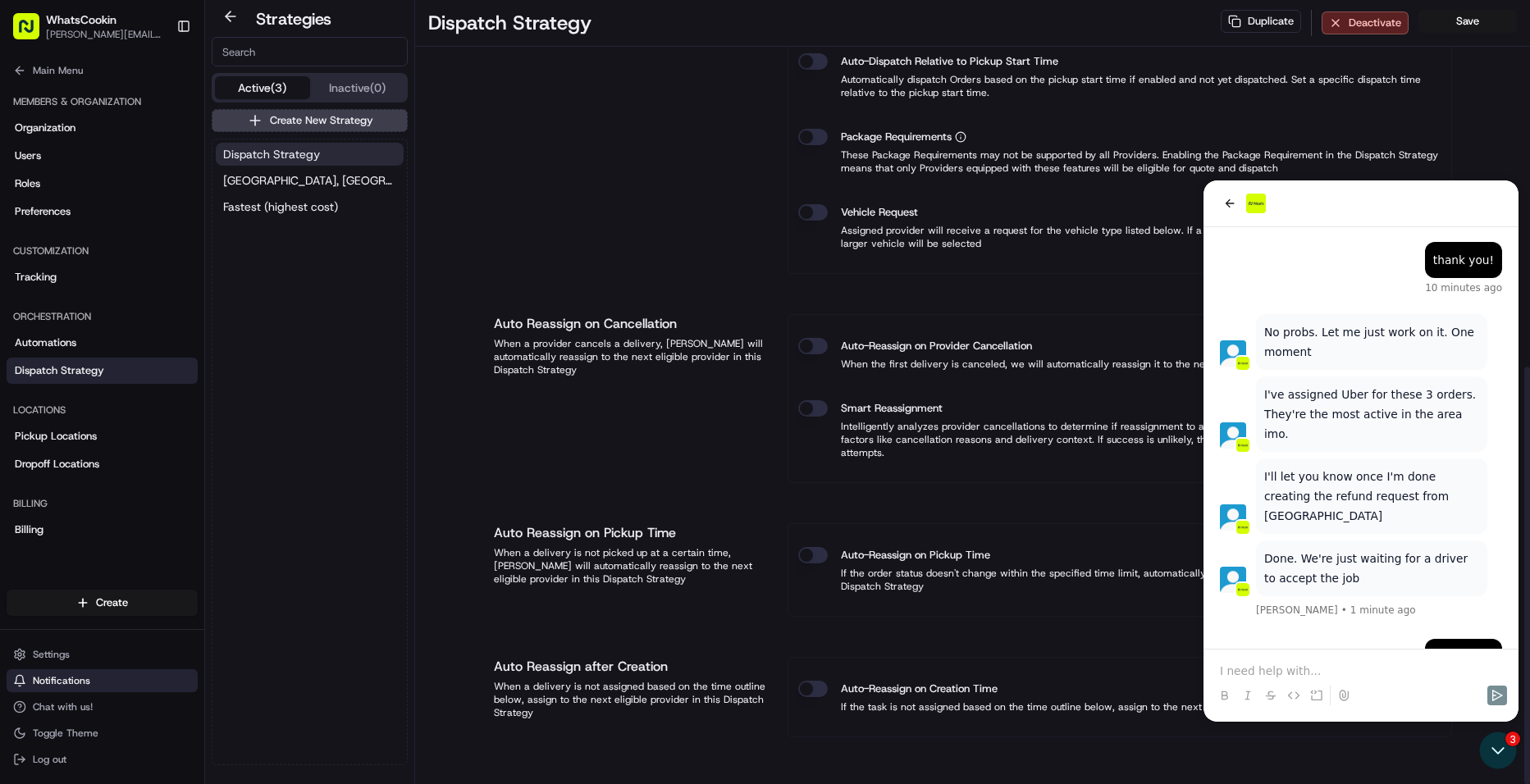
click at [44, 670] on button "Notifications" at bounding box center [102, 680] width 191 height 23
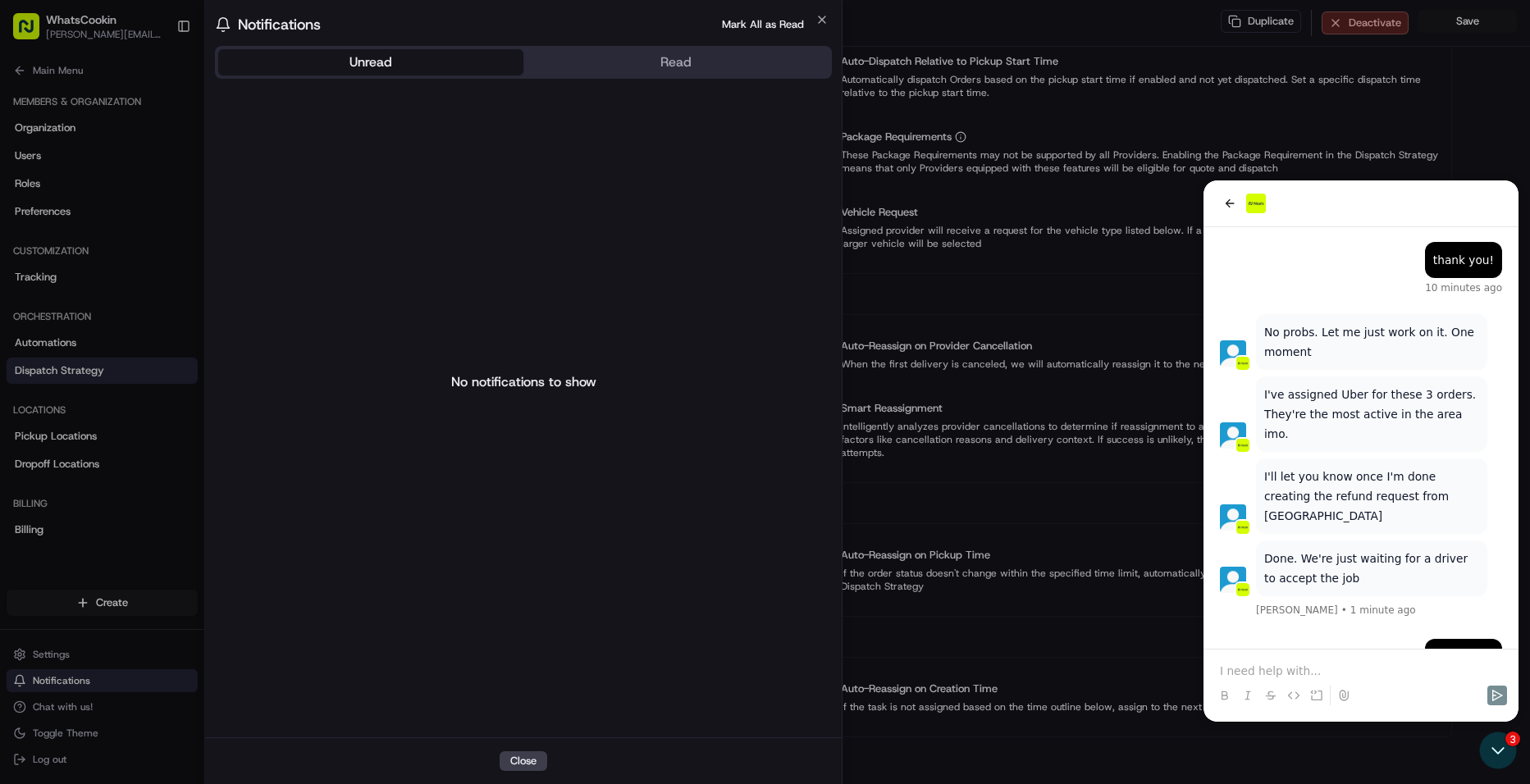
click at [44, 670] on div at bounding box center [765, 392] width 1530 height 784
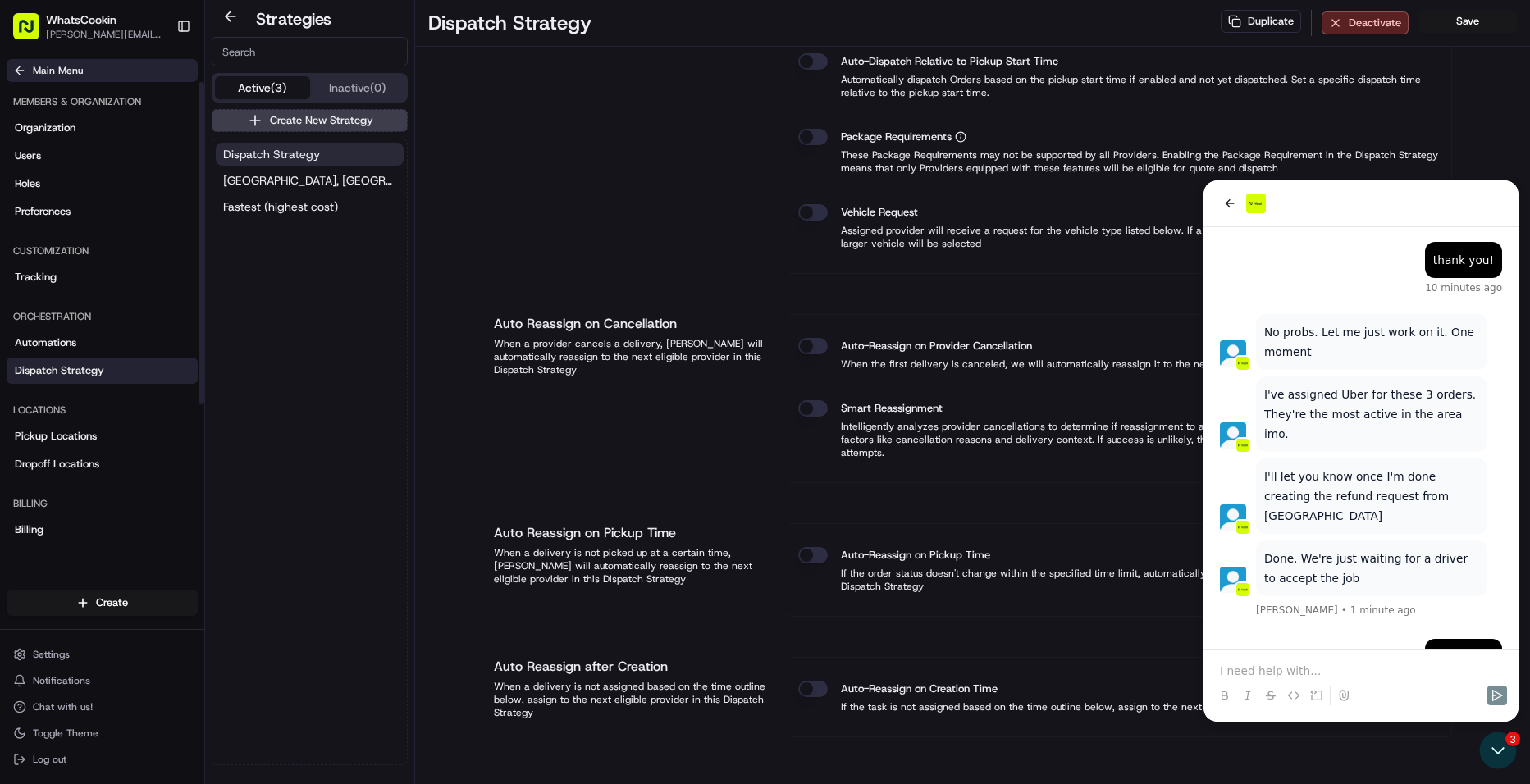
click at [33, 66] on span "Main Menu" at bounding box center [57, 71] width 50 height 13
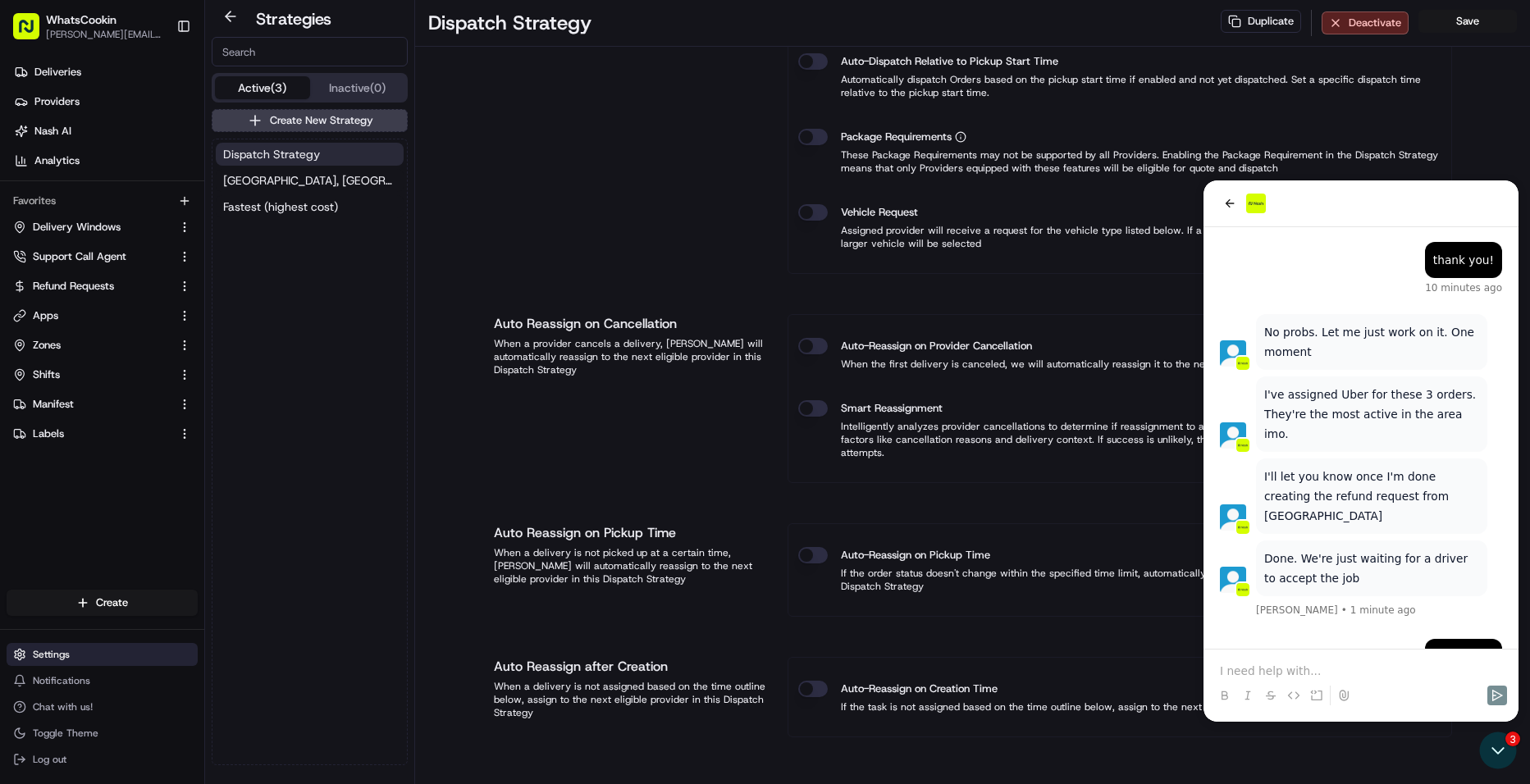
click at [46, 654] on span "Settings" at bounding box center [51, 654] width 37 height 13
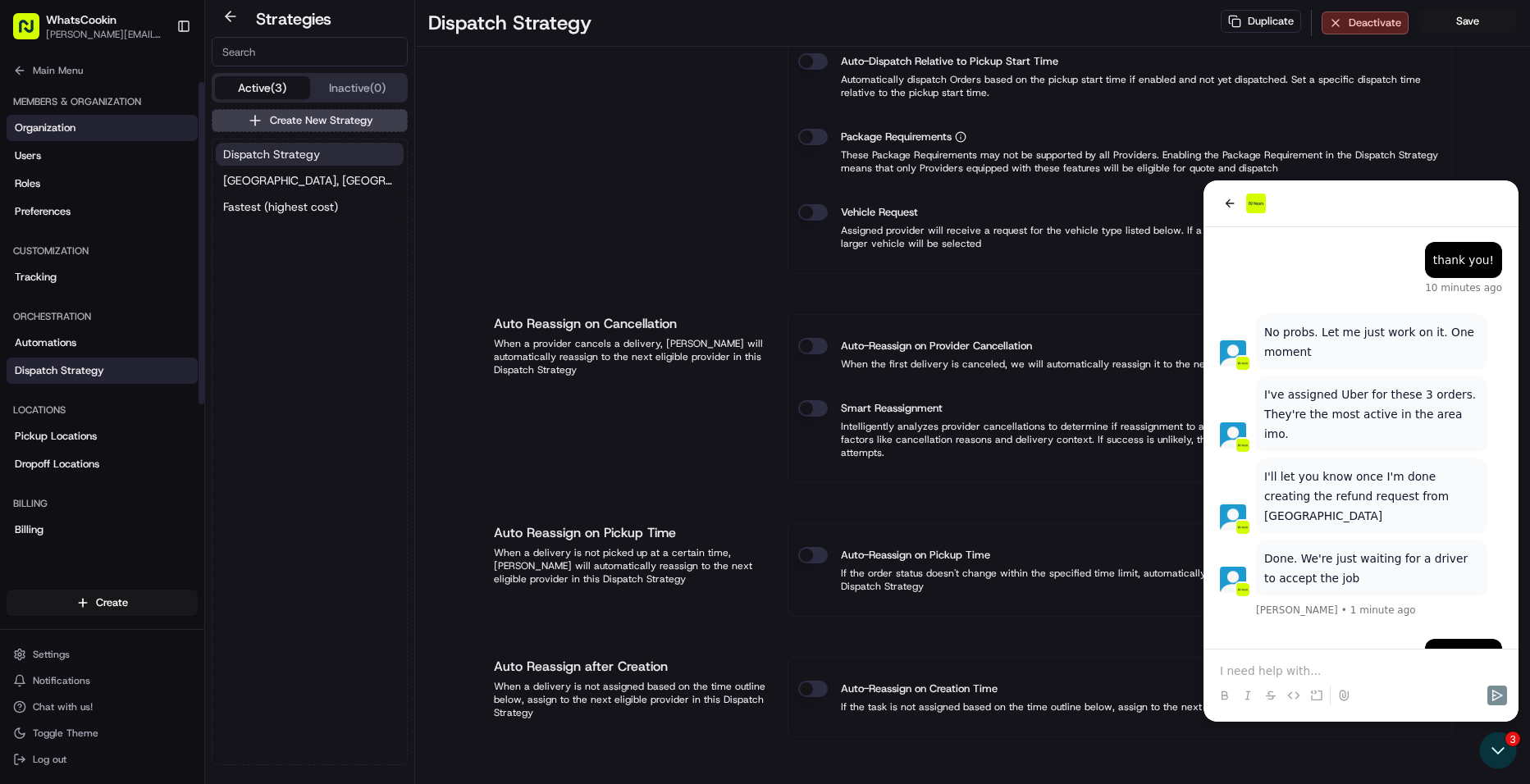
click at [71, 136] on link "Organization" at bounding box center [102, 128] width 191 height 26
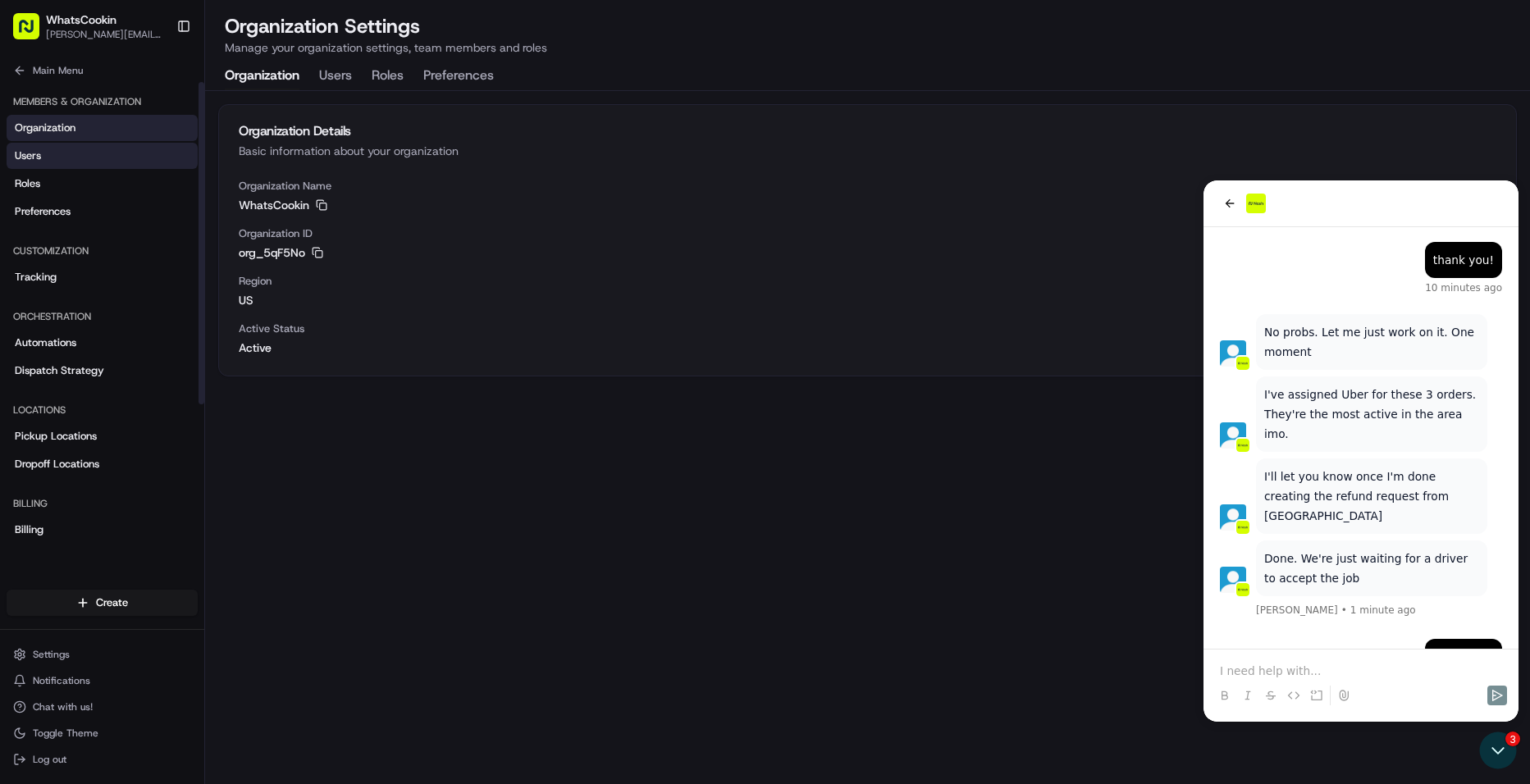
click at [62, 157] on link "Users" at bounding box center [102, 155] width 191 height 26
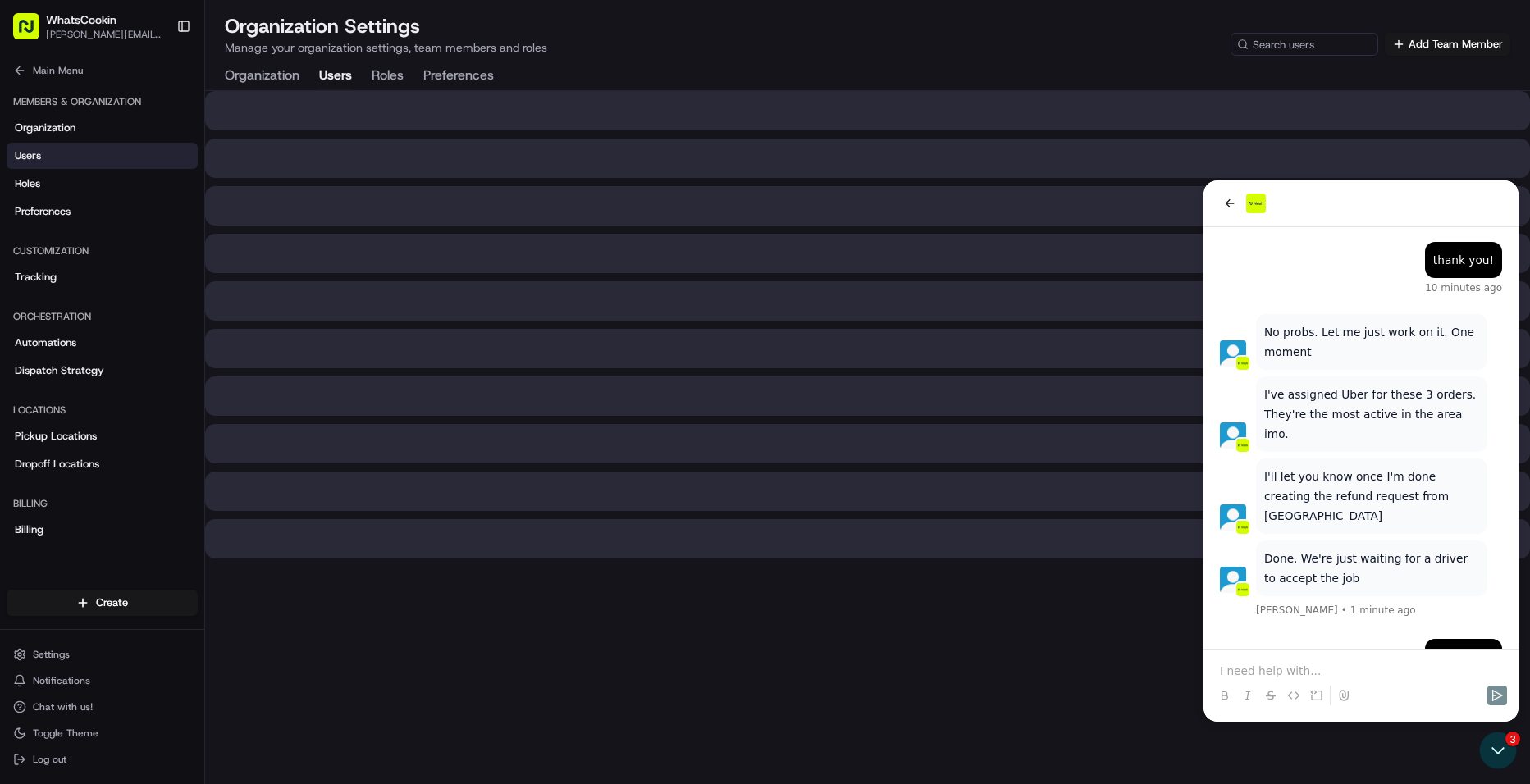
click at [422, 67] on div "Organization Users Roles Preferences" at bounding box center [359, 76] width 269 height 28
click at [430, 71] on button "Preferences" at bounding box center [459, 76] width 71 height 28
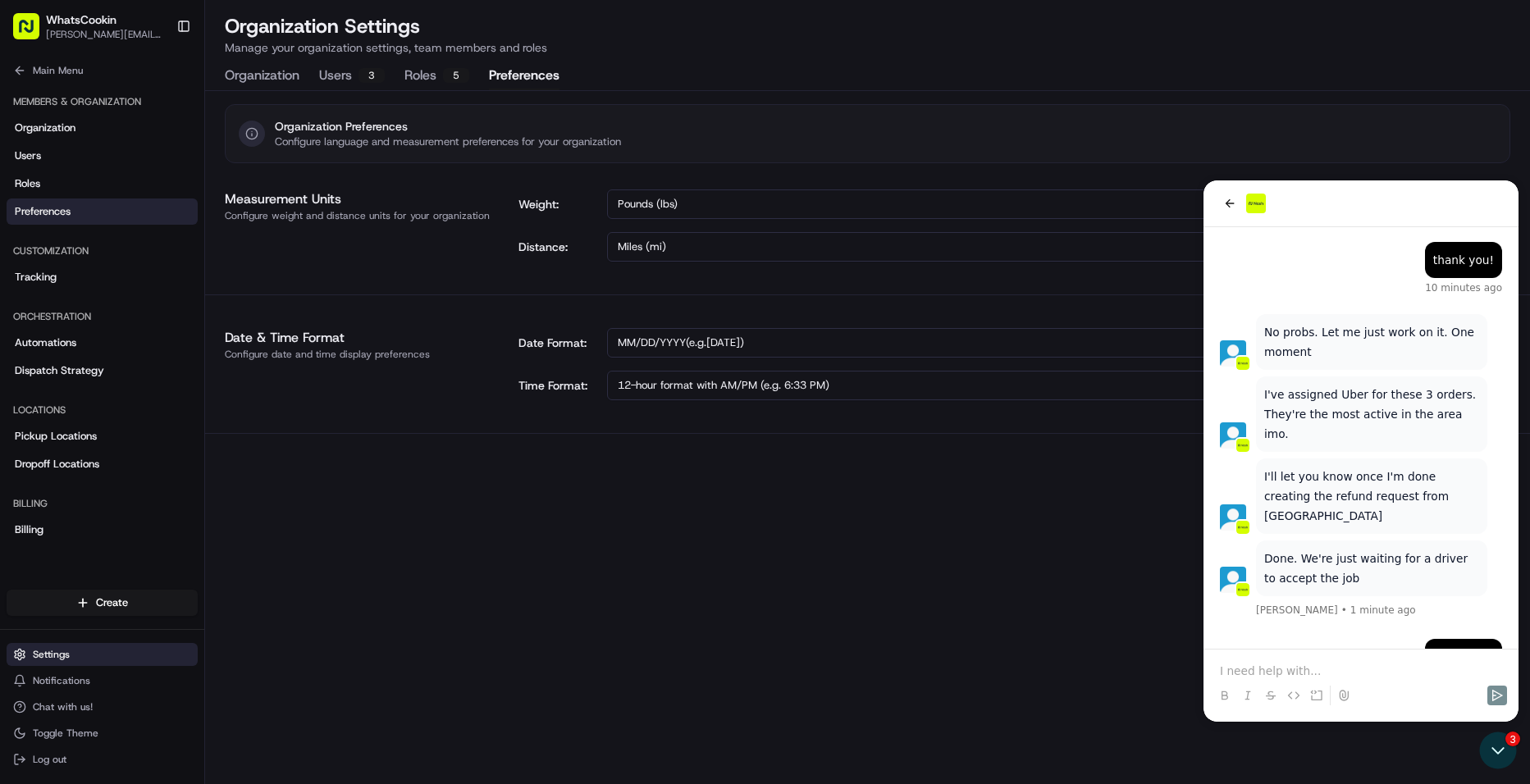
click at [70, 657] on button "Settings" at bounding box center [102, 653] width 191 height 23
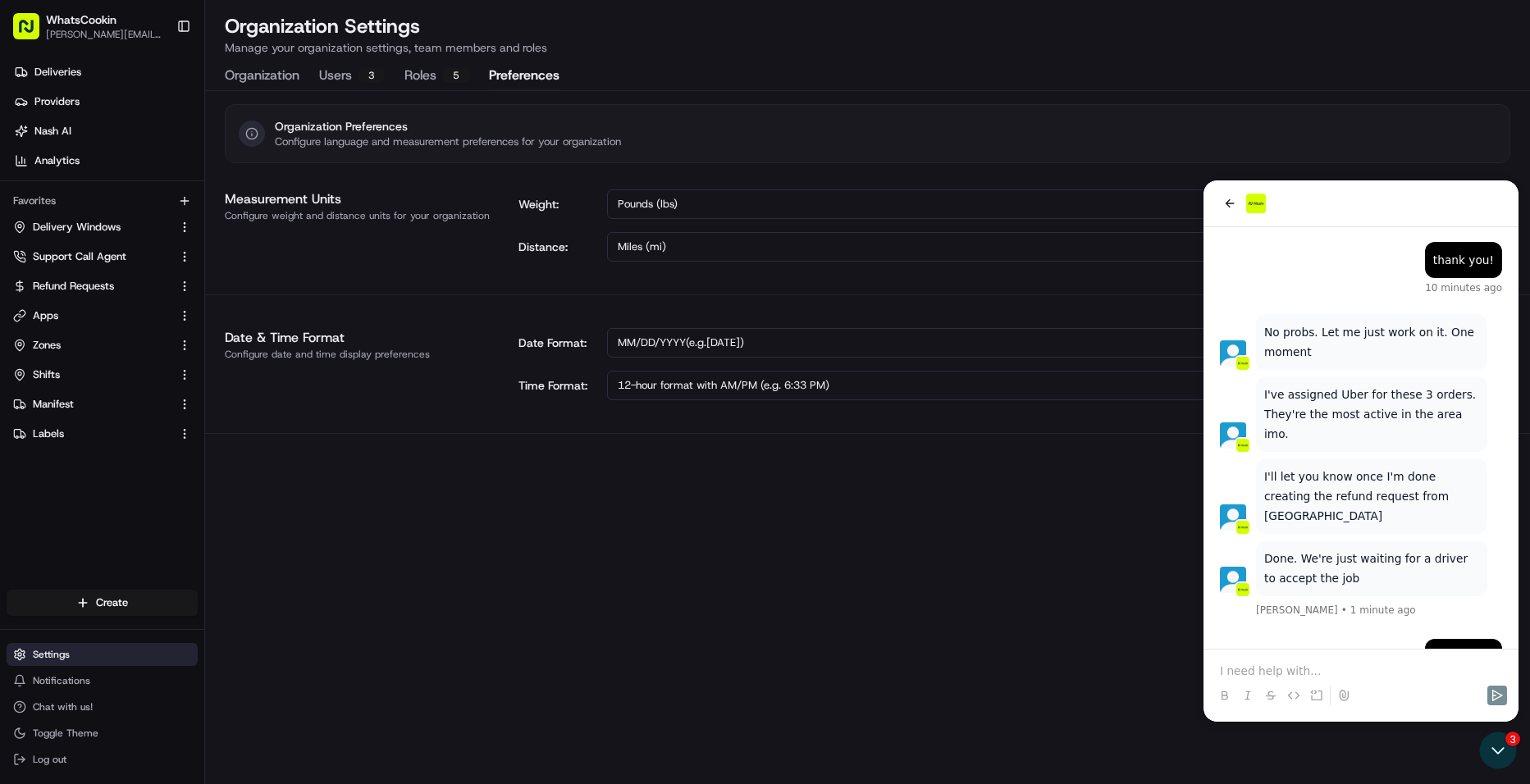
click at [70, 657] on button "Settings" at bounding box center [102, 653] width 191 height 23
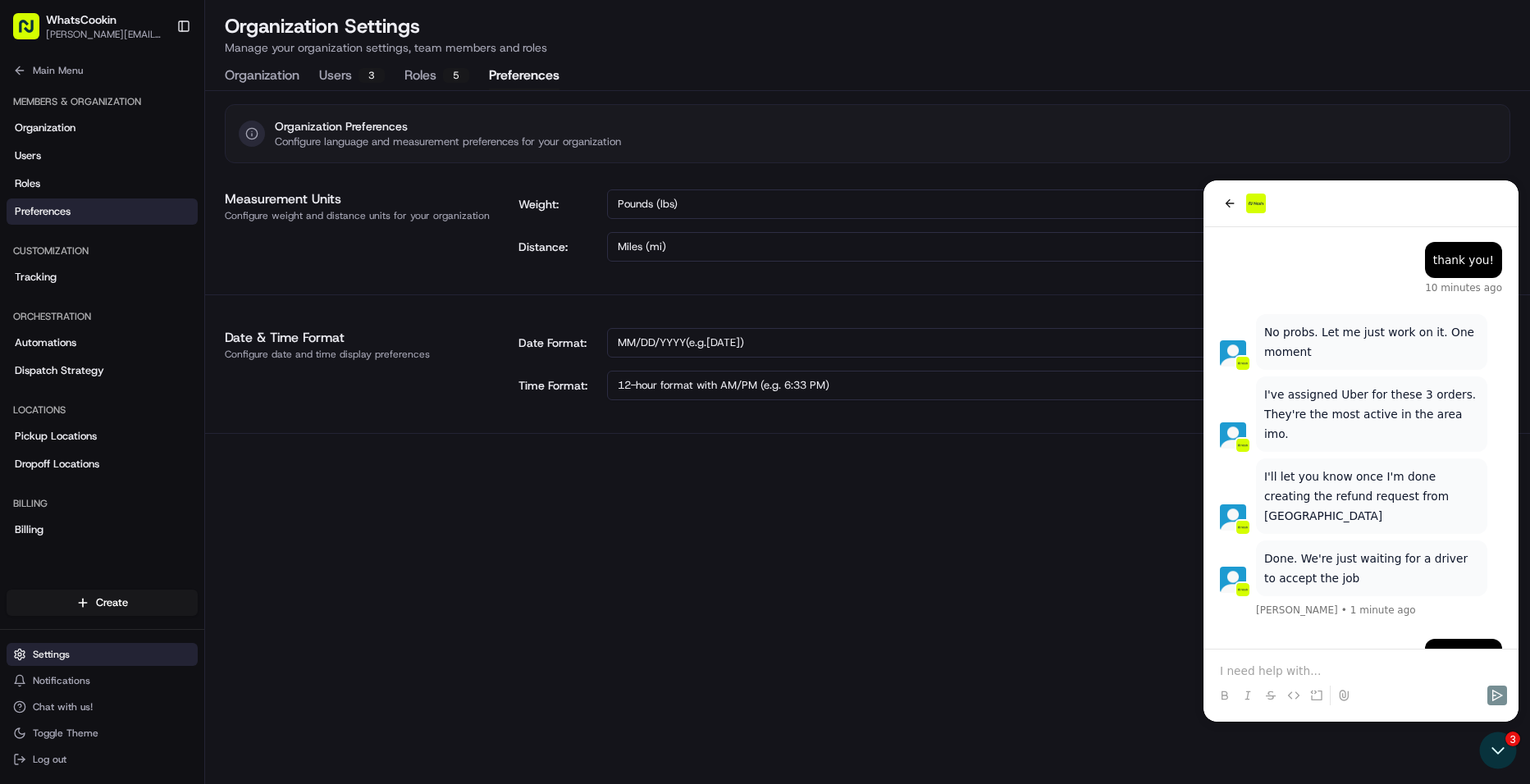
click at [70, 657] on button "Settings" at bounding box center [102, 653] width 191 height 23
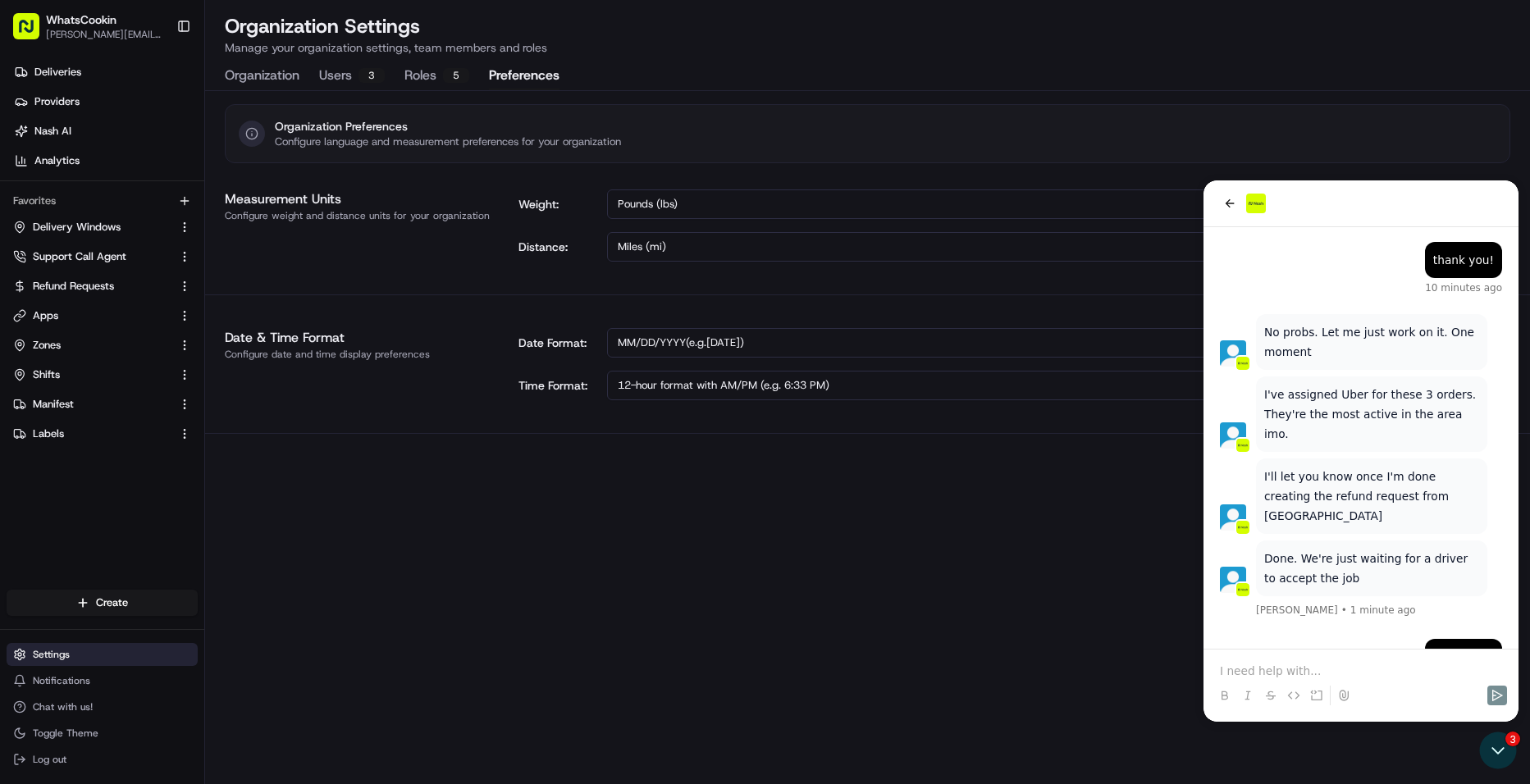
click at [70, 657] on button "Settings" at bounding box center [102, 653] width 191 height 23
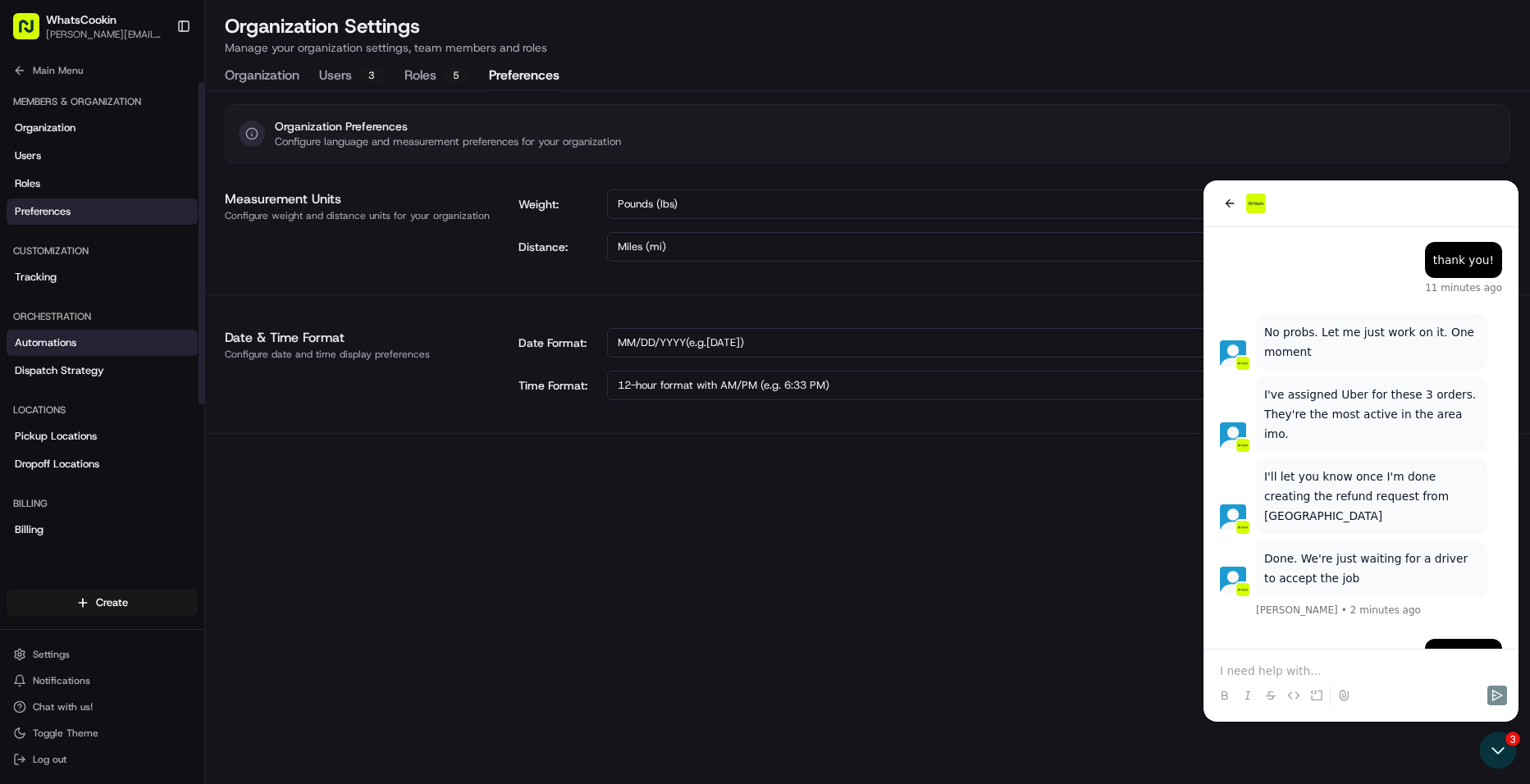
click at [37, 337] on span "Automations" at bounding box center [45, 343] width 62 height 15
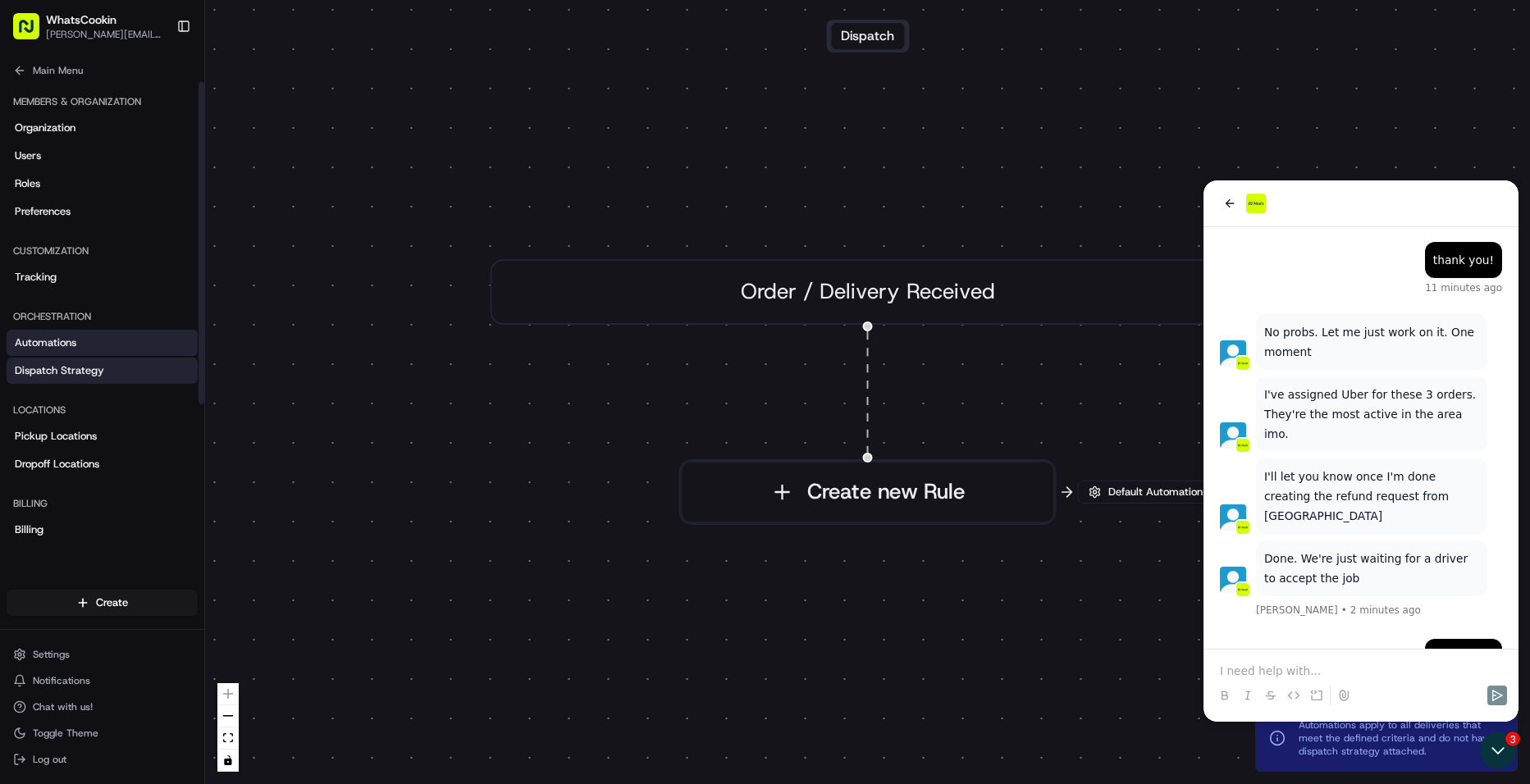
click at [36, 362] on link "Dispatch Strategy" at bounding box center [102, 370] width 191 height 26
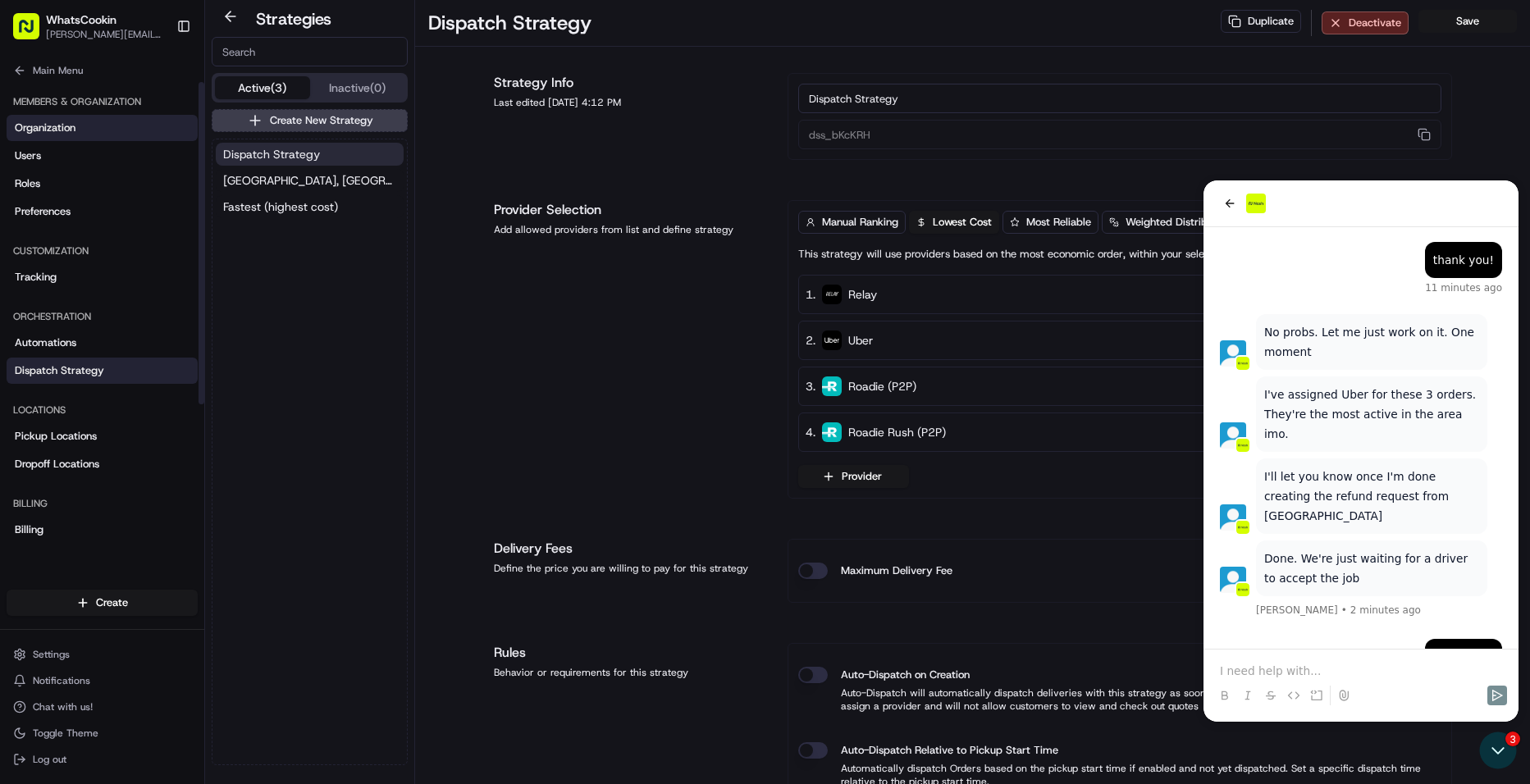
click at [56, 135] on link "Organization" at bounding box center [102, 128] width 191 height 26
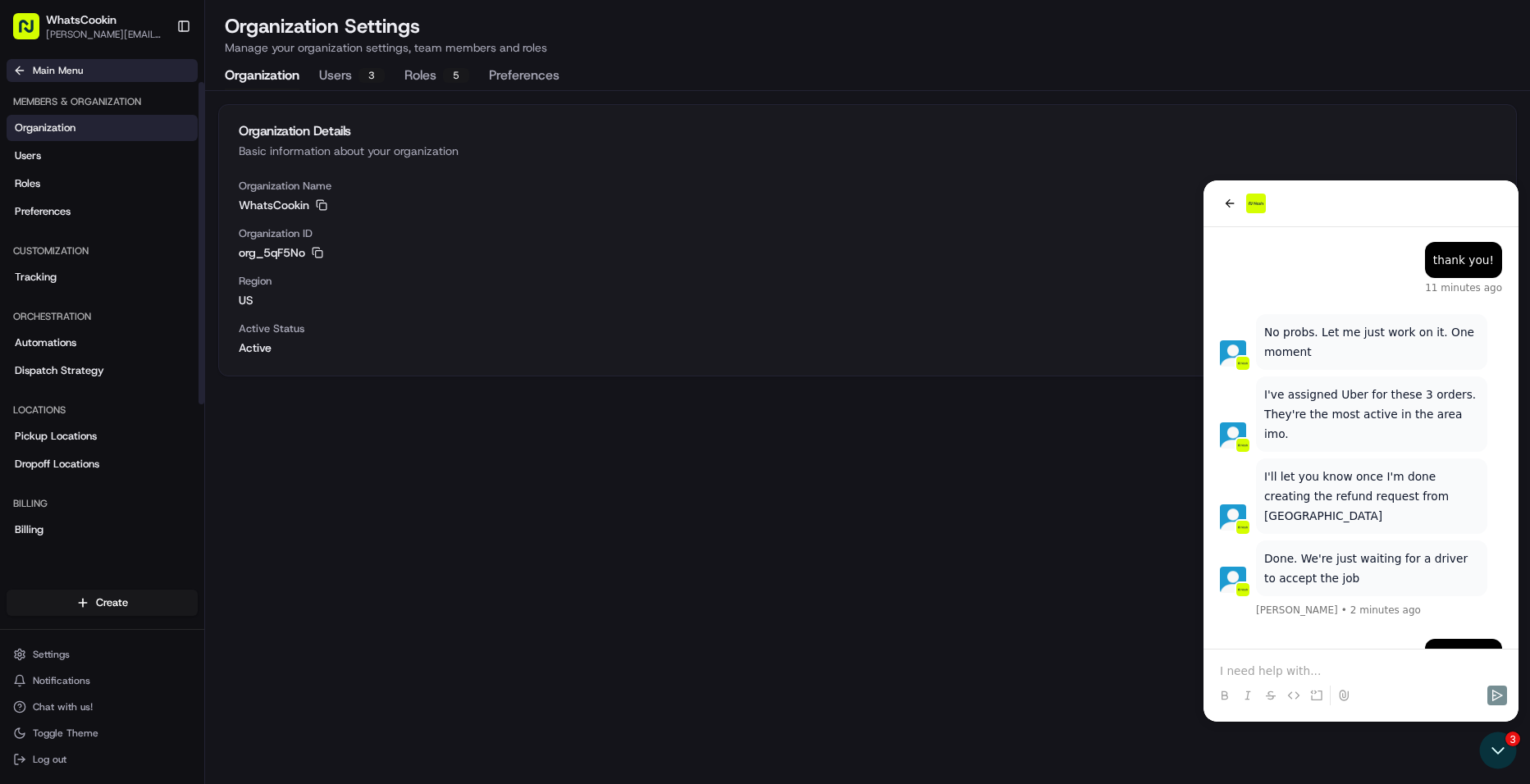
click at [45, 73] on span "Main Menu" at bounding box center [57, 71] width 50 height 13
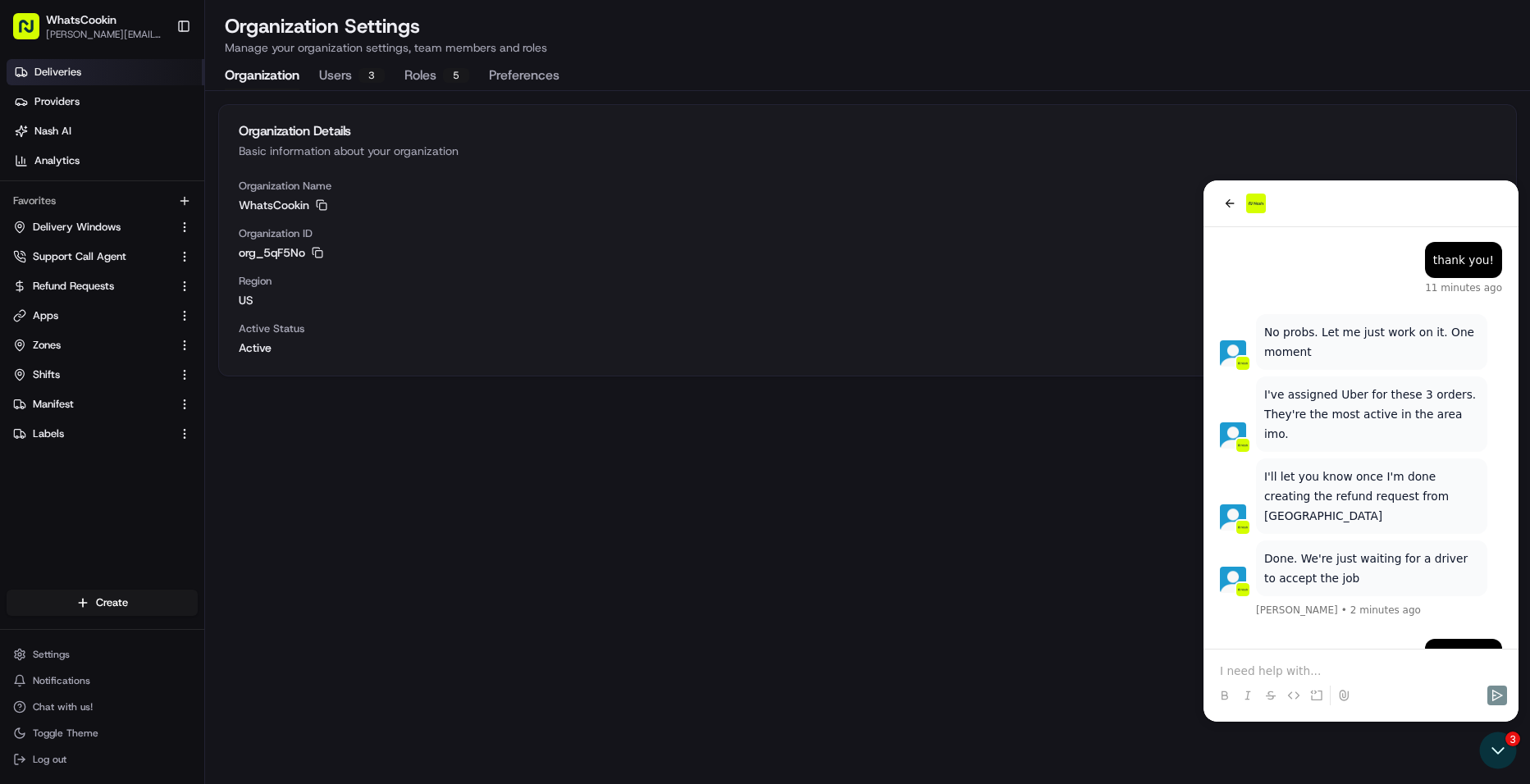
click at [90, 62] on link "Deliveries" at bounding box center [105, 72] width 198 height 26
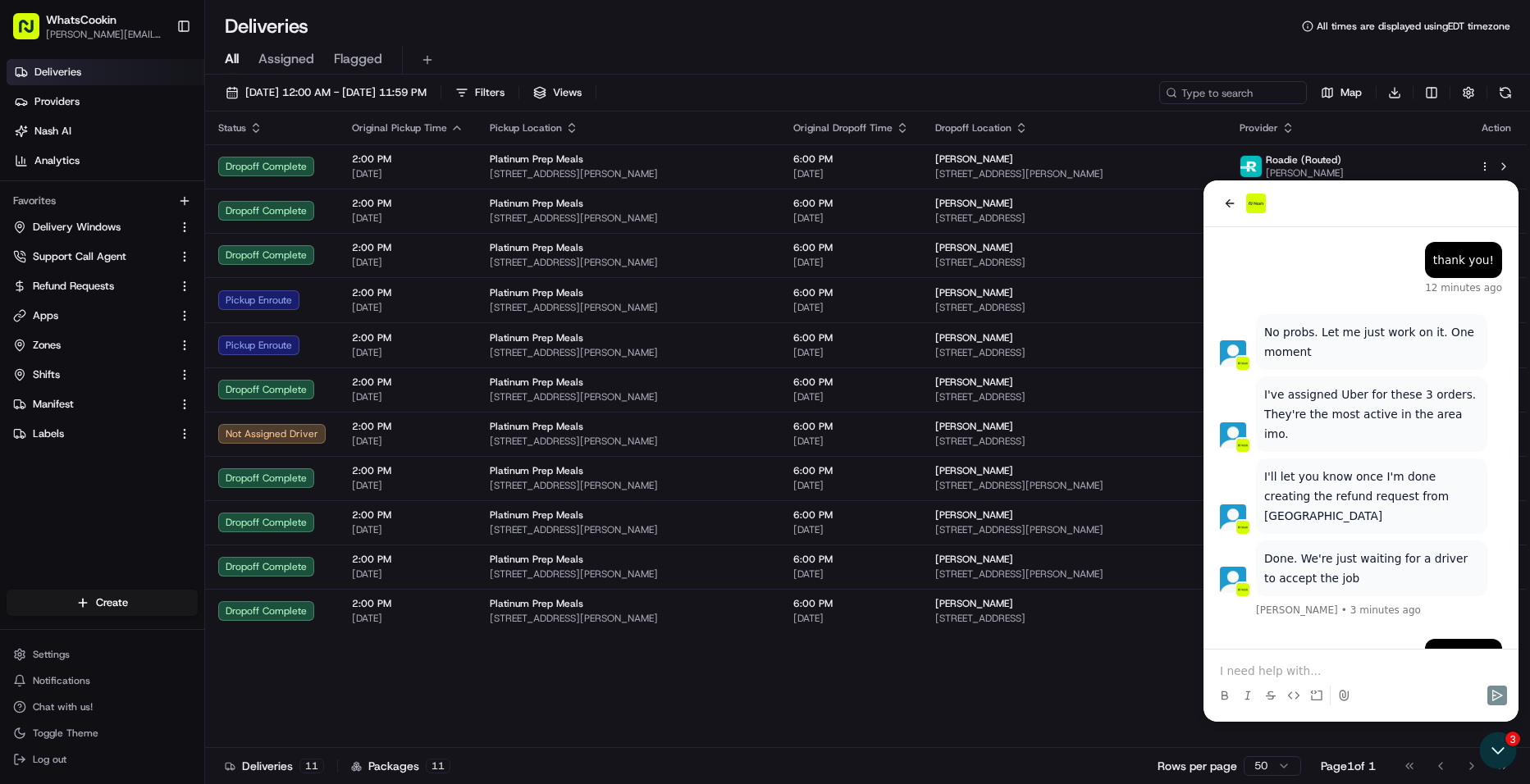
click at [1304, 674] on p at bounding box center [1360, 671] width 282 height 16
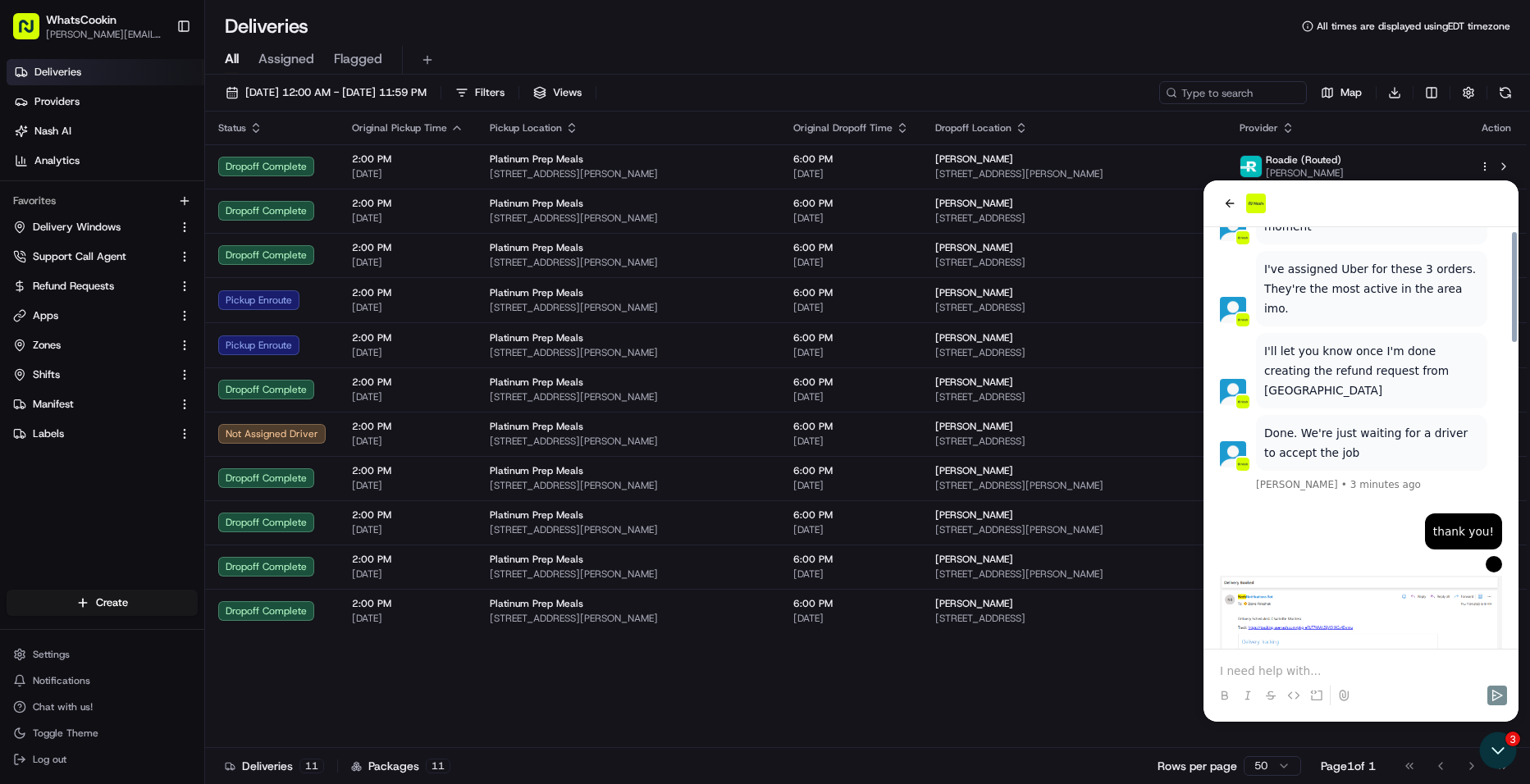
scroll to position [1155, 0]
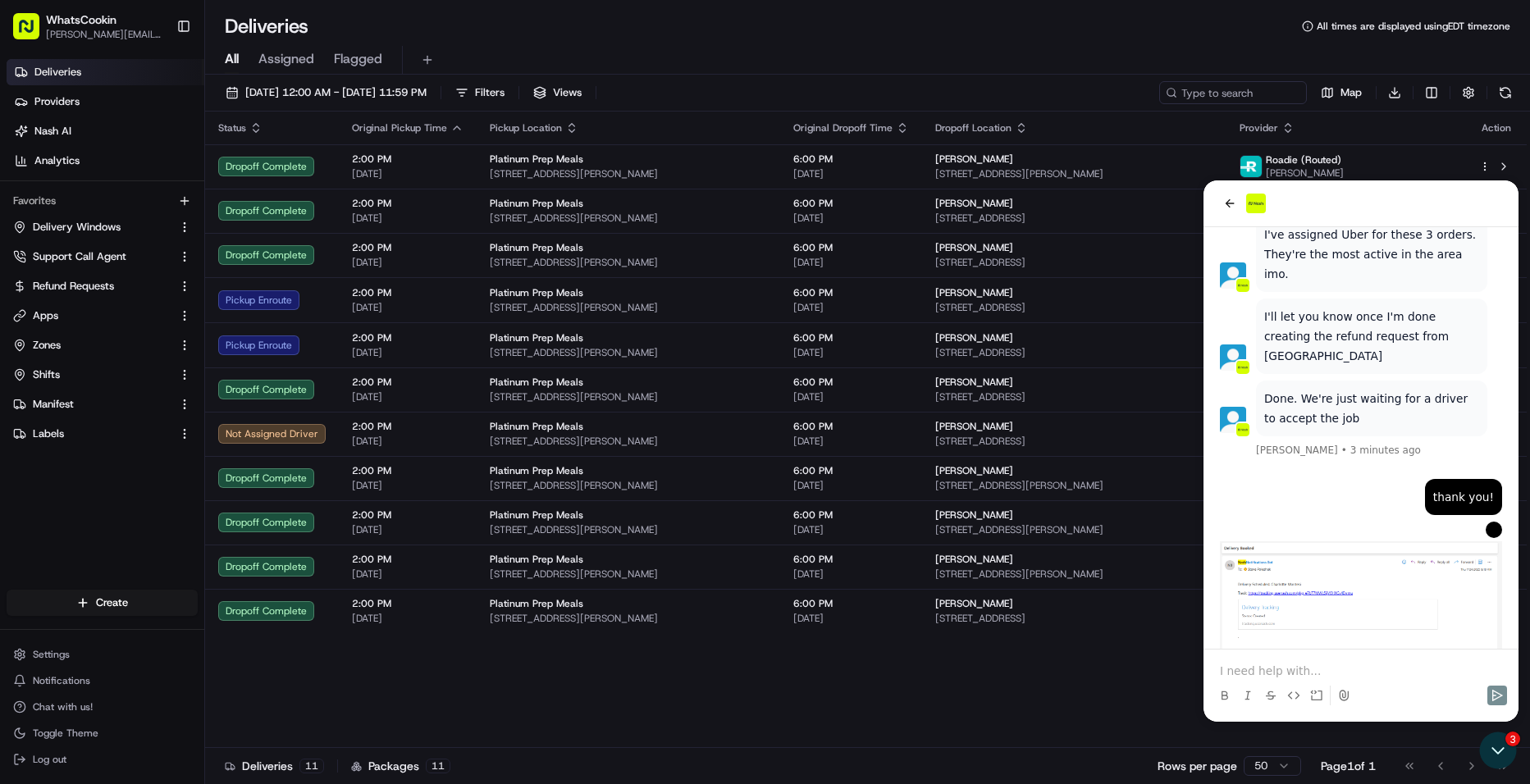
click at [1304, 674] on p at bounding box center [1360, 671] width 282 height 16
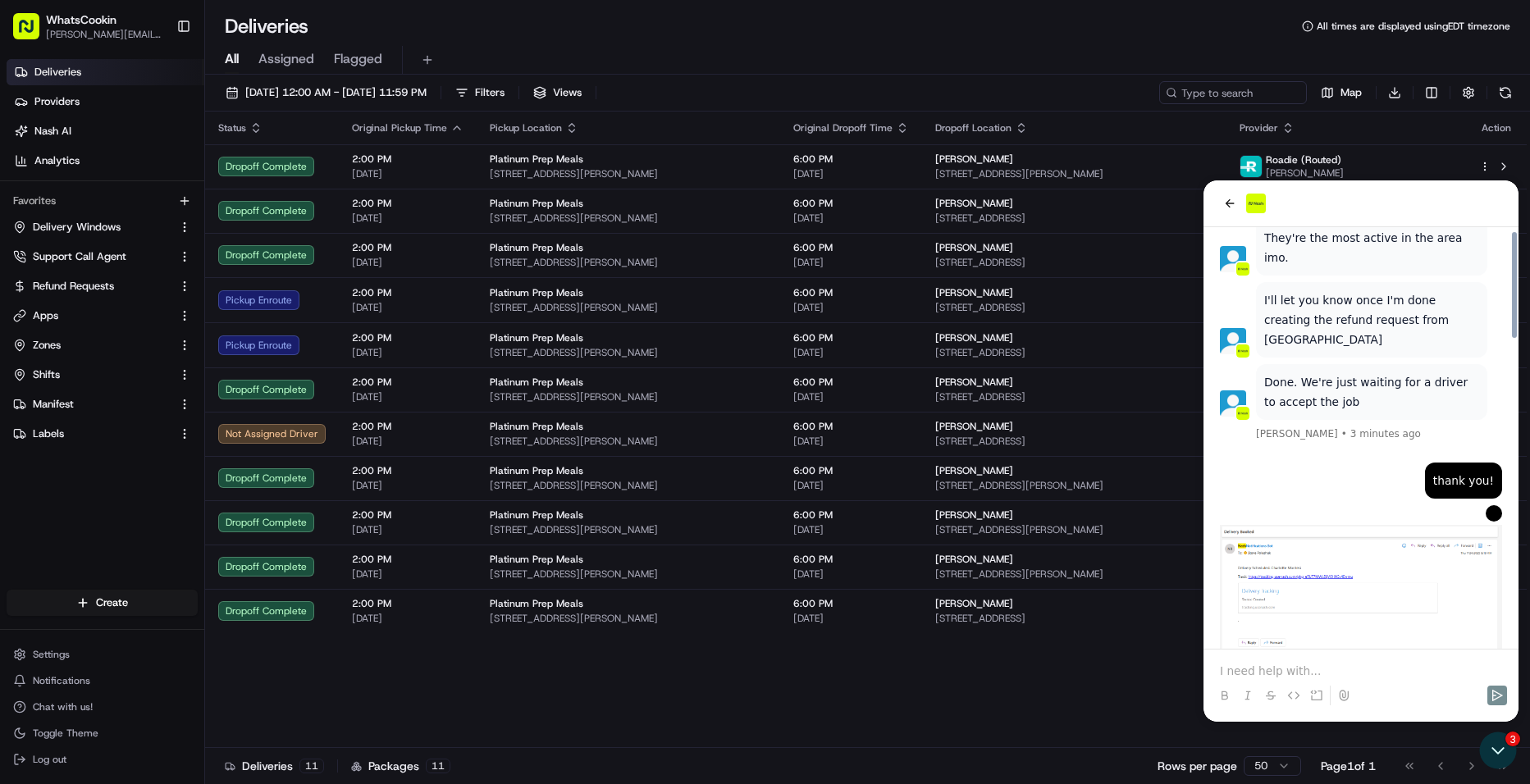
scroll to position [1217, 0]
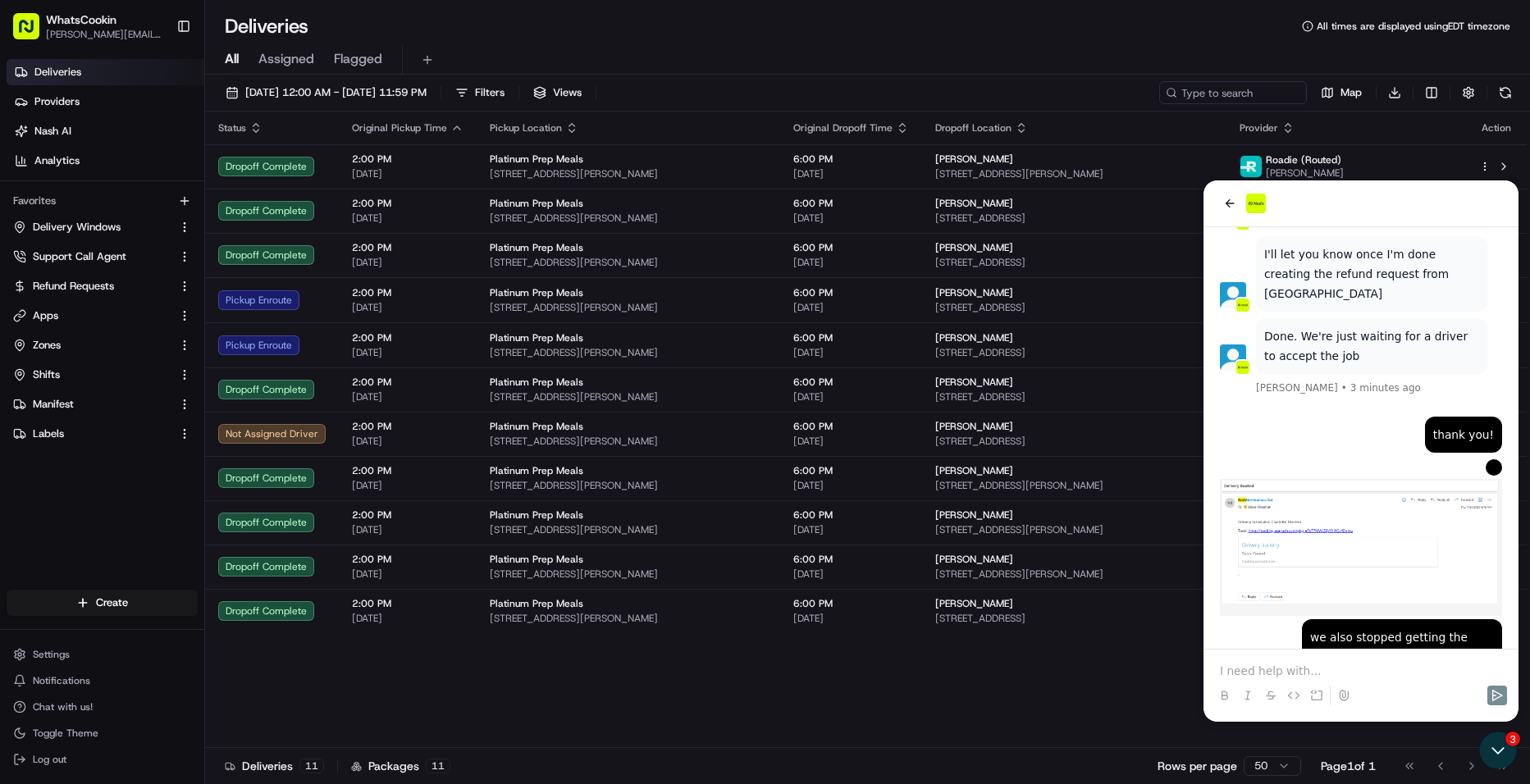
click at [1353, 674] on p at bounding box center [1360, 671] width 282 height 16
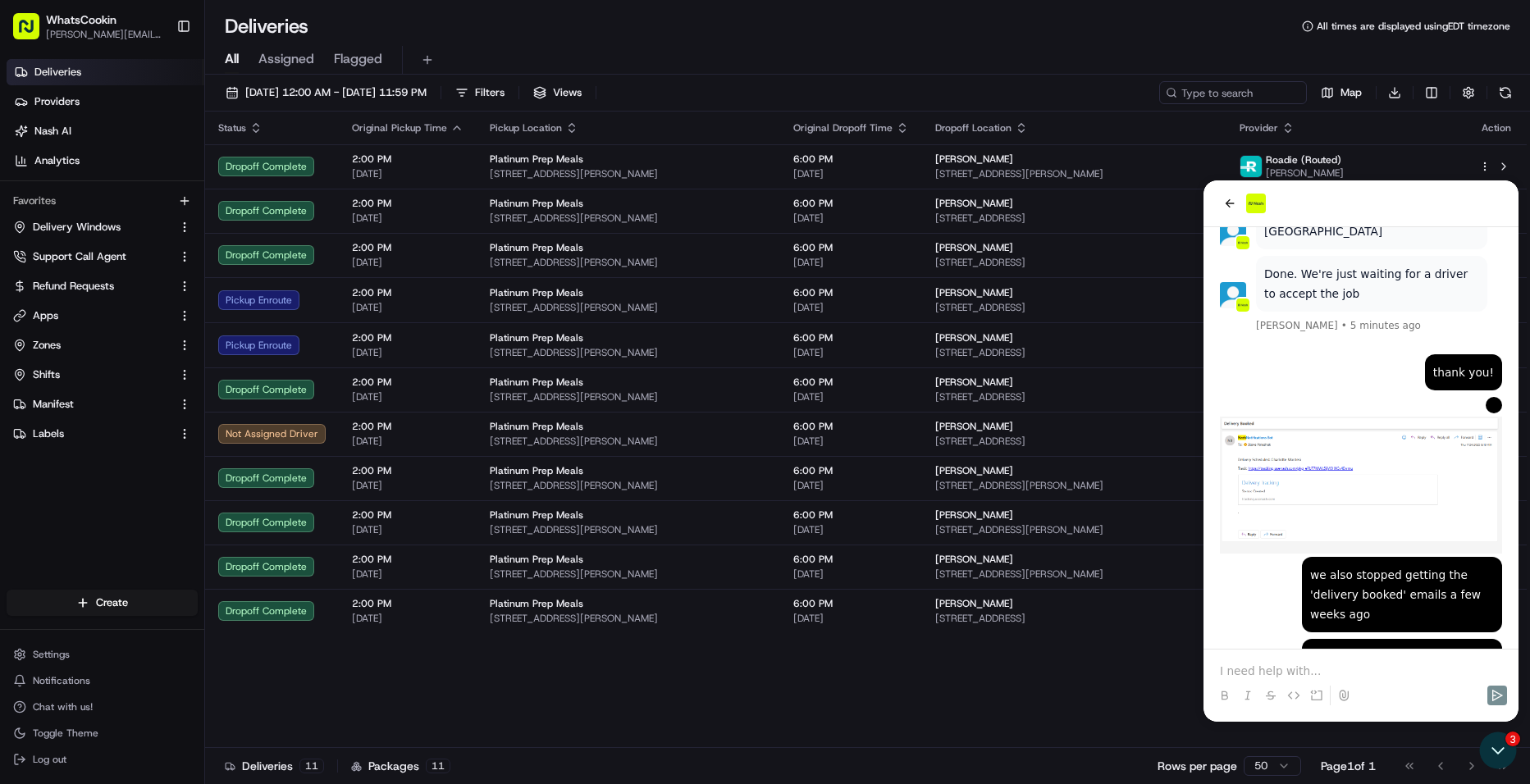
click at [1323, 665] on p at bounding box center [1360, 671] width 282 height 16
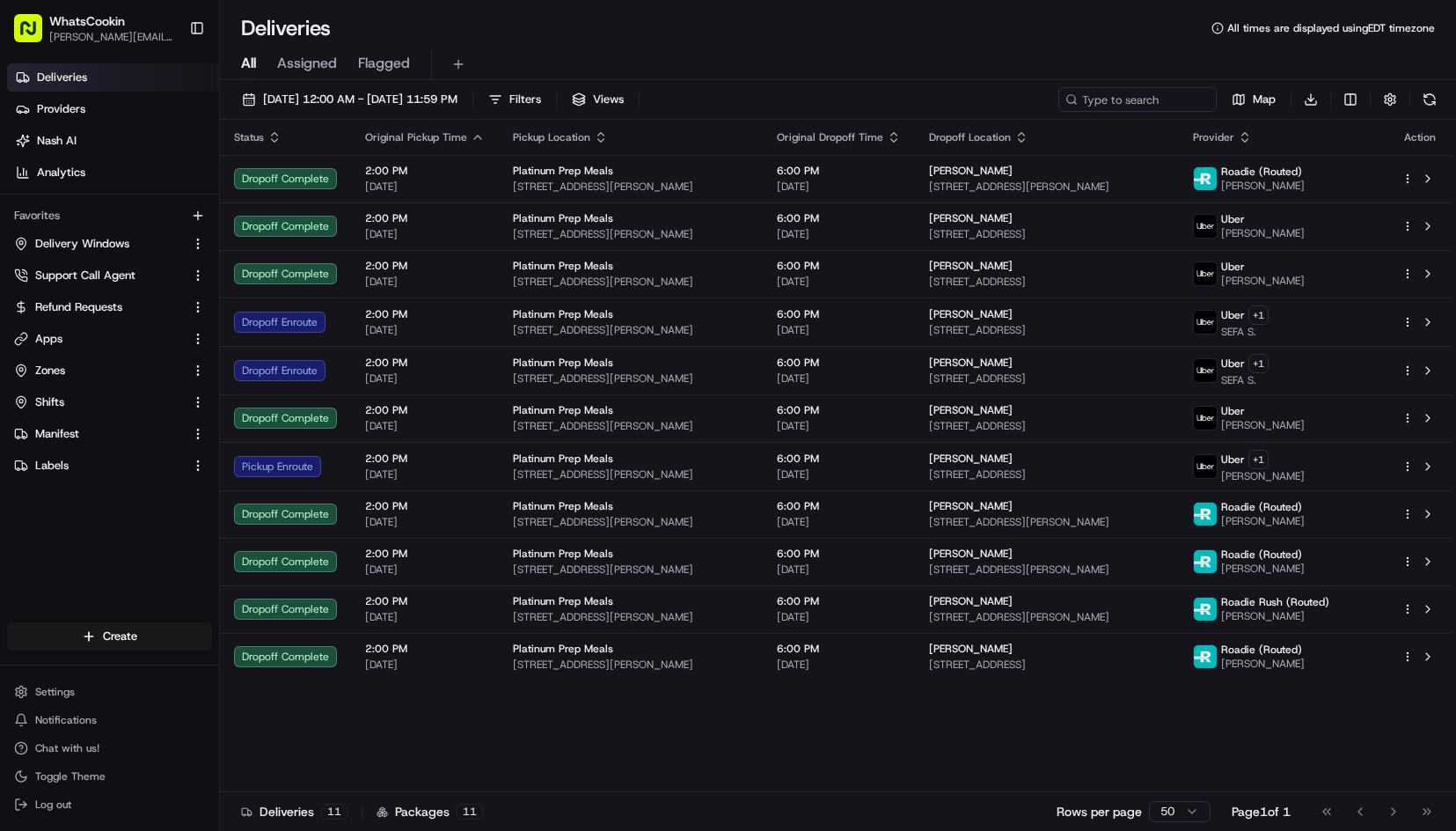
click at [761, 754] on div "Status Original Pickup Time Pickup Location Original Dropoff Time Dropoff Locat…" at bounding box center [835, 455] width 1232 height 672
click at [69, 740] on button "Chat with us!" at bounding box center [109, 747] width 205 height 24
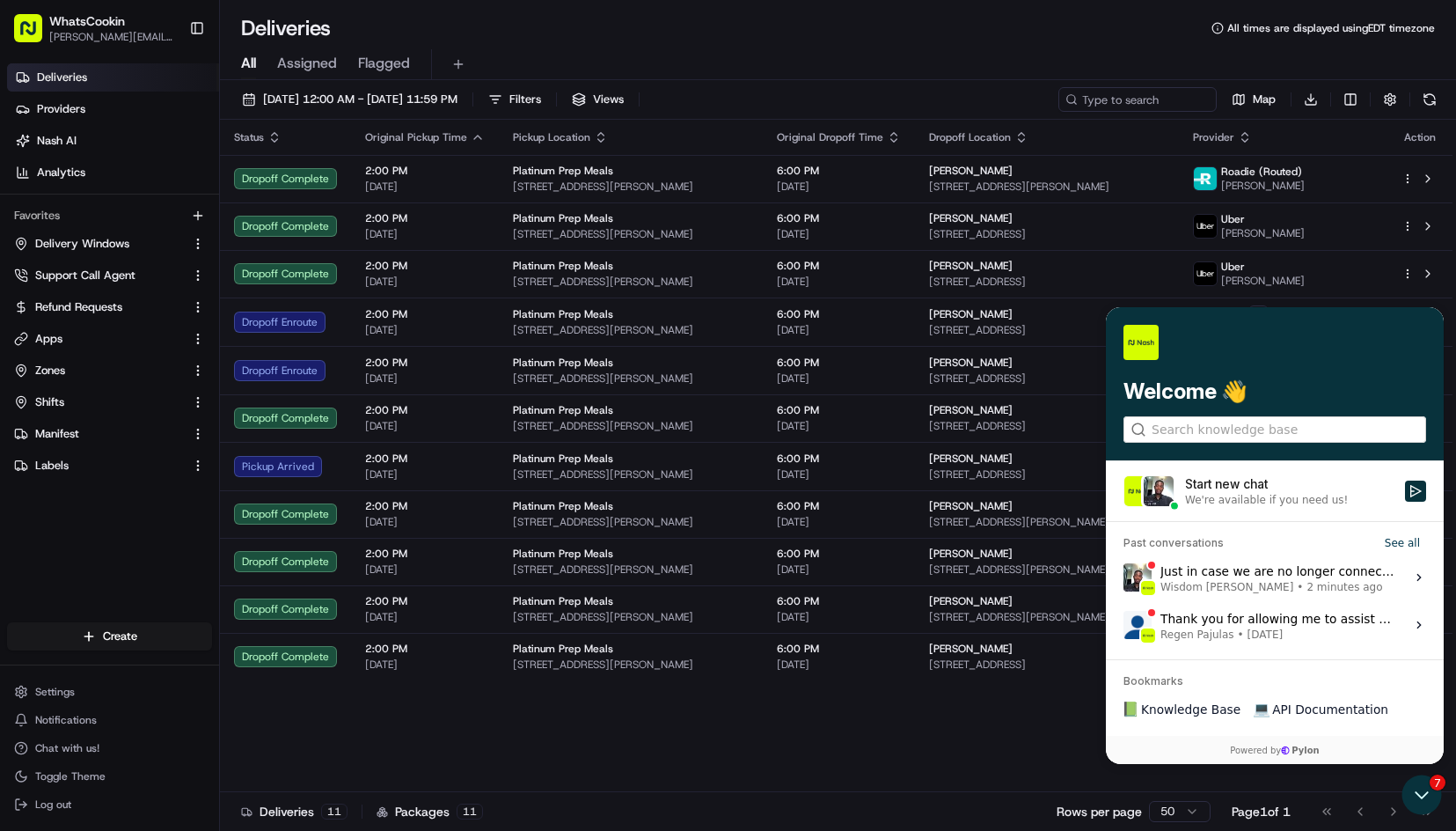
click at [1273, 565] on div "Just in case we are no longer connected via chat, I will send an email to dylan…" at bounding box center [1277, 577] width 234 height 33
click at [1123, 577] on button "View issue" at bounding box center [1122, 577] width 1 height 1
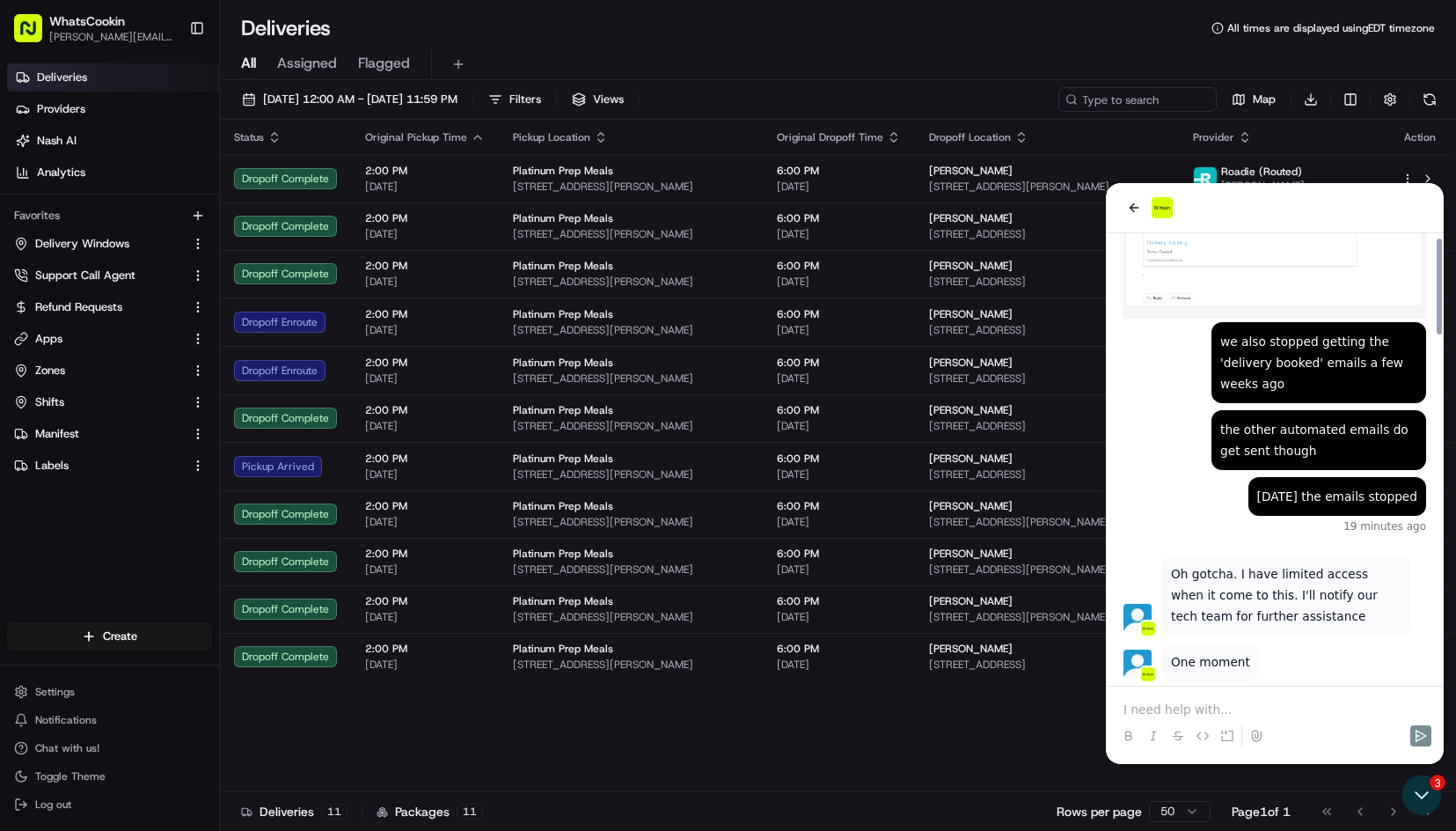
scroll to position [1786, 0]
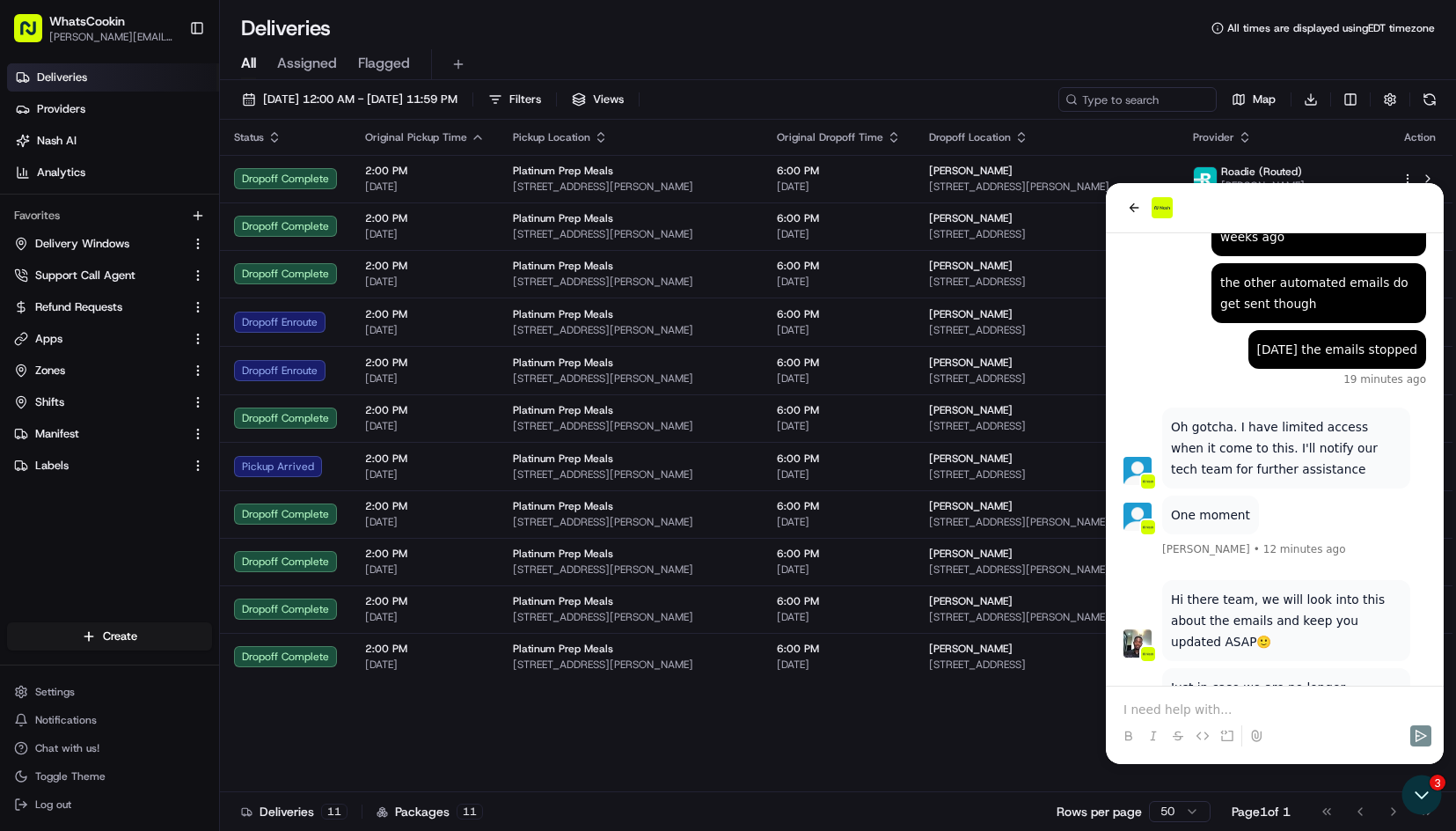
click at [1254, 696] on div at bounding box center [1274, 720] width 324 height 67
click at [1241, 716] on p at bounding box center [1274, 709] width 302 height 18
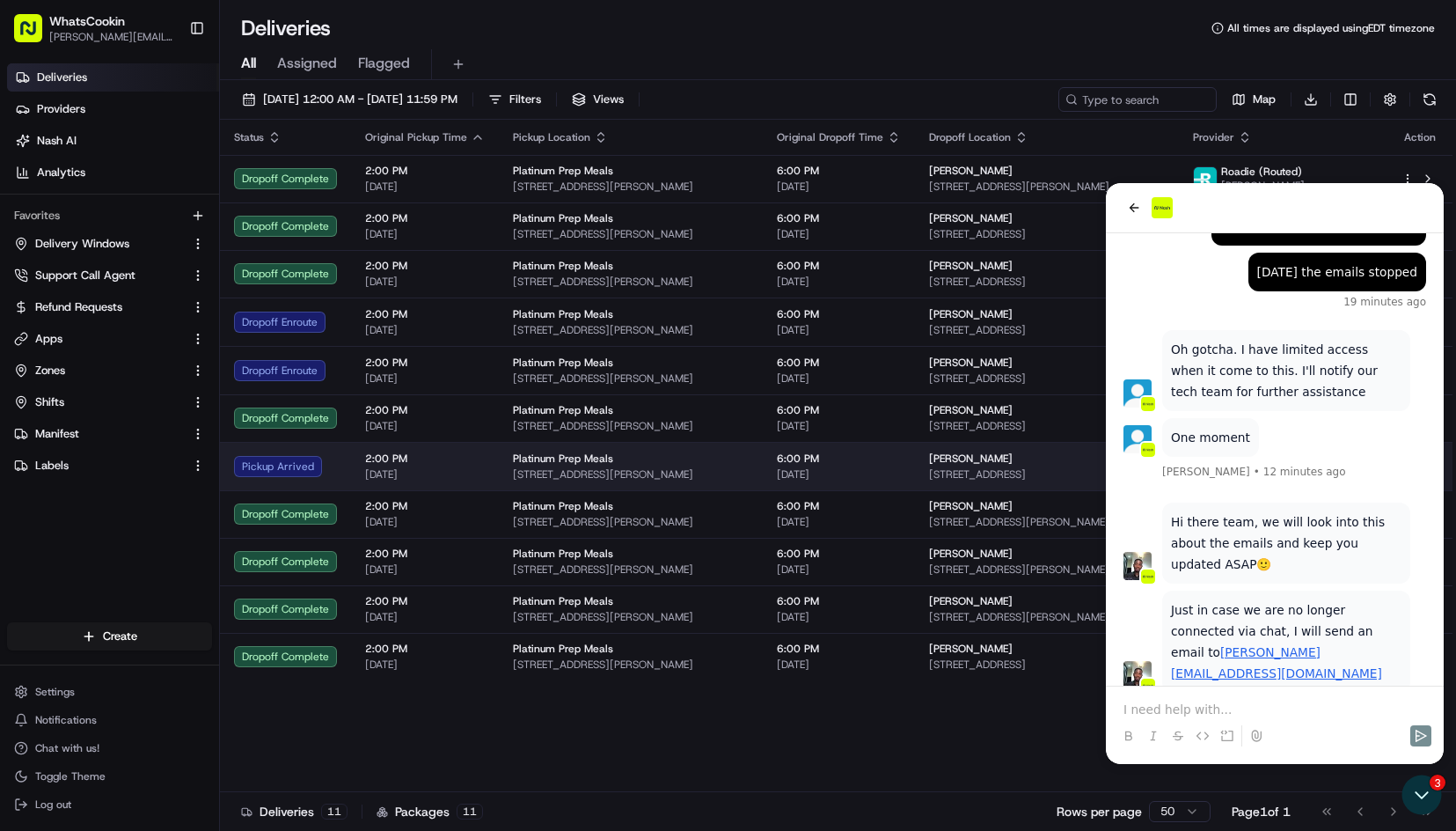
click at [440, 468] on span "[DATE]" at bounding box center [424, 474] width 120 height 14
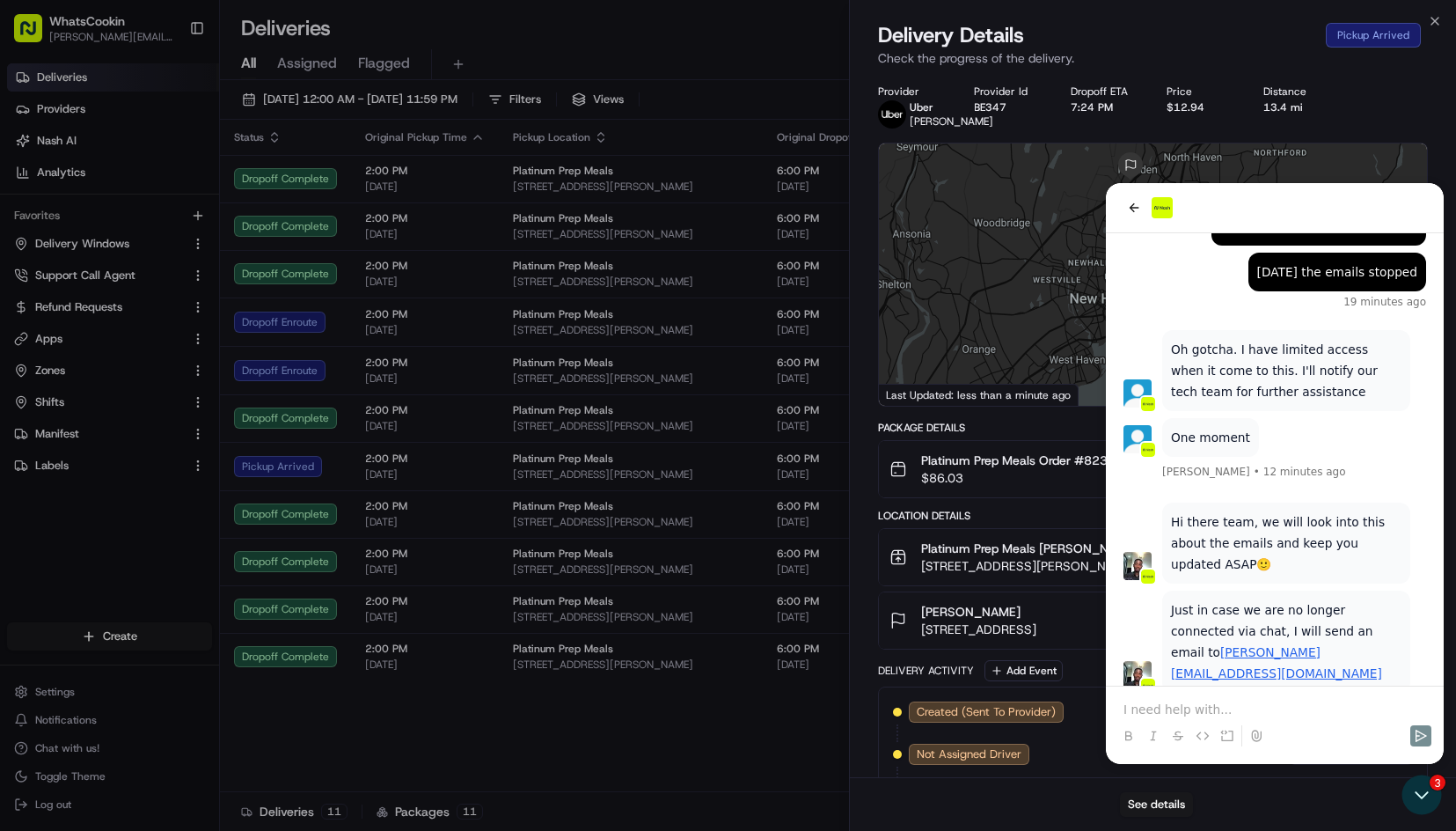
click at [1138, 208] on div at bounding box center [1154, 274] width 549 height 263
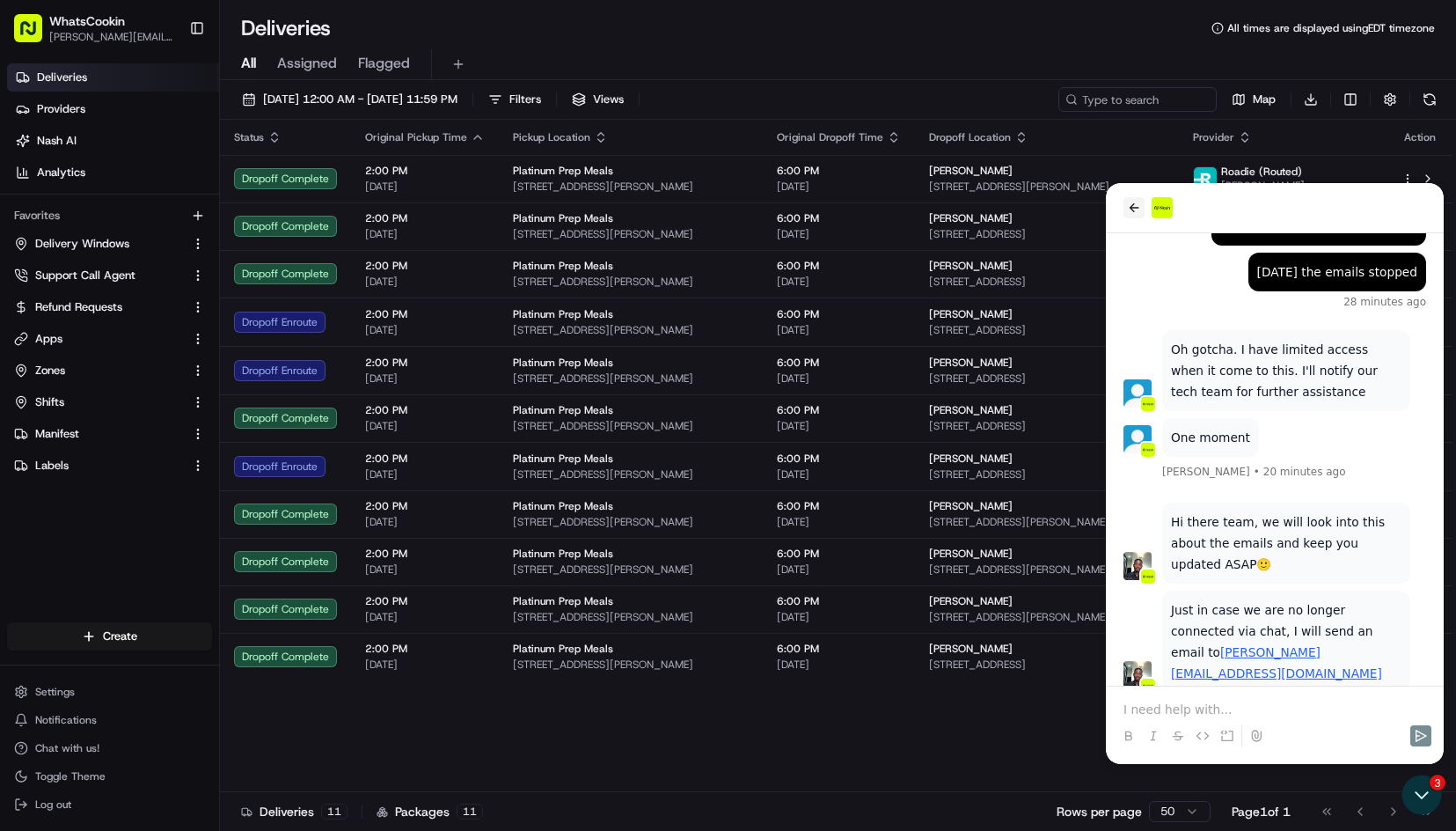
click at [1128, 205] on icon "back" at bounding box center [1134, 207] width 14 height 14
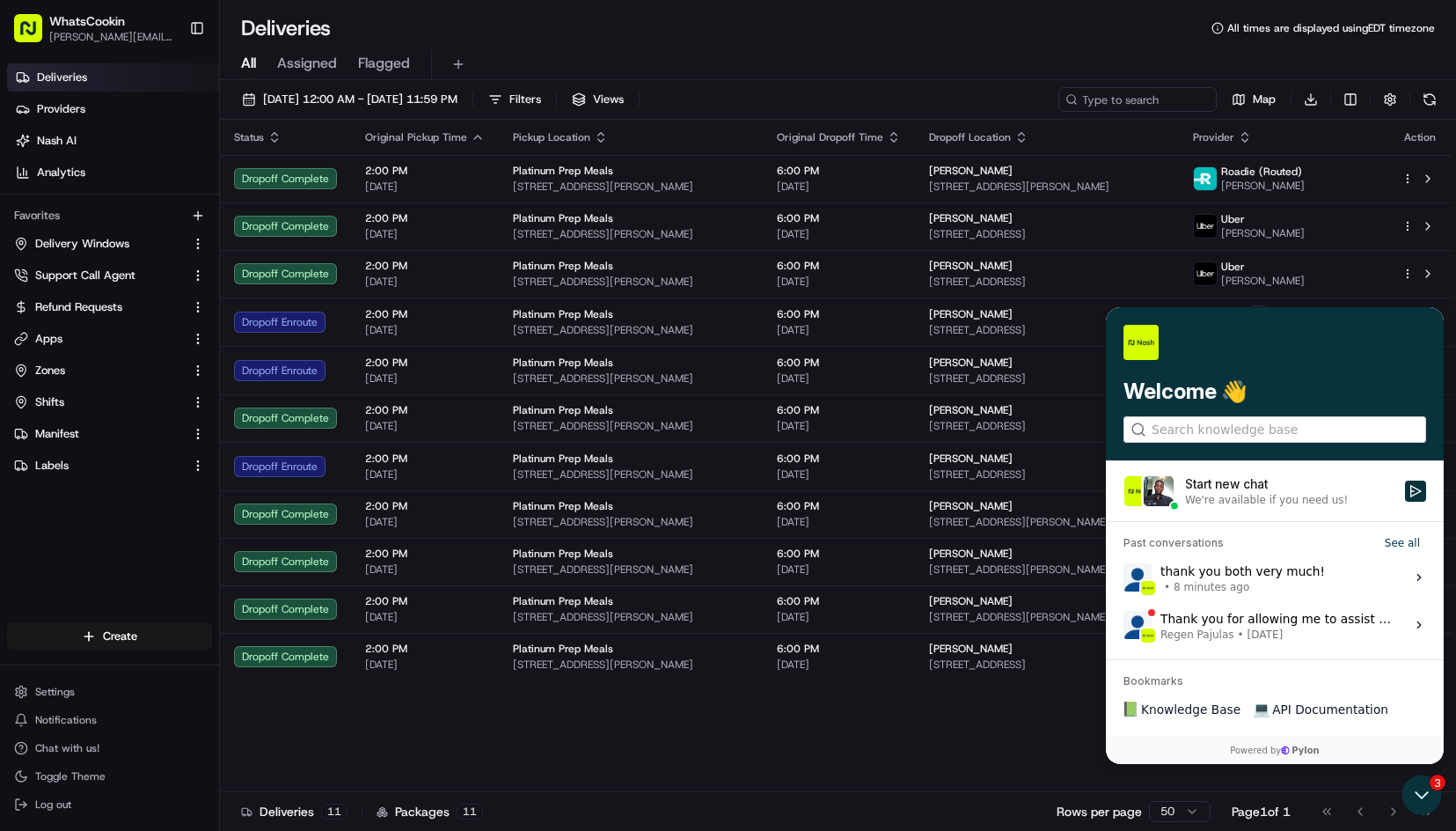
click at [586, 48] on div "All Assigned Flagged" at bounding box center [837, 60] width 1236 height 38
